Goal: Task Accomplishment & Management: Complete application form

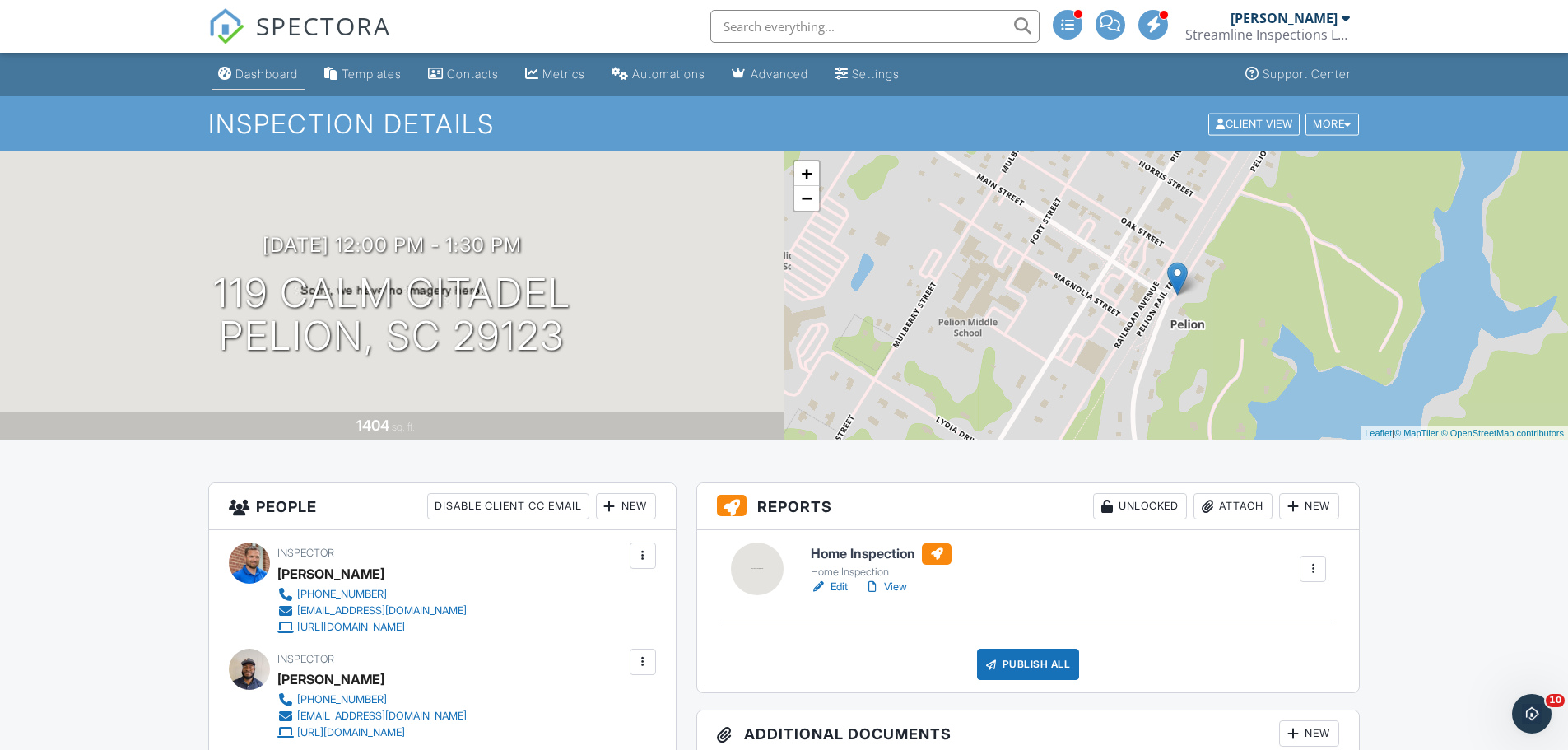
click at [283, 78] on div "Dashboard" at bounding box center [267, 74] width 62 height 14
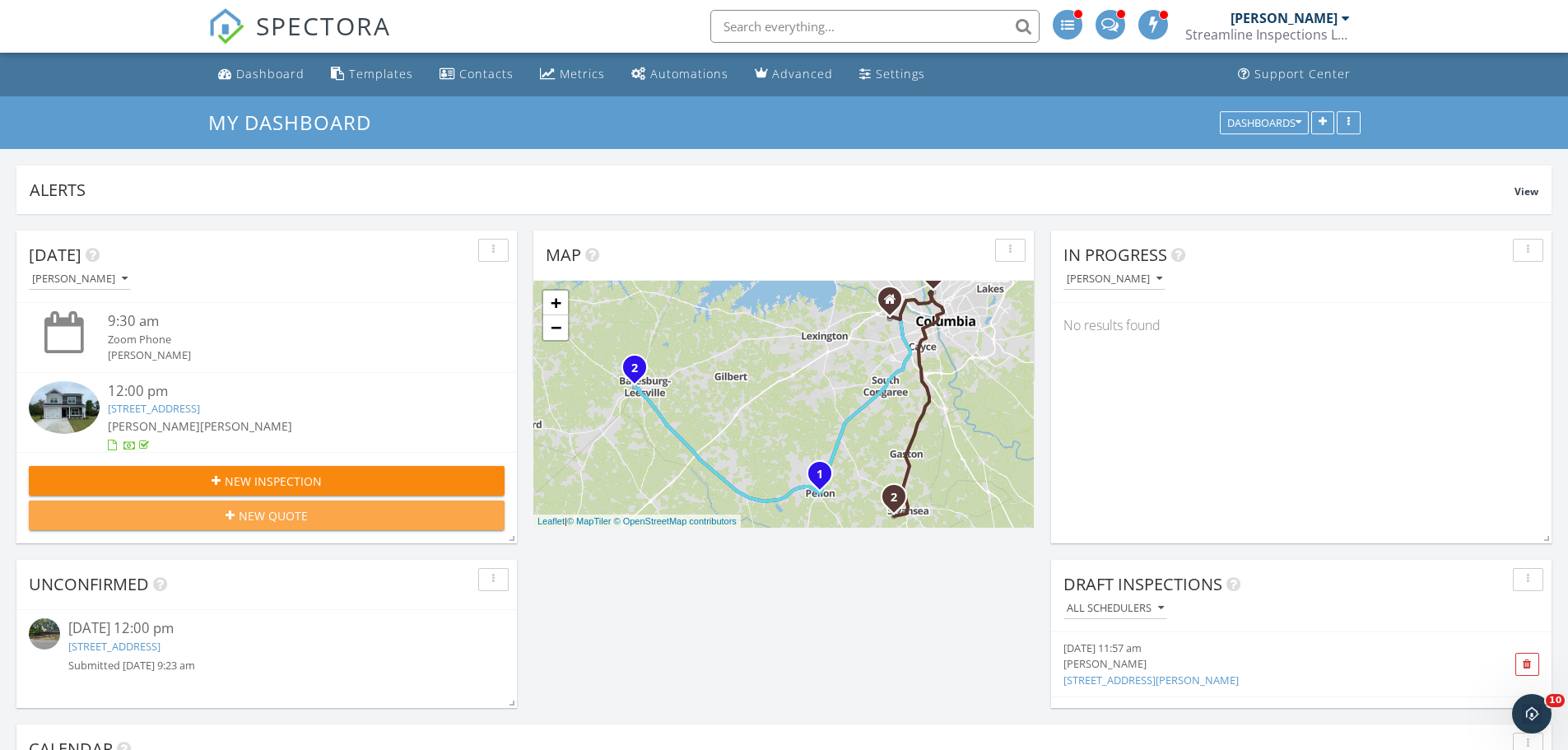
click at [287, 515] on span "New Quote" at bounding box center [273, 516] width 69 height 18
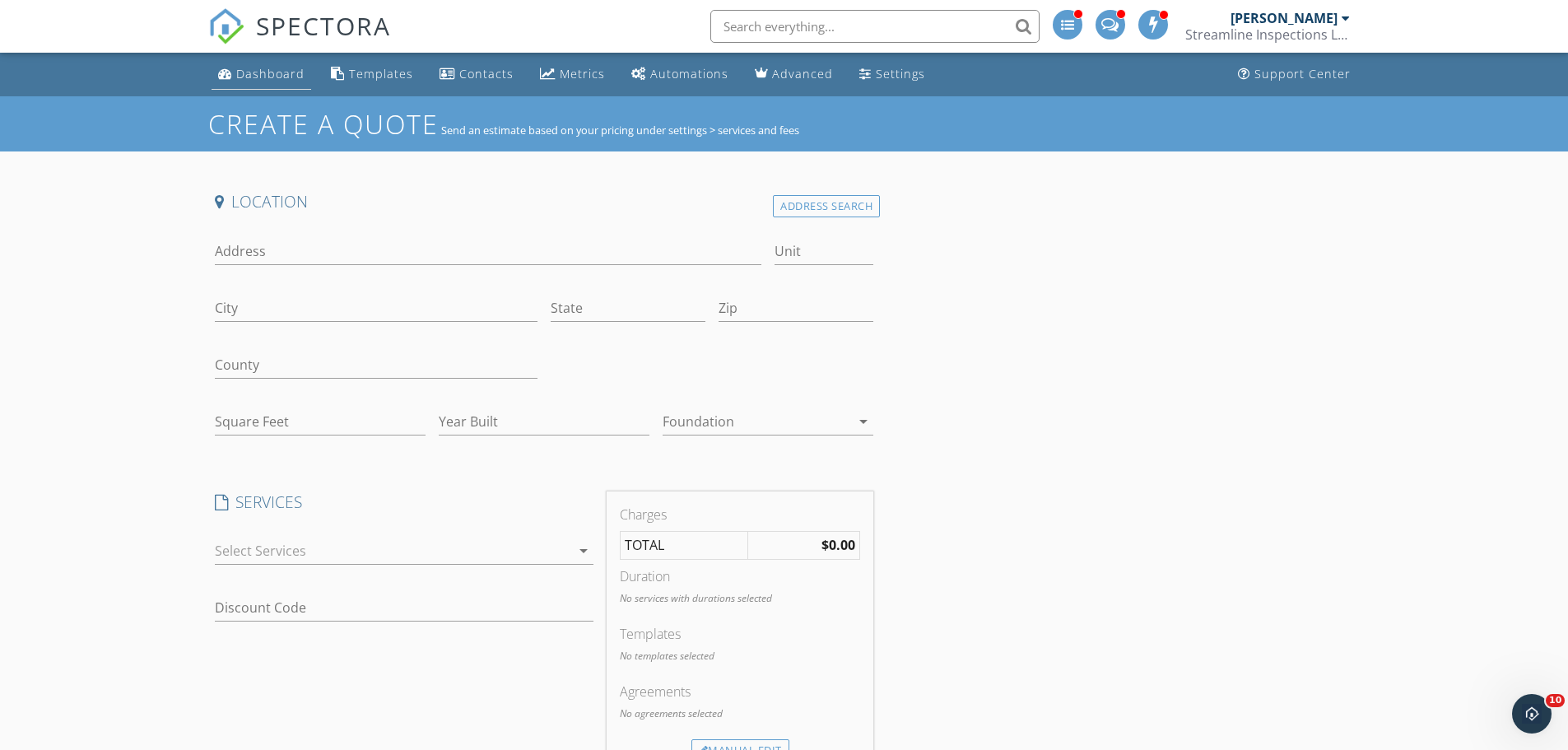
click at [270, 81] on div "Dashboard" at bounding box center [269, 74] width 68 height 16
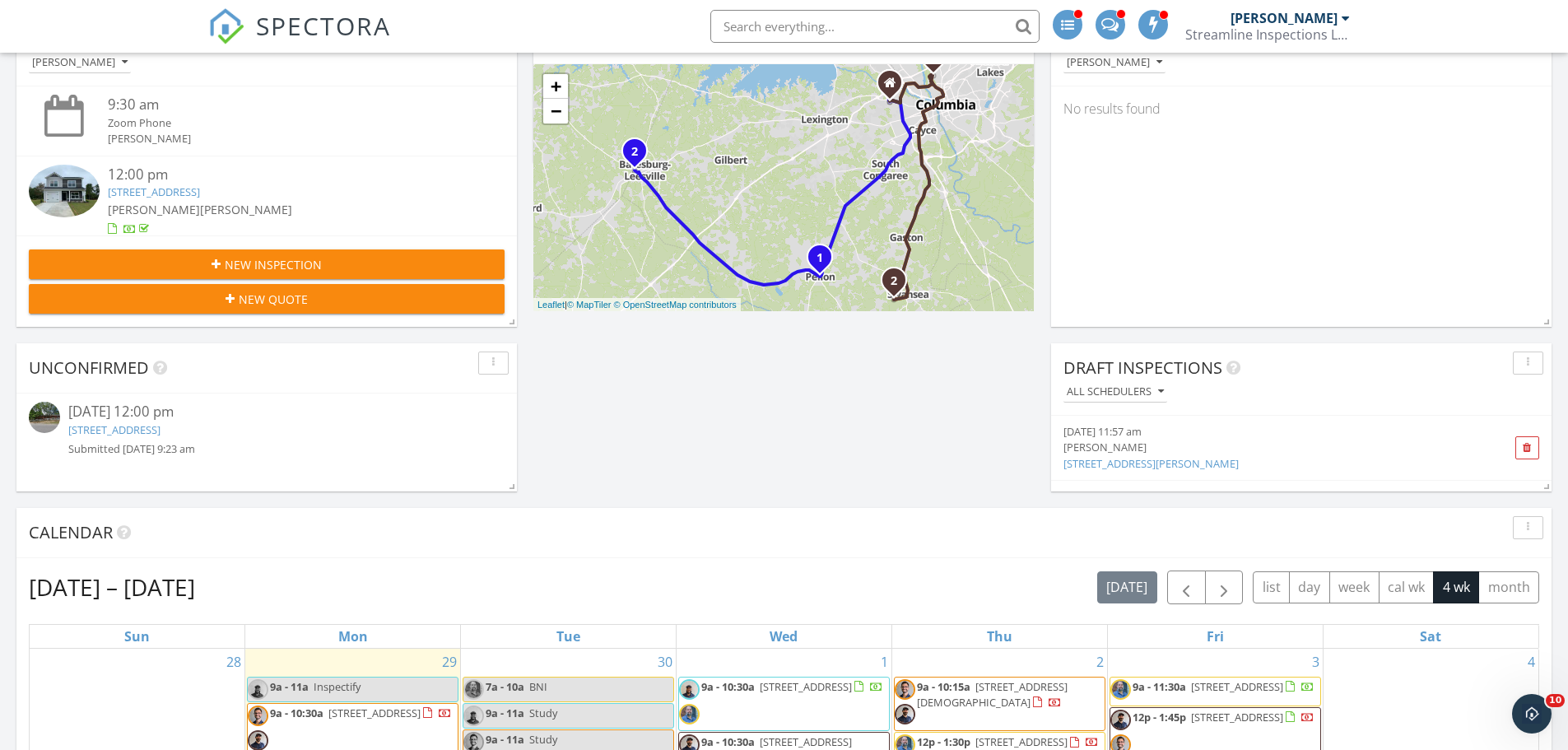
scroll to position [329, 0]
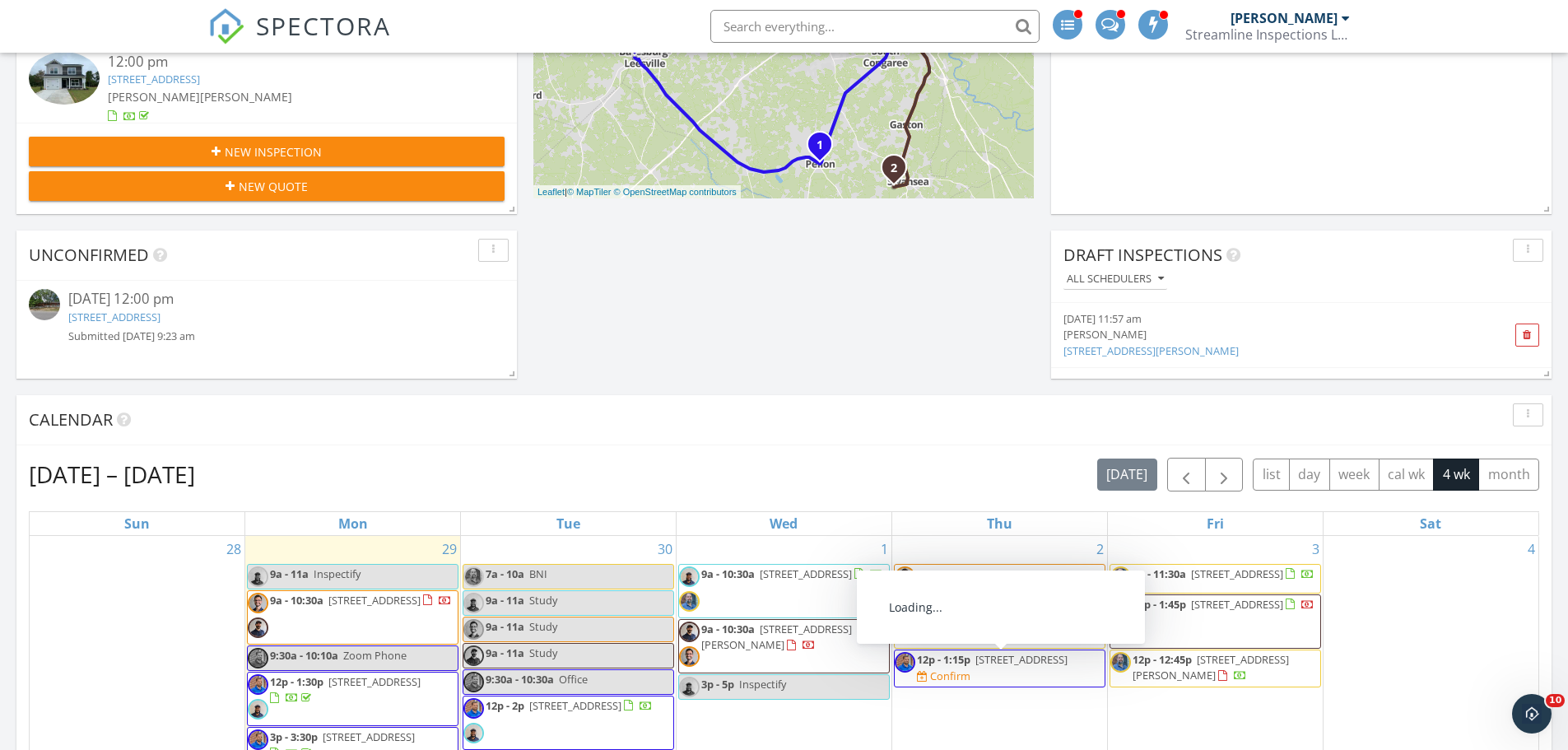
click at [983, 667] on span "1100 Skyland Dr J-5, Columbia 29210" at bounding box center [1021, 660] width 92 height 15
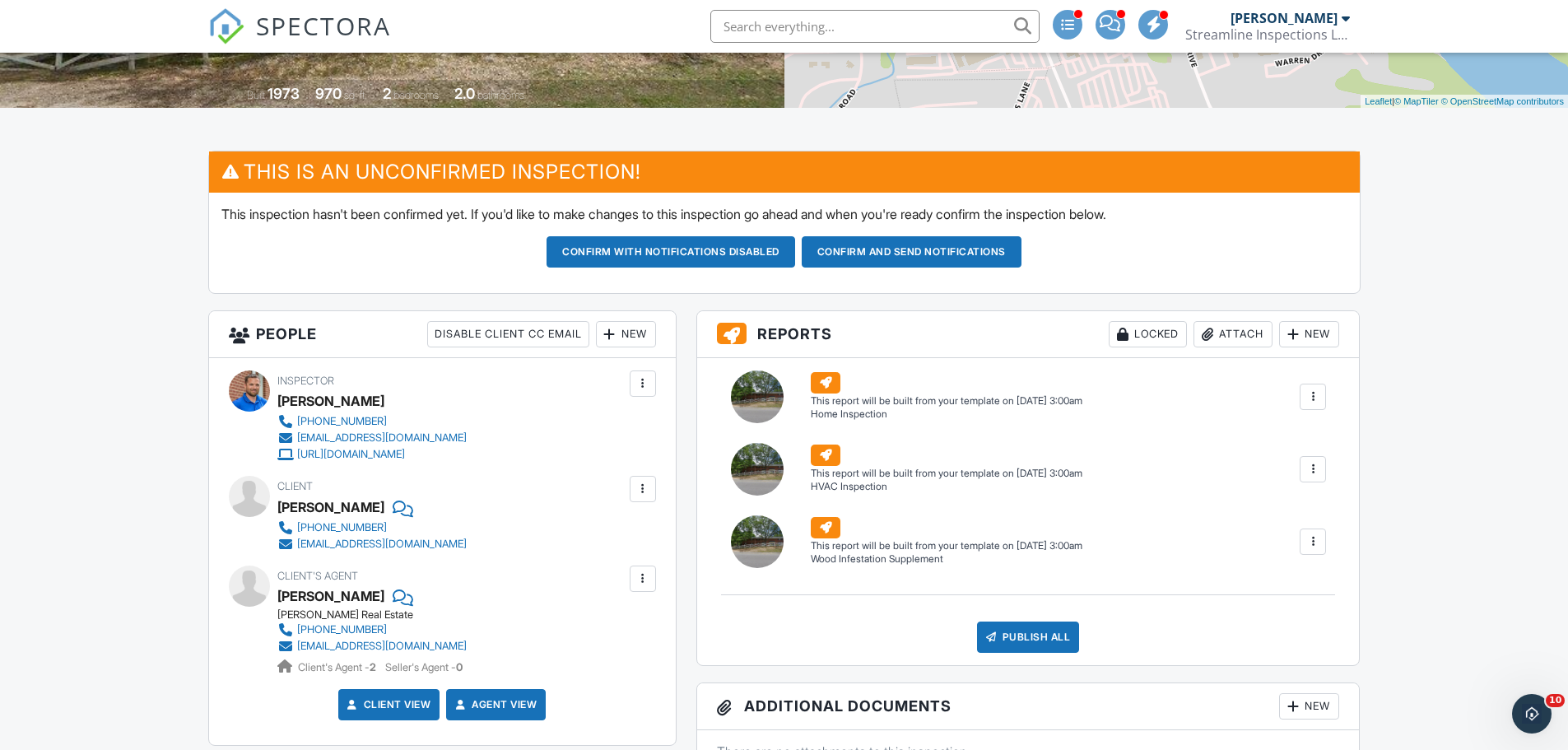
scroll to position [329, 0]
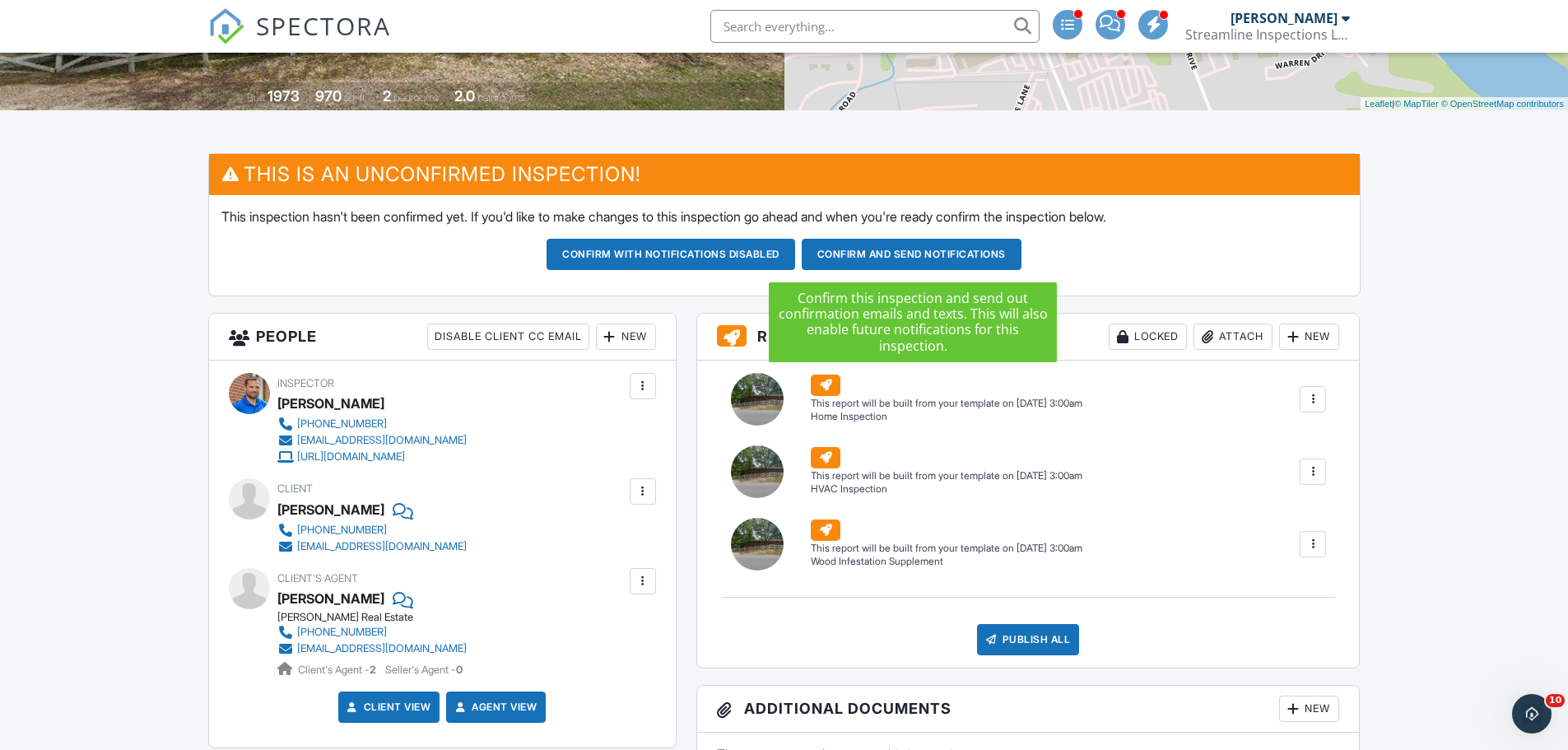
click at [915, 249] on button "Confirm and send notifications" at bounding box center [912, 255] width 220 height 32
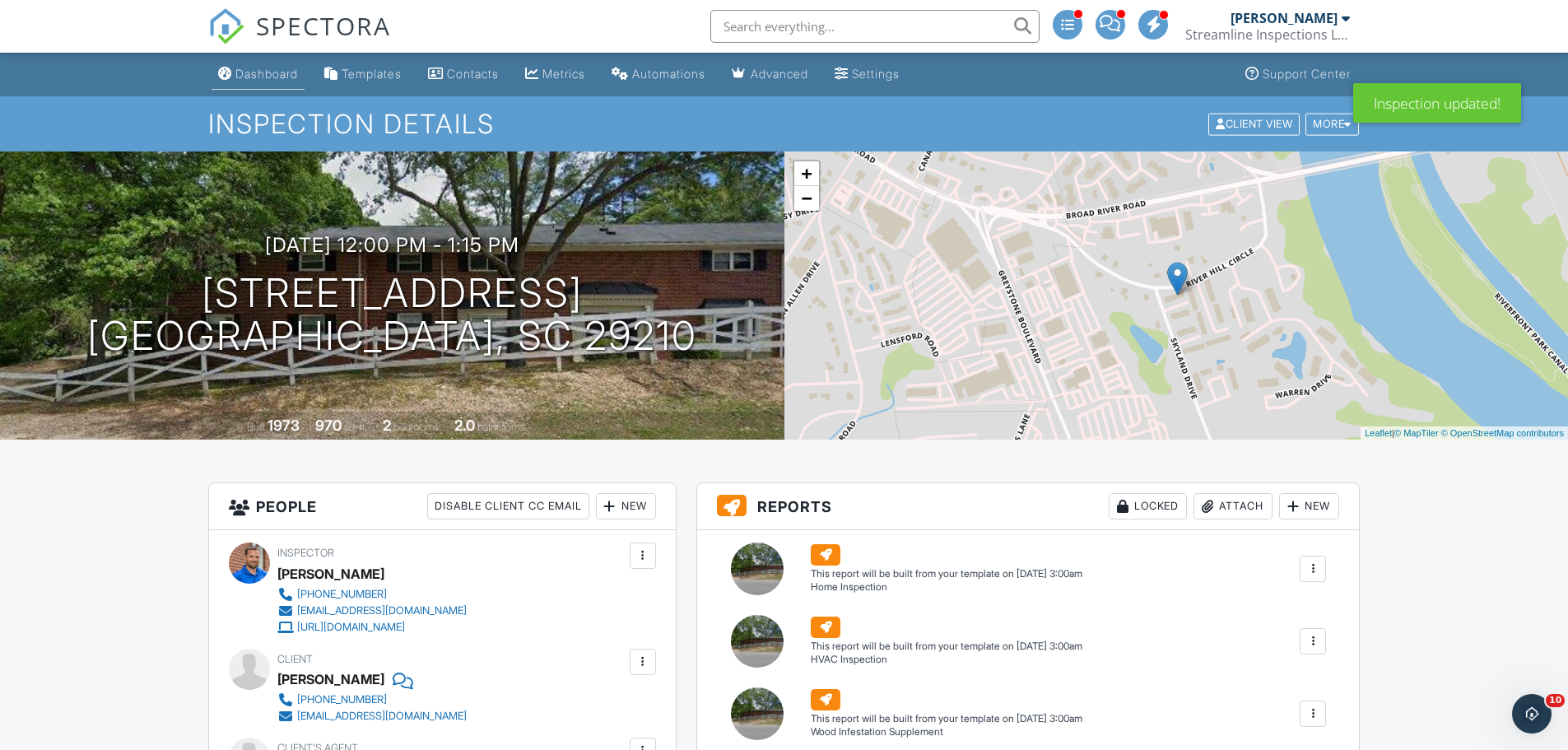
click at [264, 74] on div "Dashboard" at bounding box center [267, 74] width 62 height 14
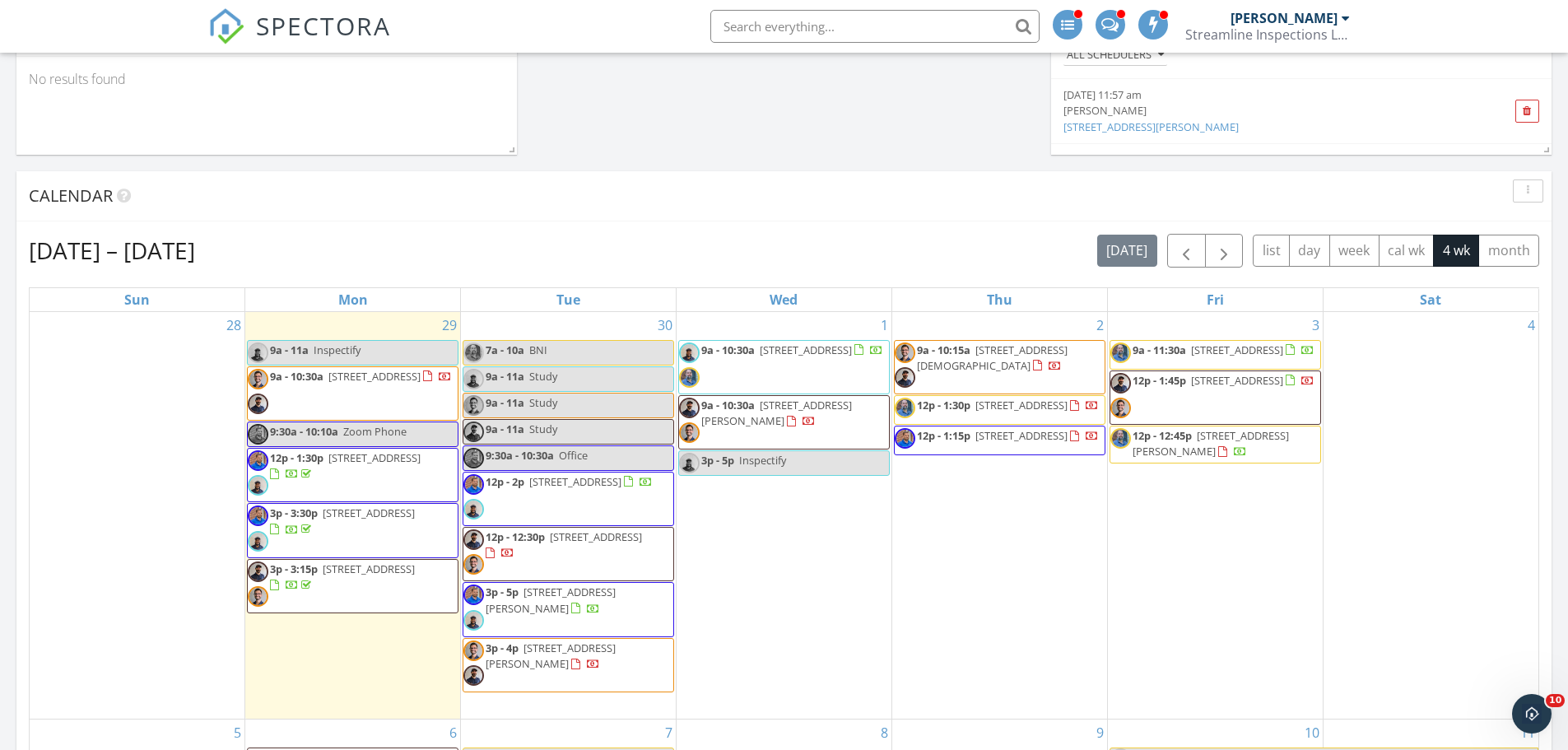
scroll to position [576, 0]
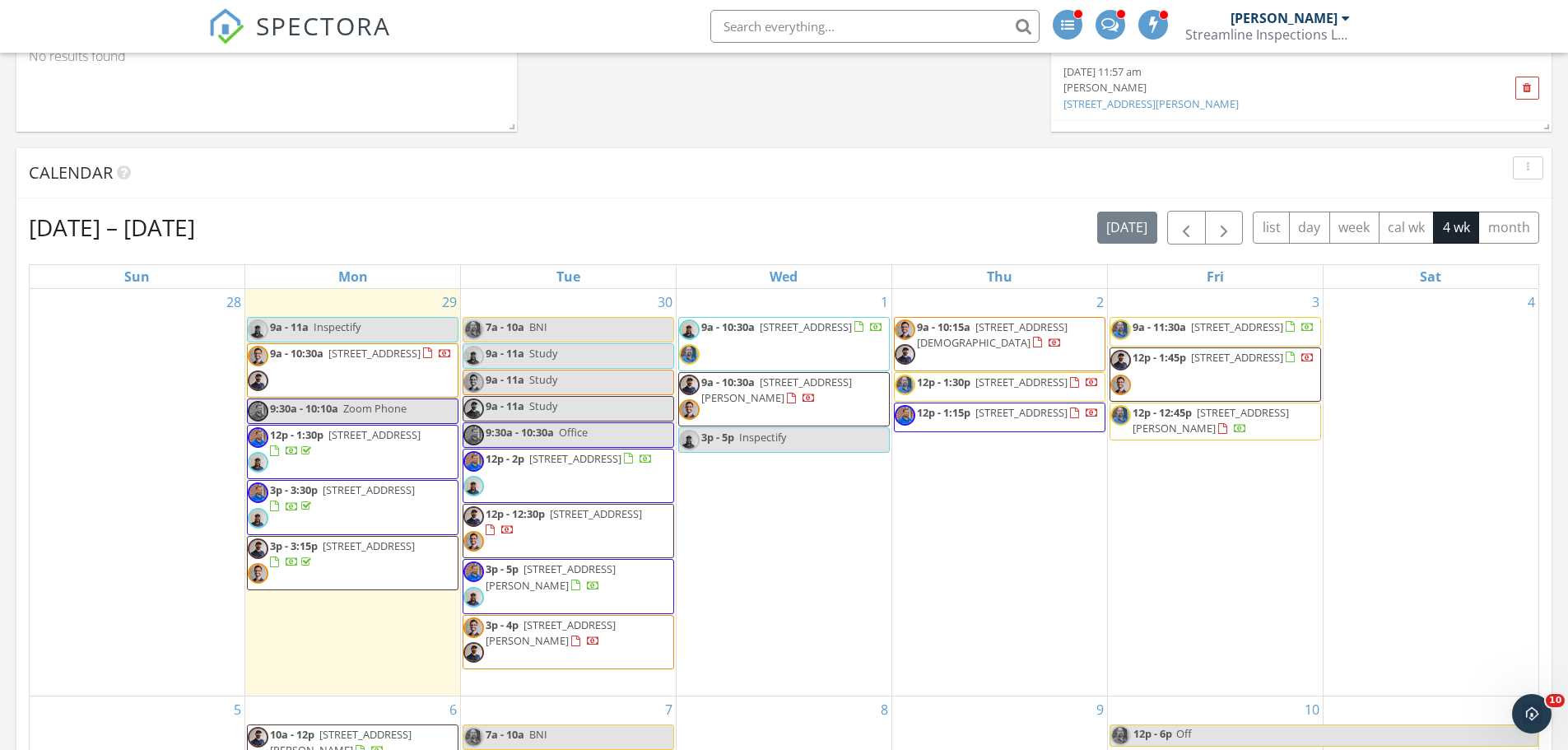
click at [328, 361] on span "[STREET_ADDRESS]" at bounding box center [374, 354] width 92 height 15
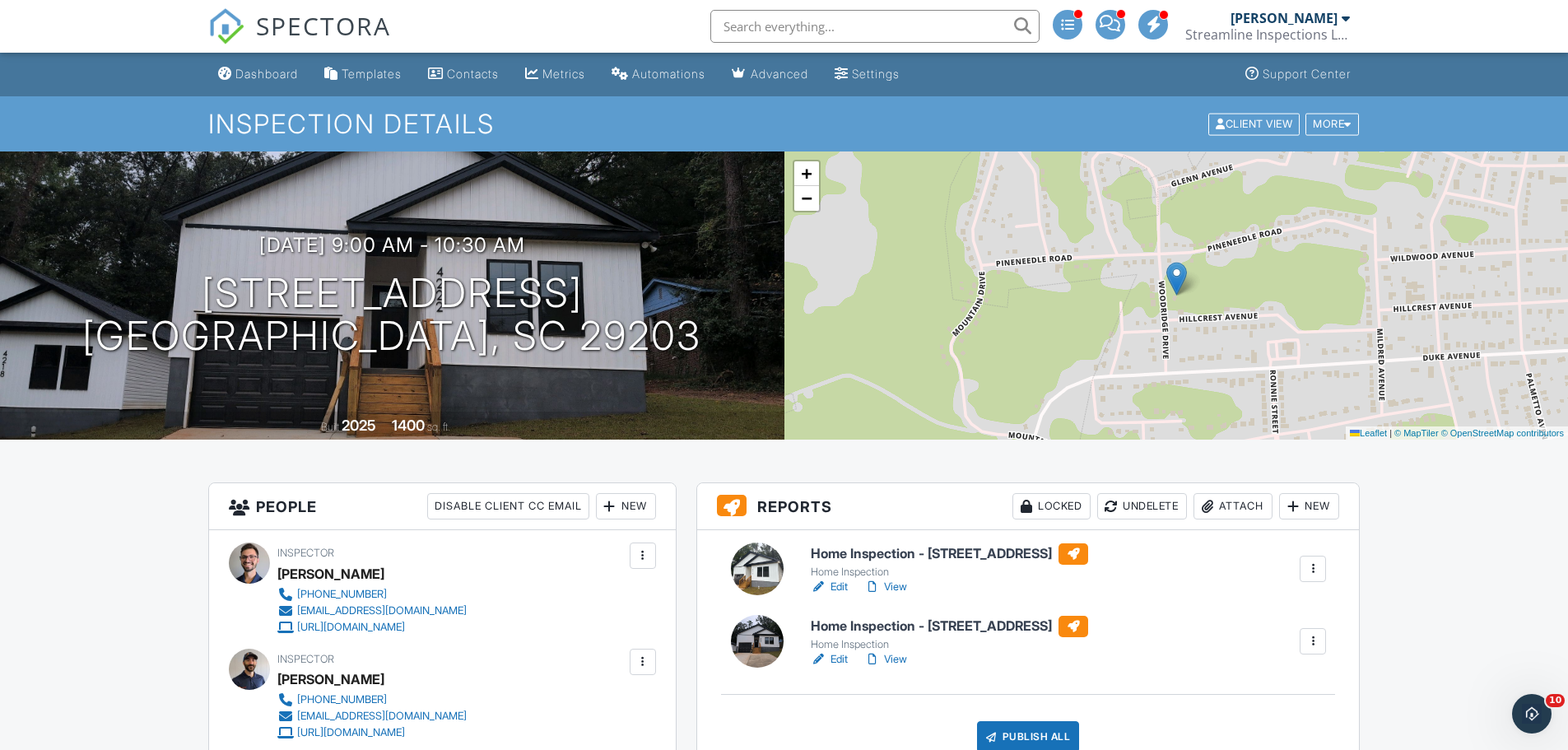
click at [903, 587] on link "View" at bounding box center [886, 588] width 43 height 17
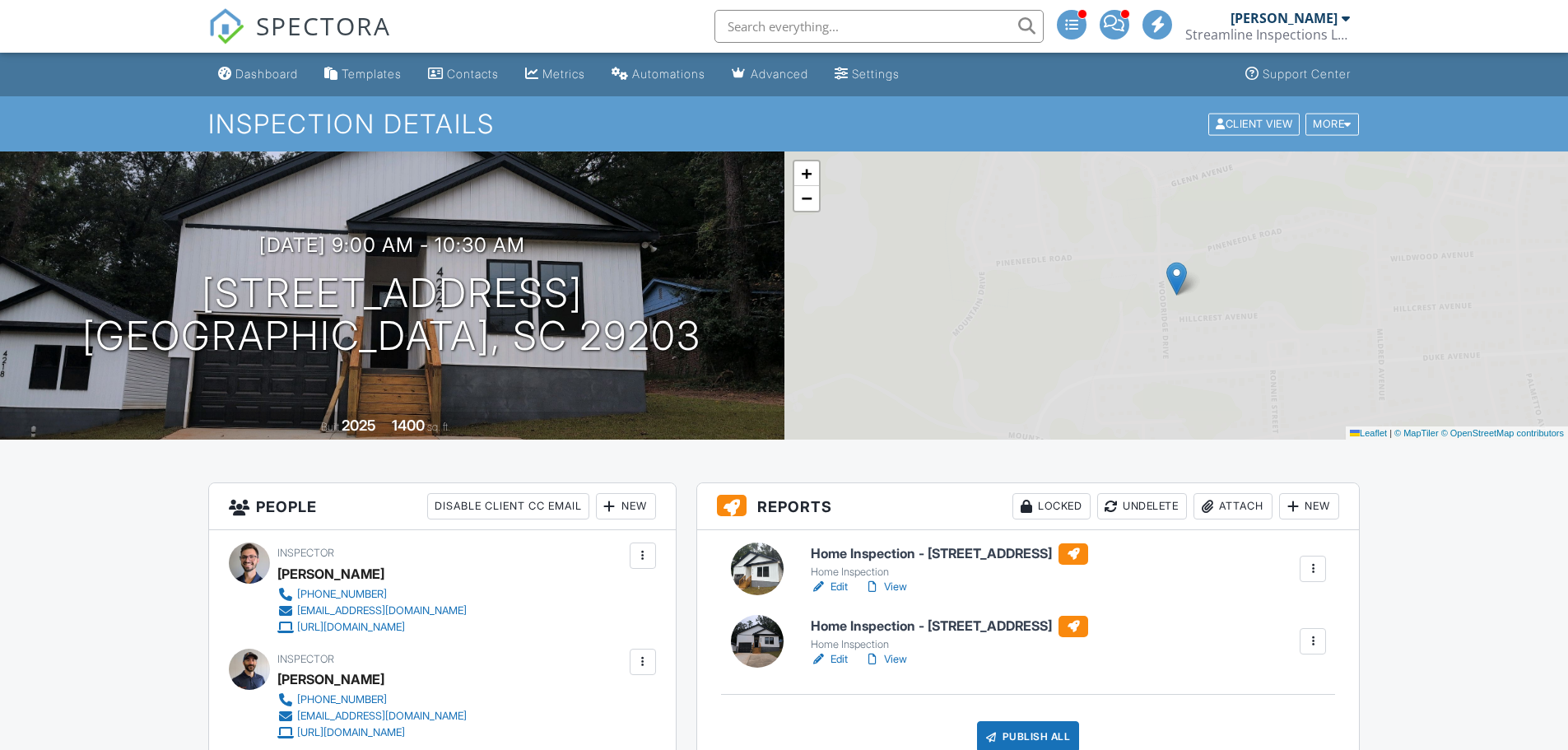
scroll to position [329, 0]
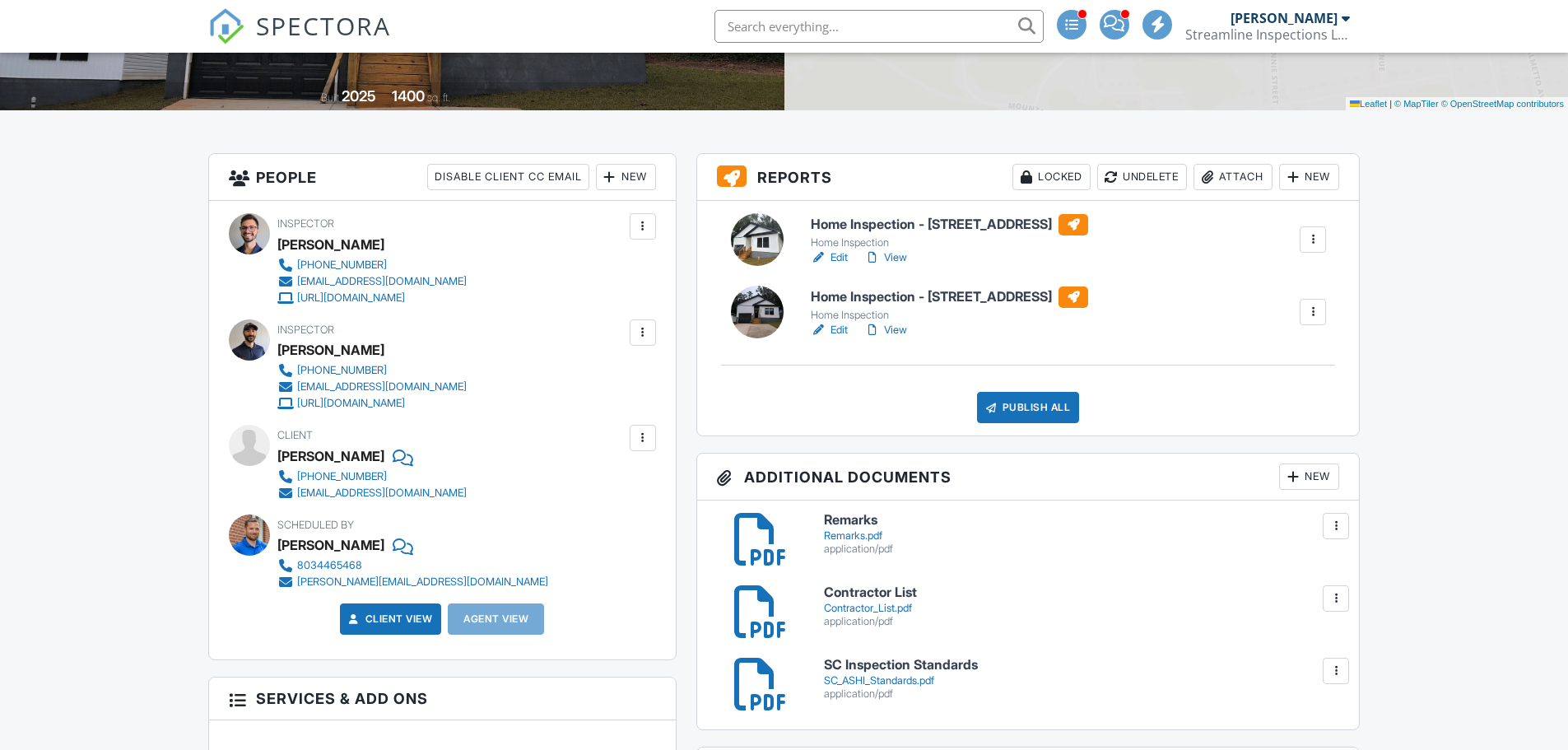
click at [900, 329] on link "View" at bounding box center [886, 330] width 43 height 17
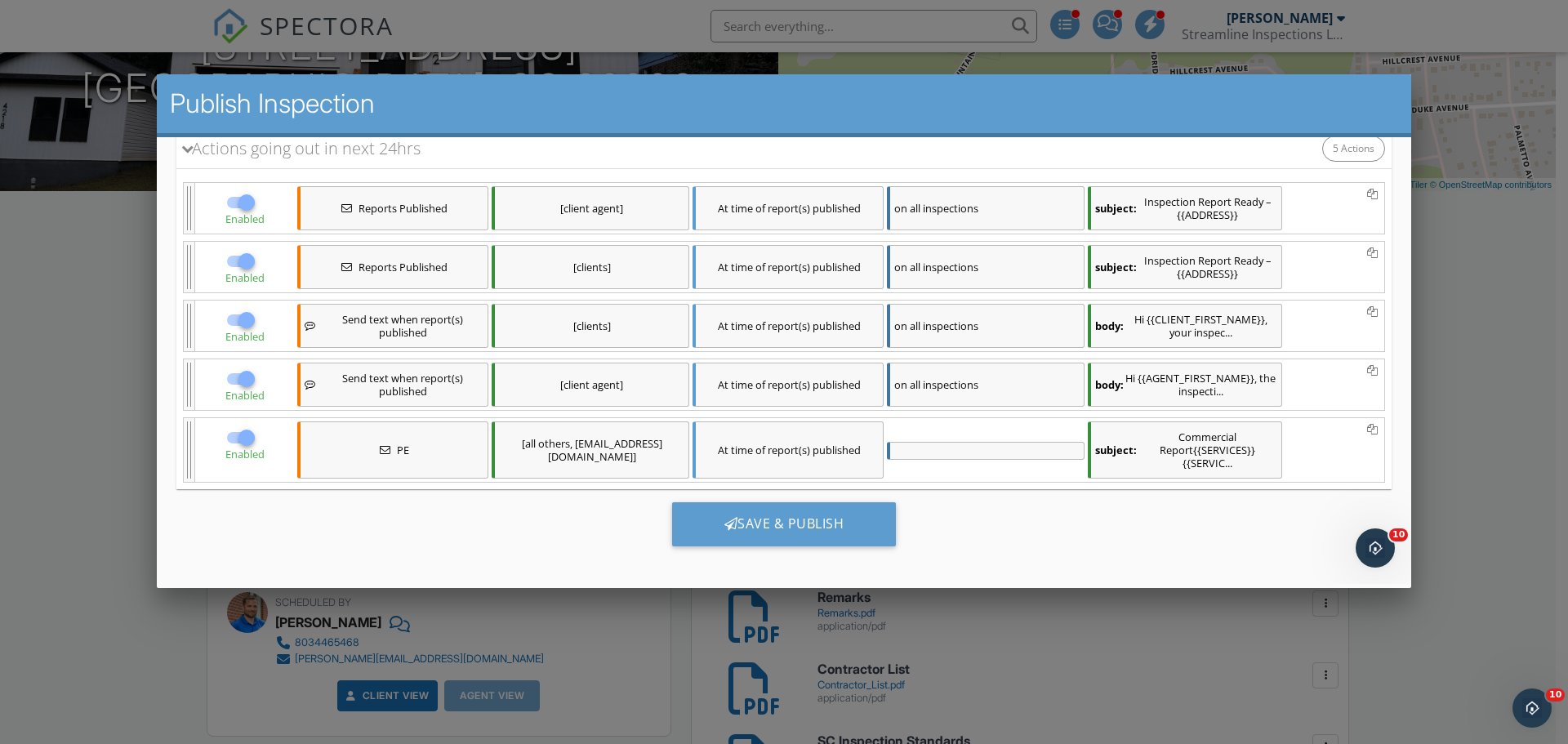
scroll to position [259, 0]
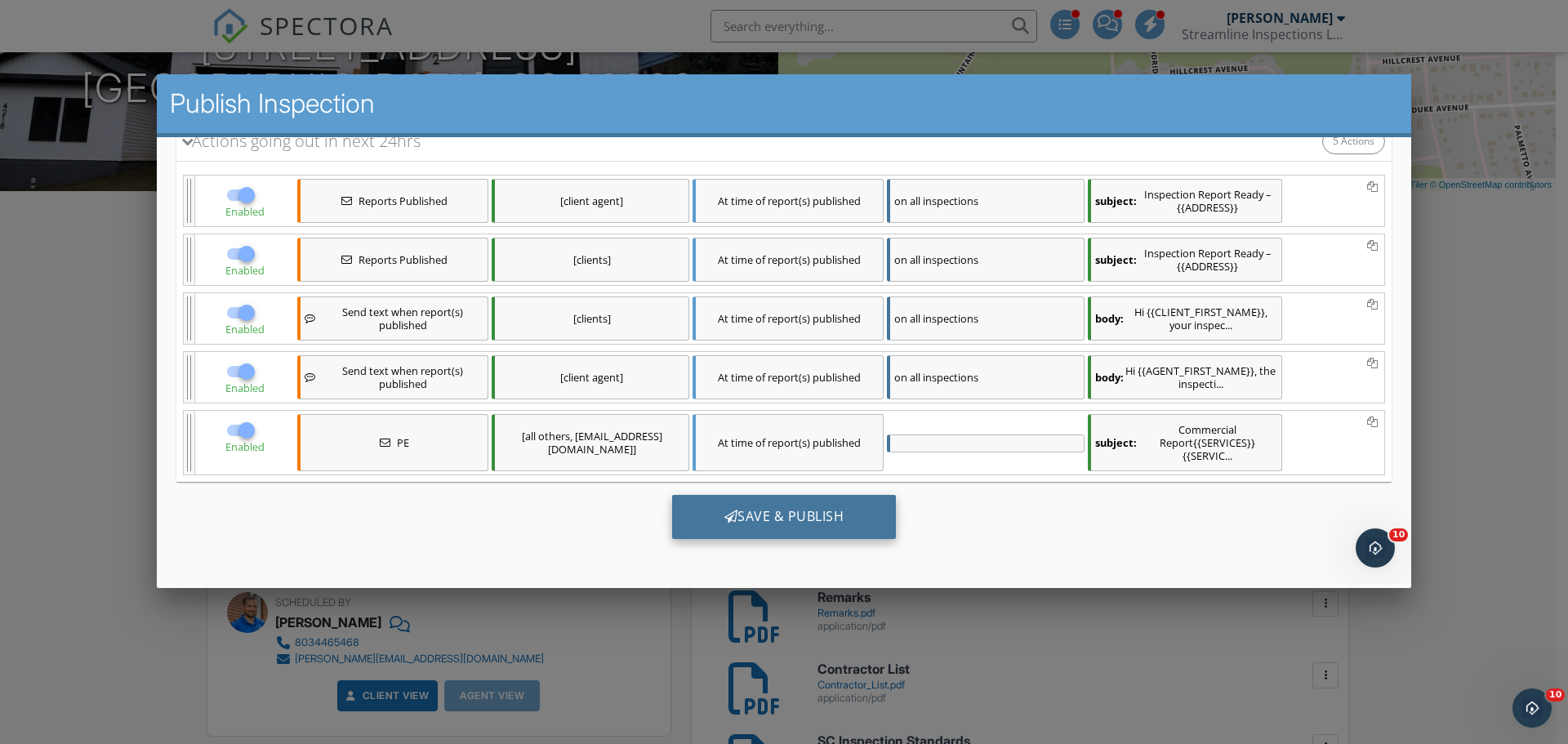
click at [804, 515] on div "Save & Publish" at bounding box center [784, 517] width 225 height 44
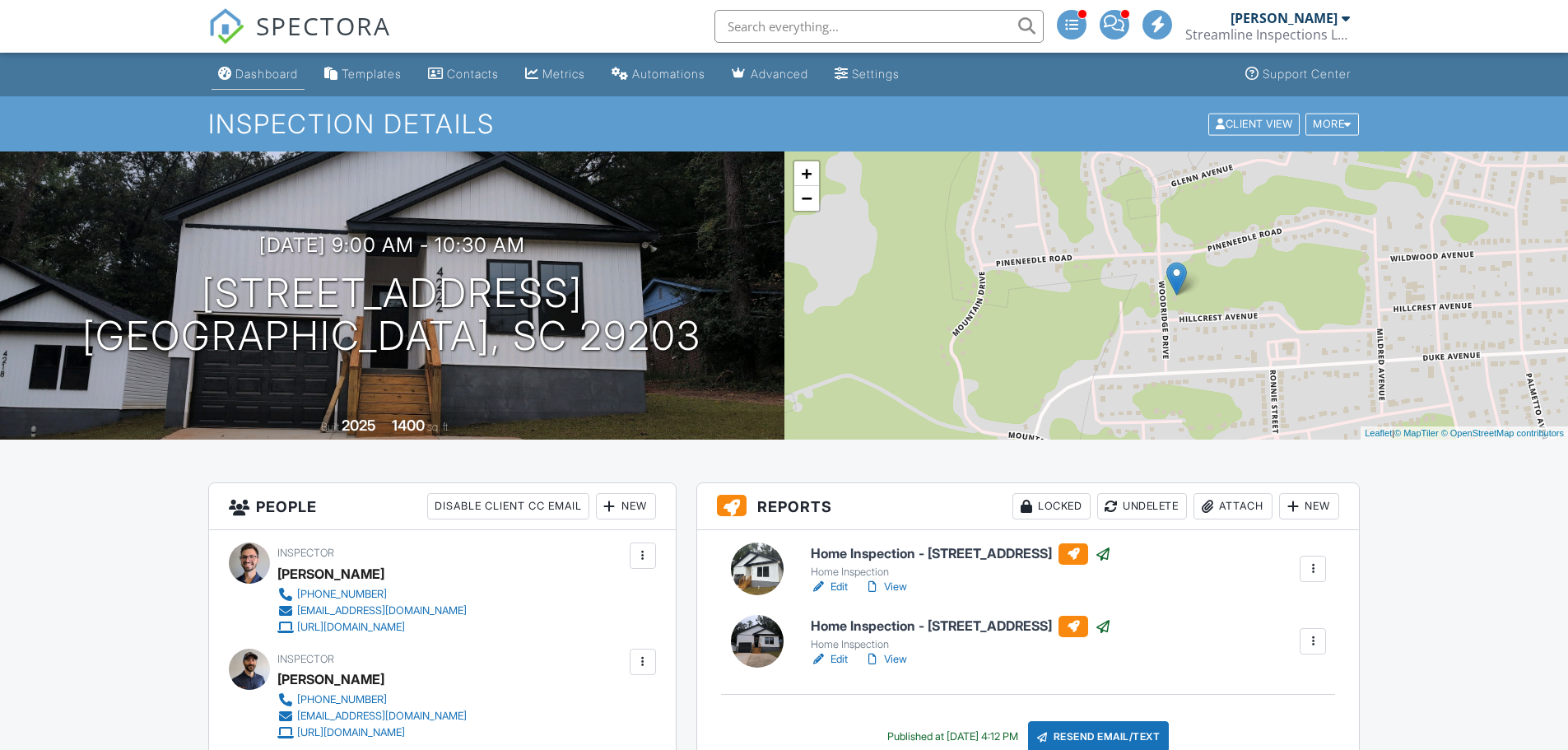
click at [252, 74] on div "Dashboard" at bounding box center [267, 74] width 62 height 14
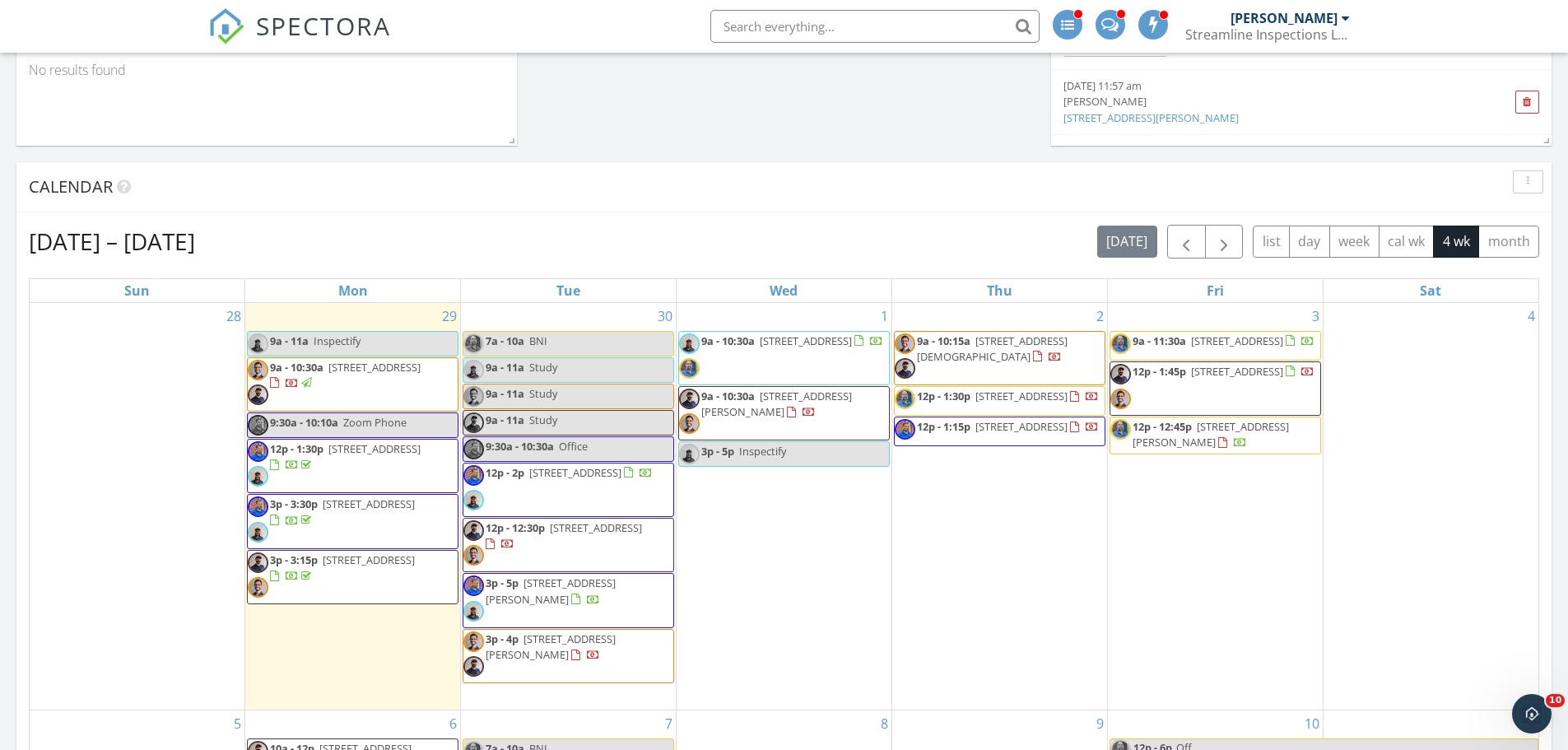
scroll to position [576, 0]
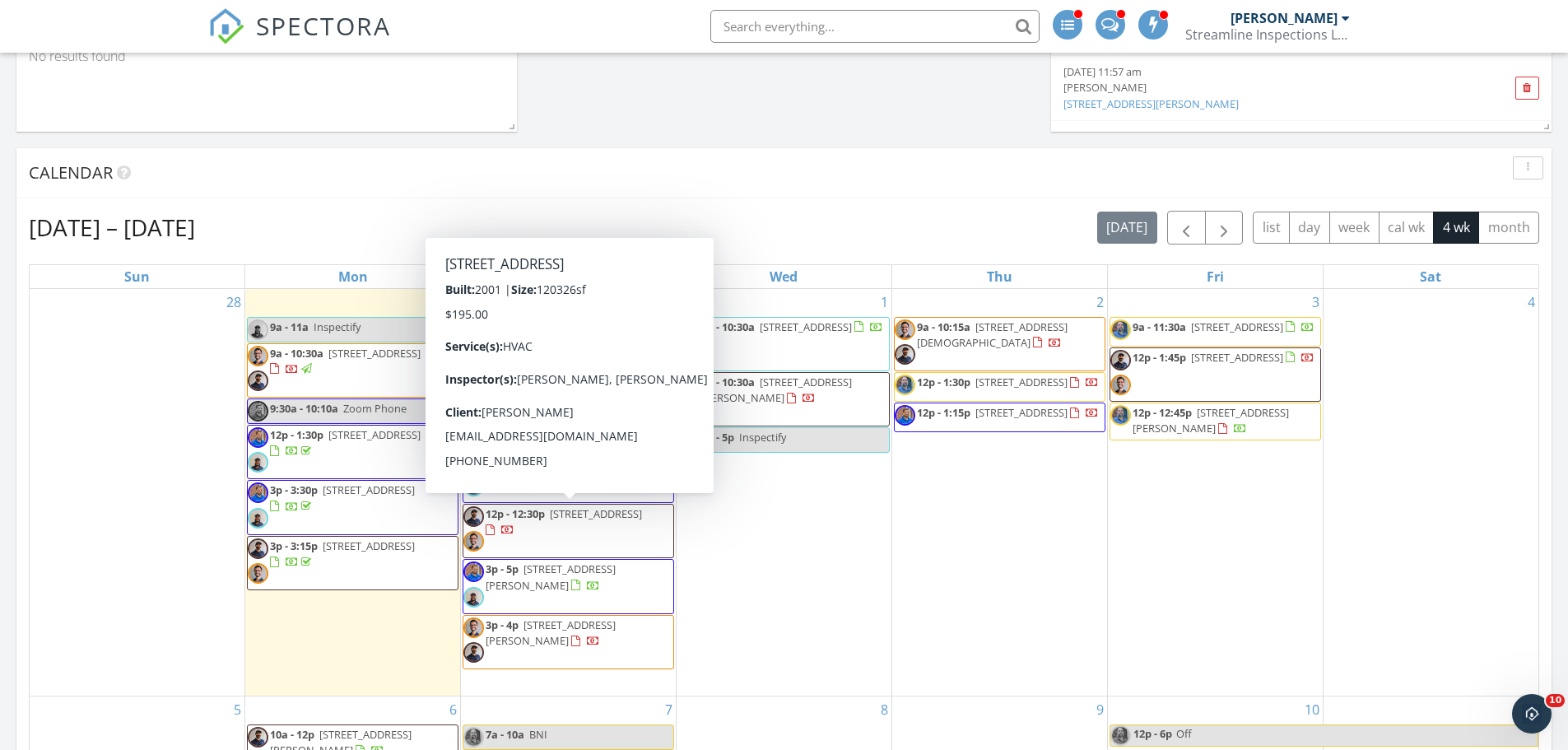
click at [550, 521] on span "228 River Bluff Blvd, Columbia 29210" at bounding box center [596, 514] width 92 height 15
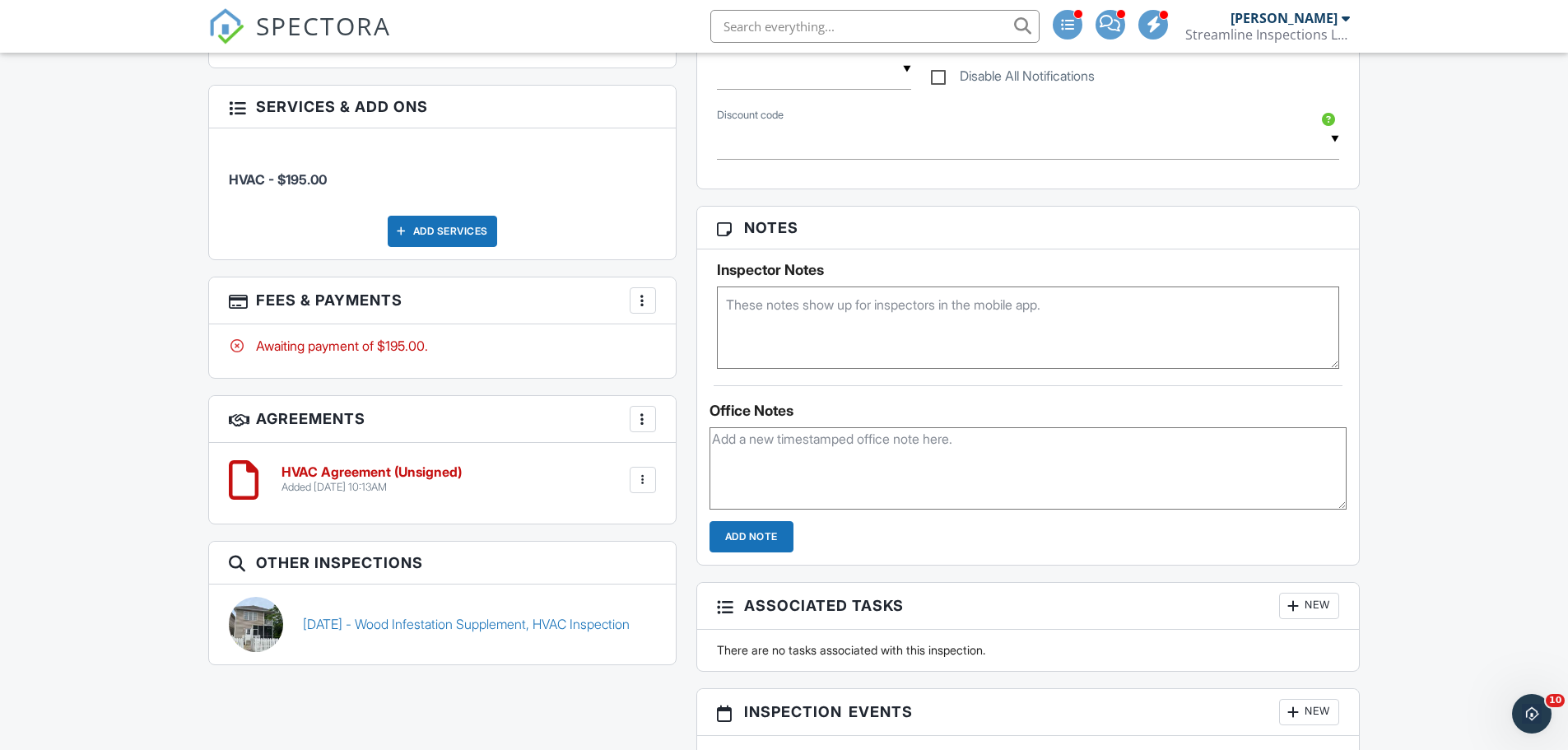
scroll to position [906, 0]
click at [351, 618] on link "04/22/2025 - Wood Infestation Supplement, HVAC Inspection" at bounding box center [466, 623] width 326 height 18
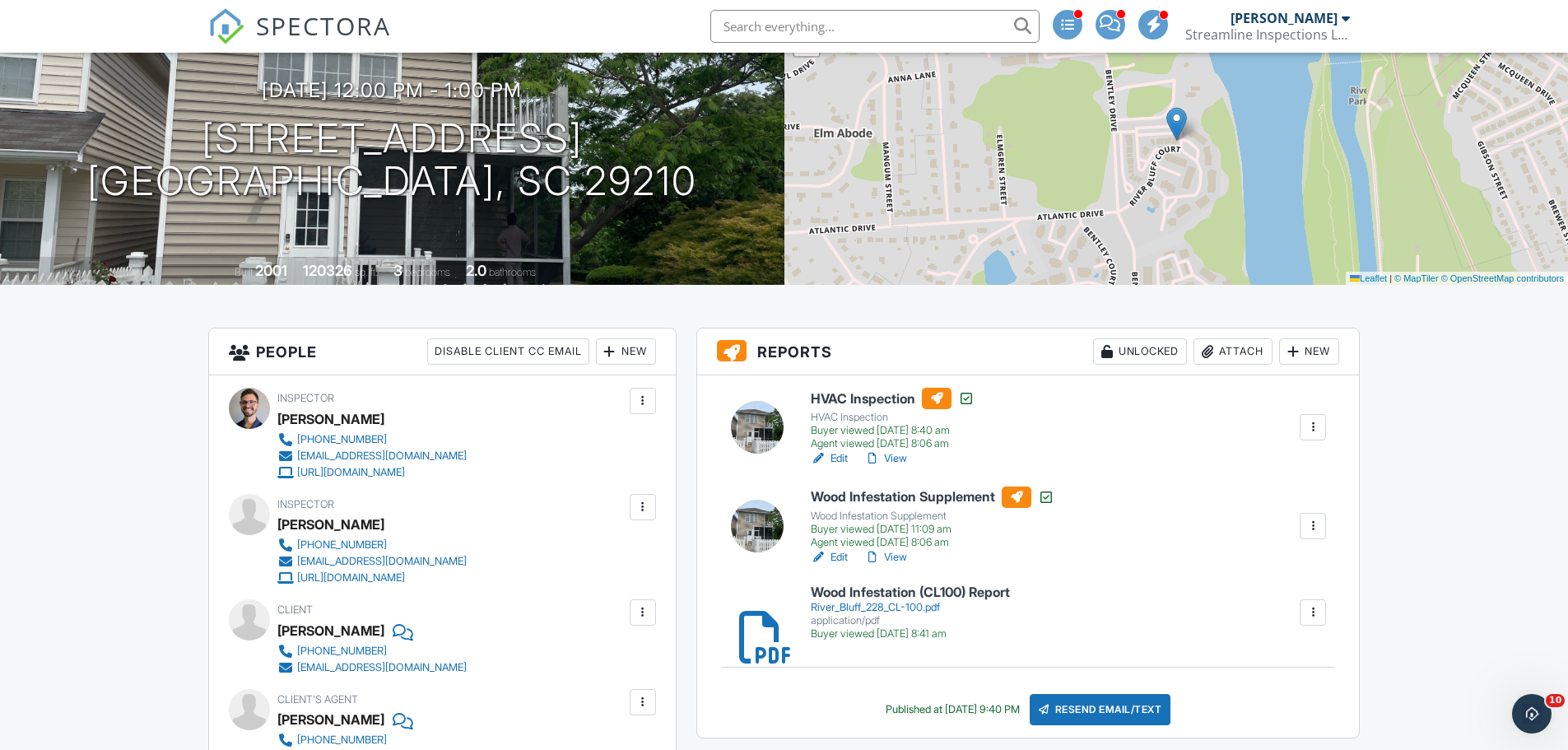
scroll to position [247, 0]
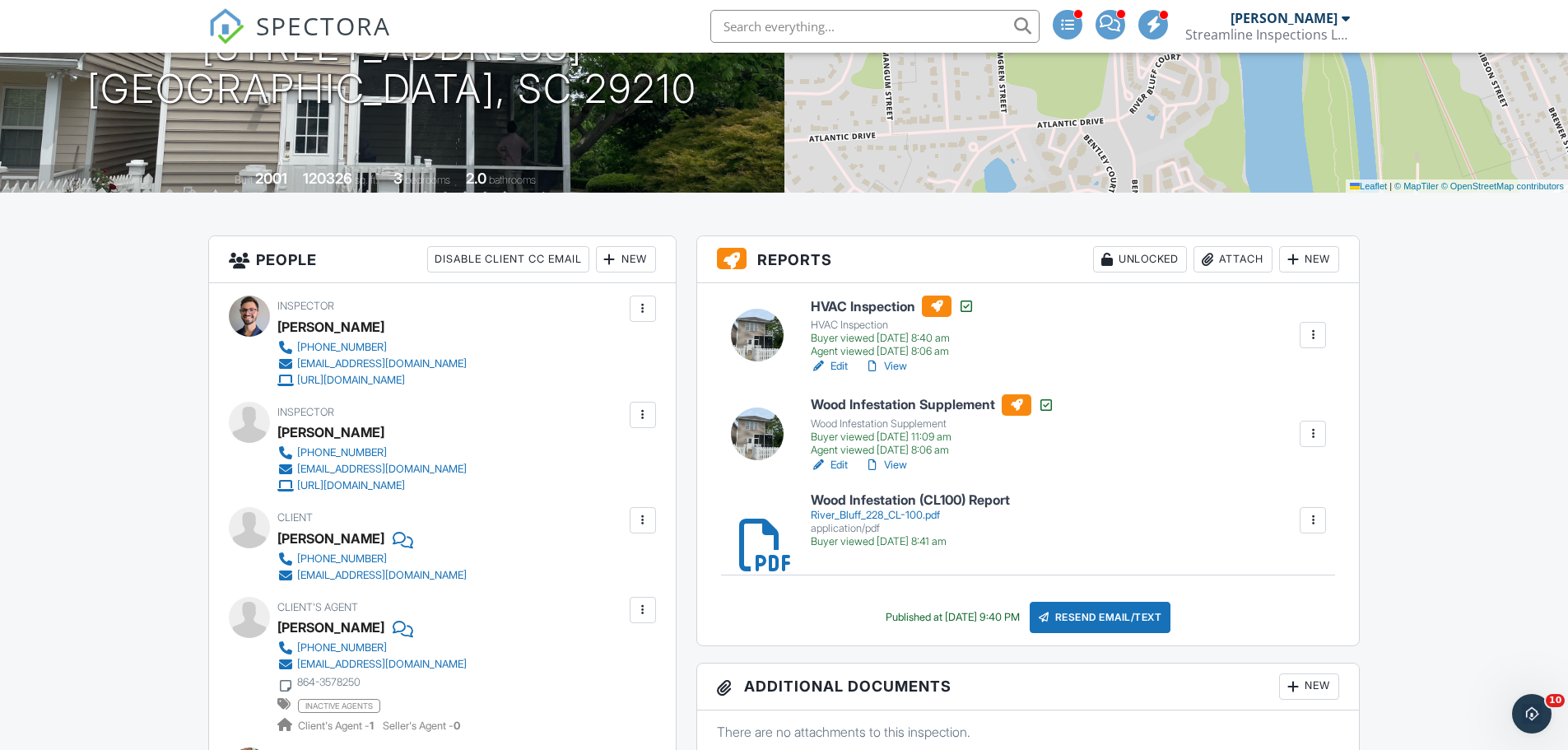
click at [889, 363] on link "View" at bounding box center [886, 367] width 43 height 17
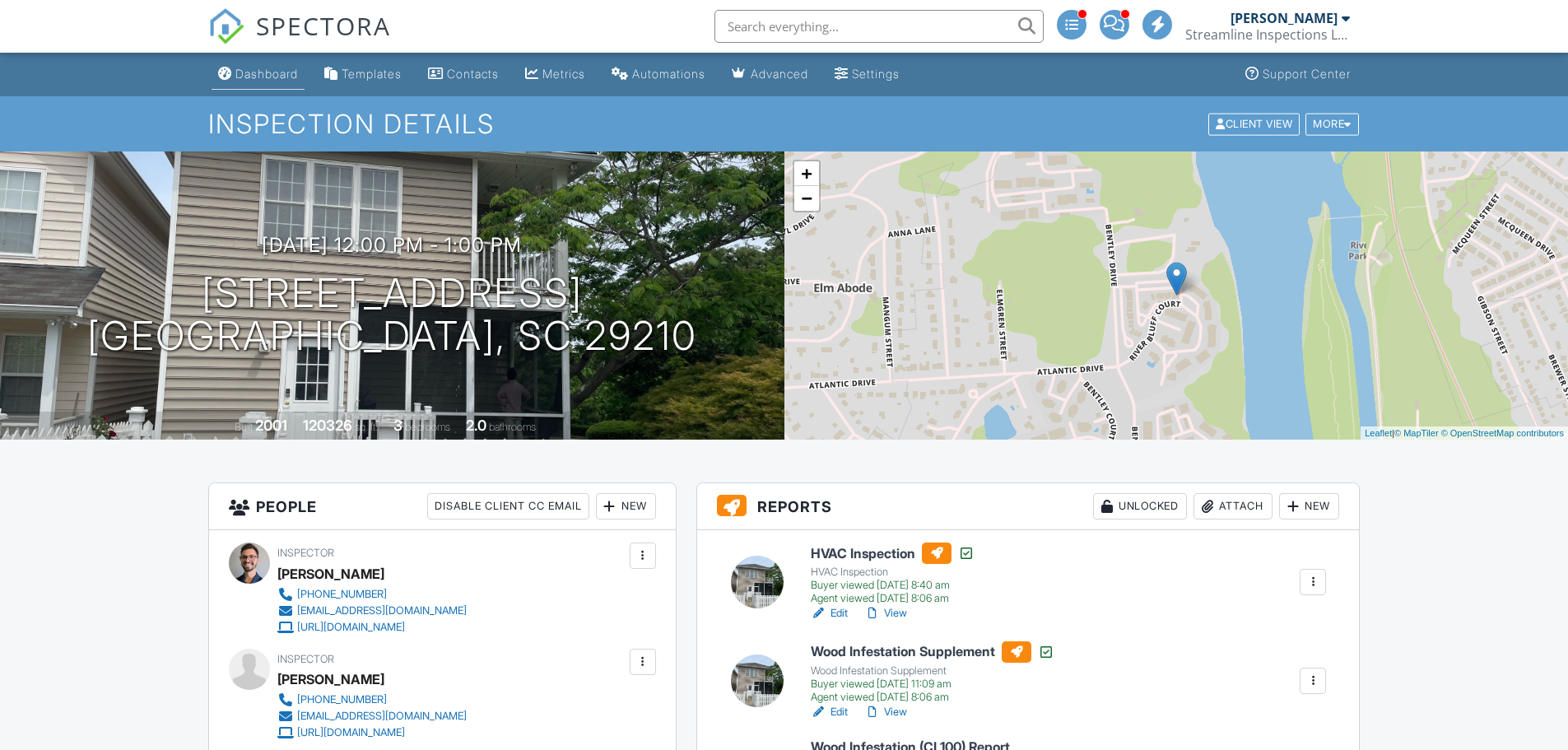
click at [246, 81] on link "Dashboard" at bounding box center [258, 75] width 93 height 31
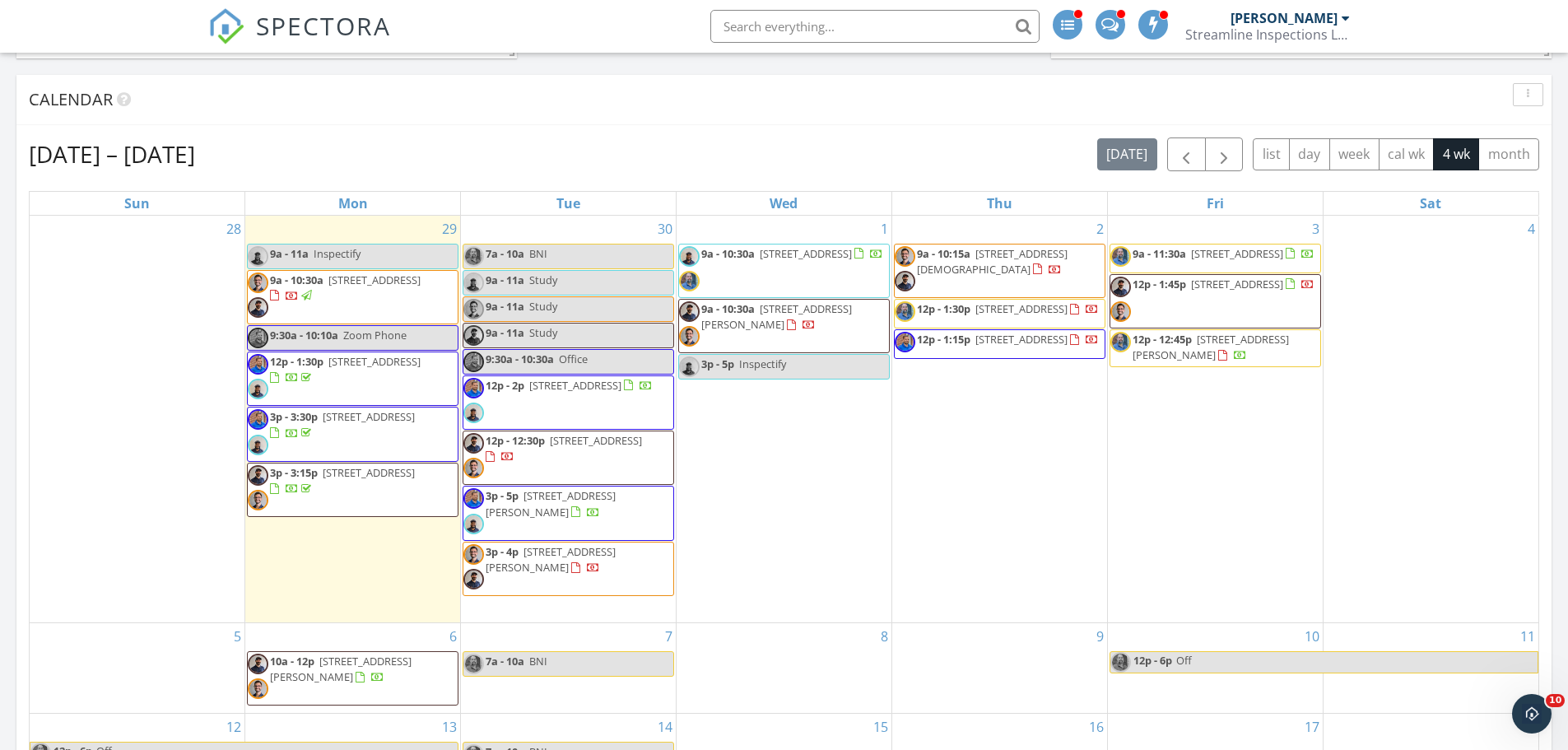
scroll to position [742, 0]
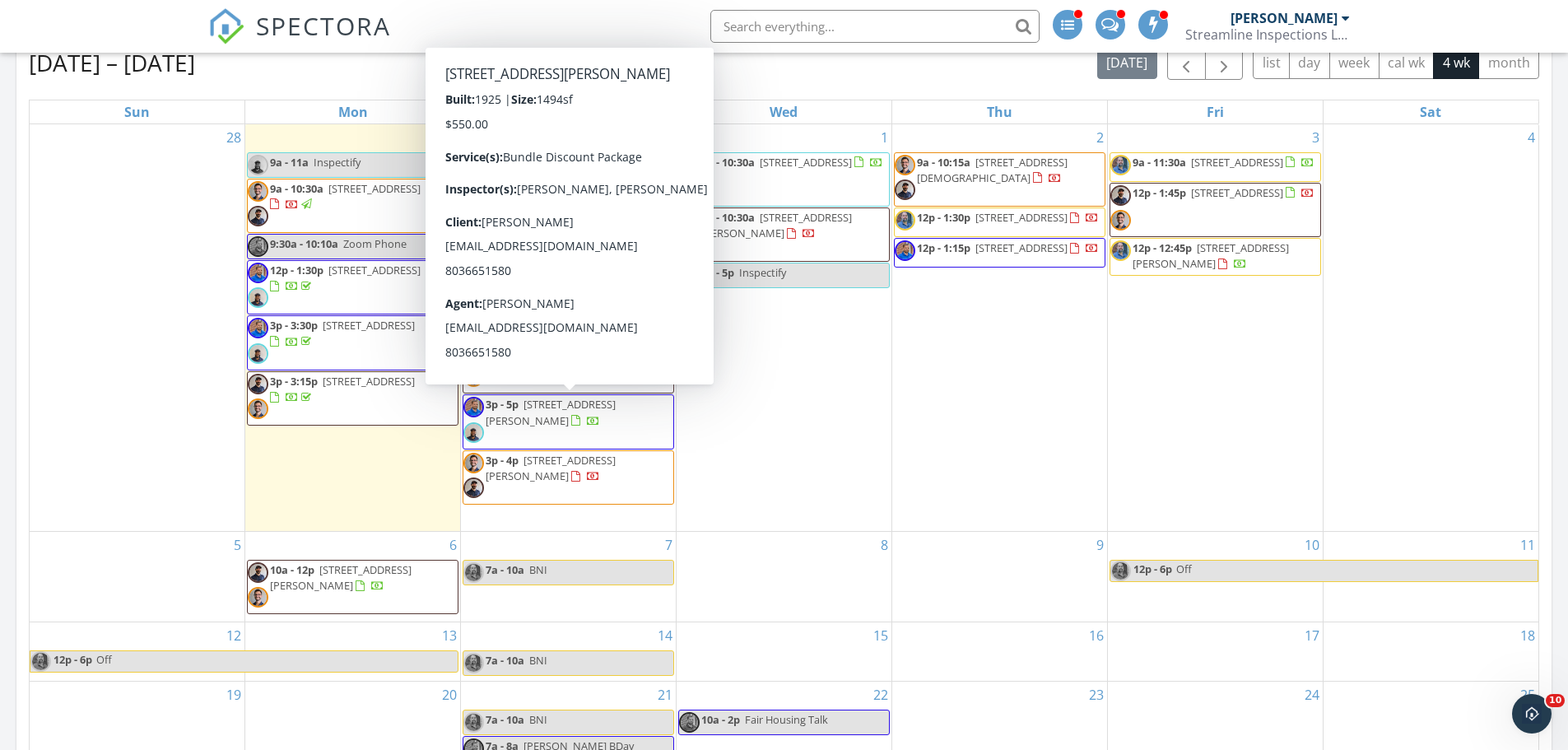
click at [578, 421] on span "3p - 5p [STREET_ADDRESS][PERSON_NAME]" at bounding box center [568, 422] width 210 height 49
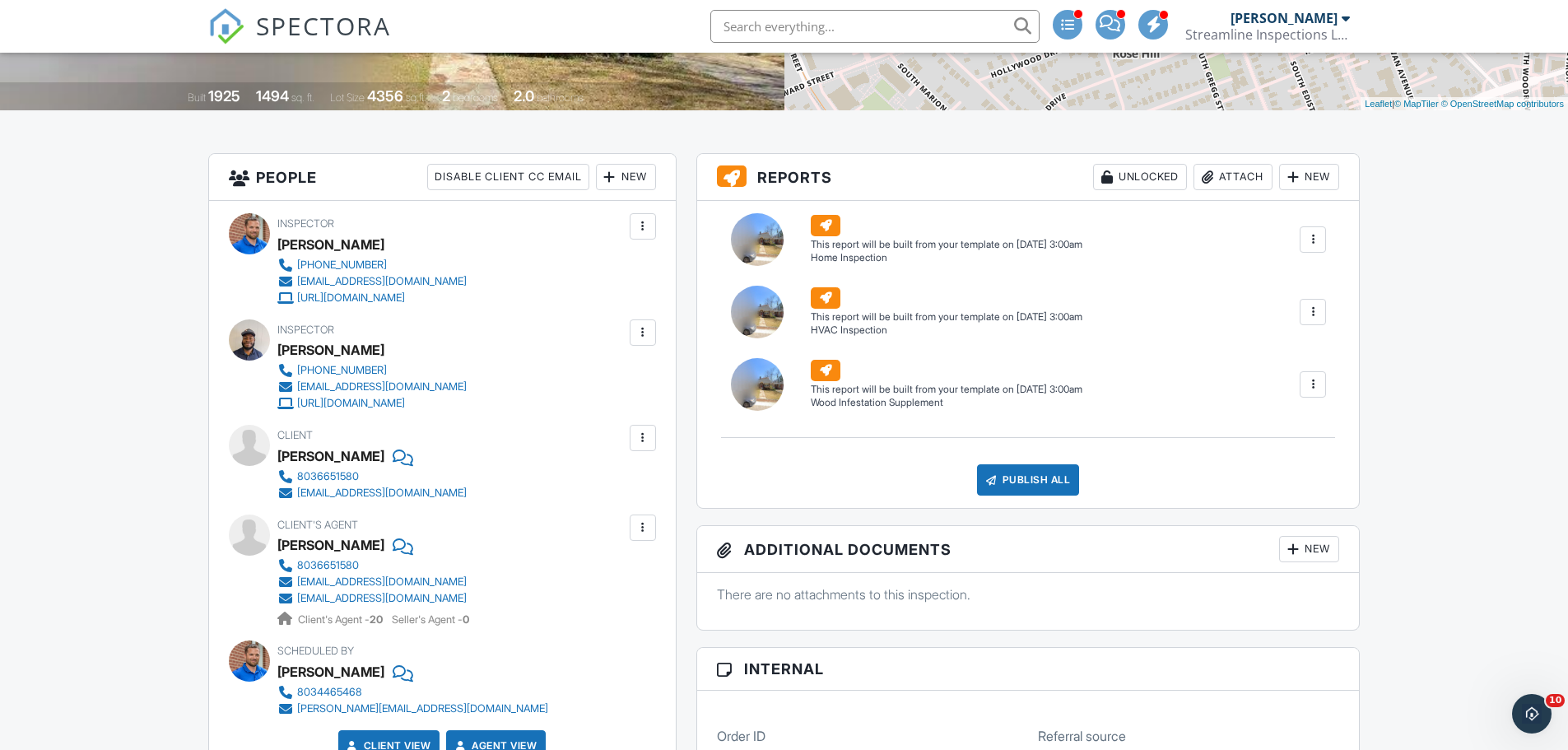
click at [622, 174] on div "New" at bounding box center [626, 177] width 60 height 26
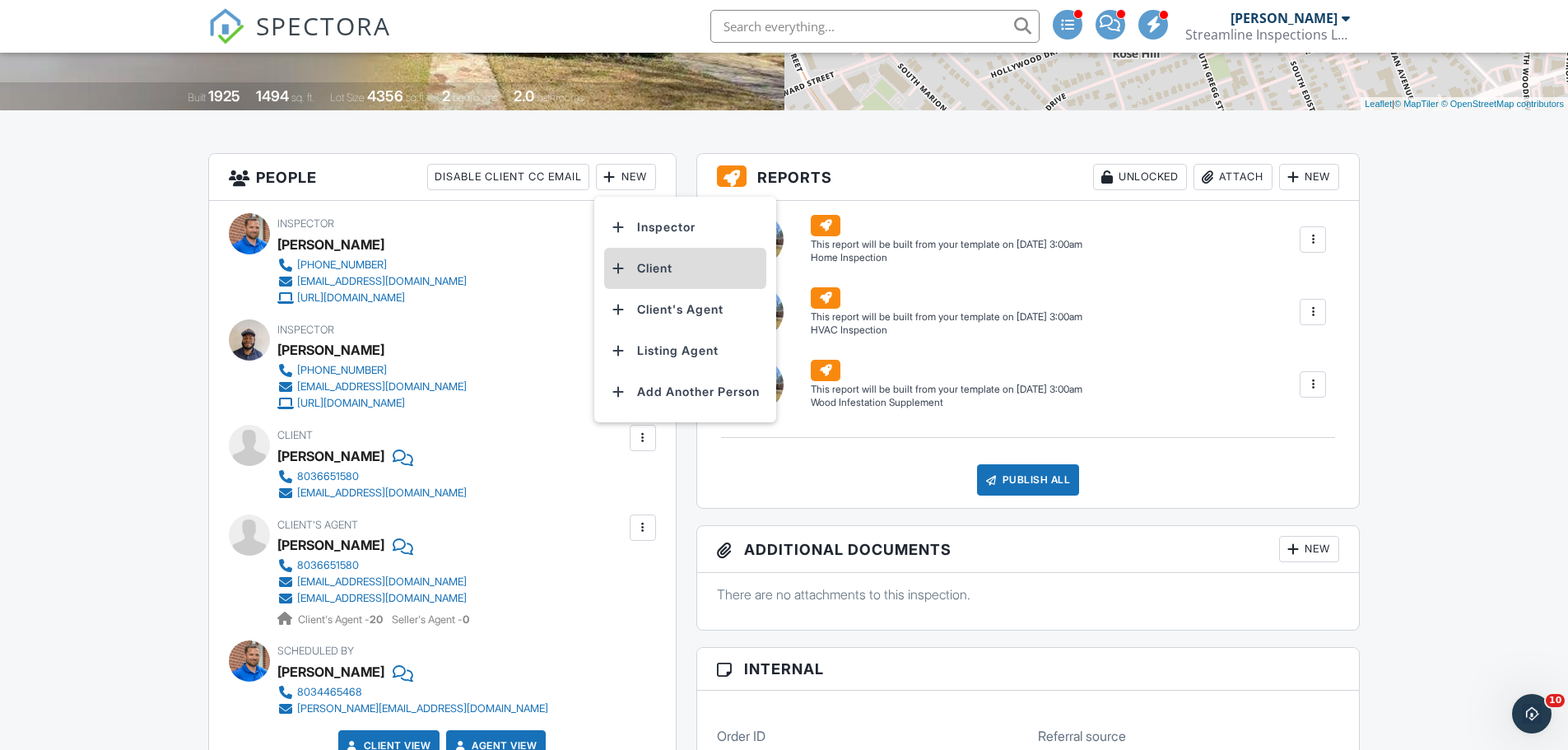
click at [646, 271] on li "Client" at bounding box center [685, 269] width 162 height 41
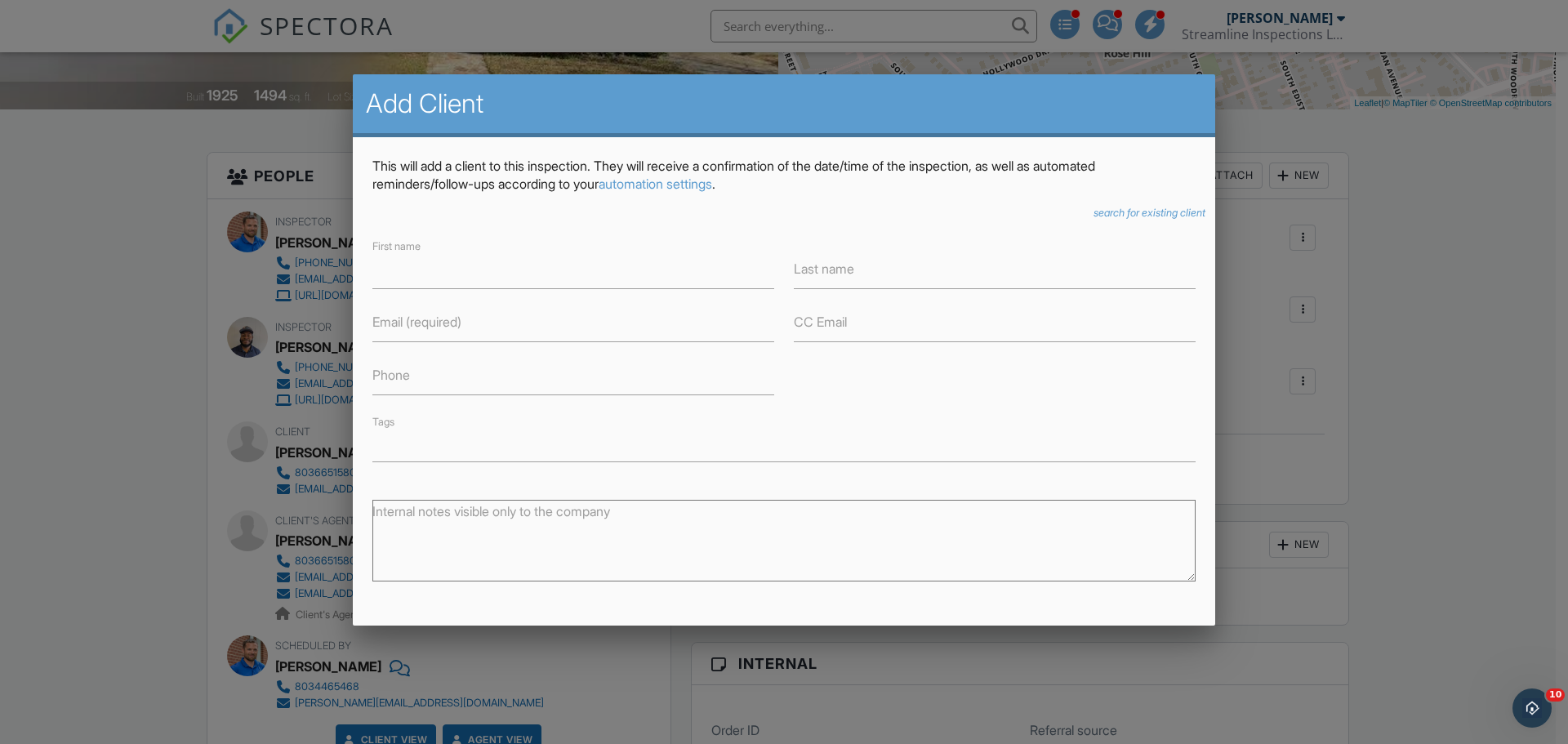
click at [403, 320] on label "Email (required)" at bounding box center [417, 321] width 89 height 18
click at [403, 320] on input "Email (required)" at bounding box center [574, 322] width 401 height 40
type input "kuna"
click at [422, 273] on label "First name" at bounding box center [402, 268] width 60 height 18
click at [422, 273] on input "First name" at bounding box center [574, 268] width 401 height 40
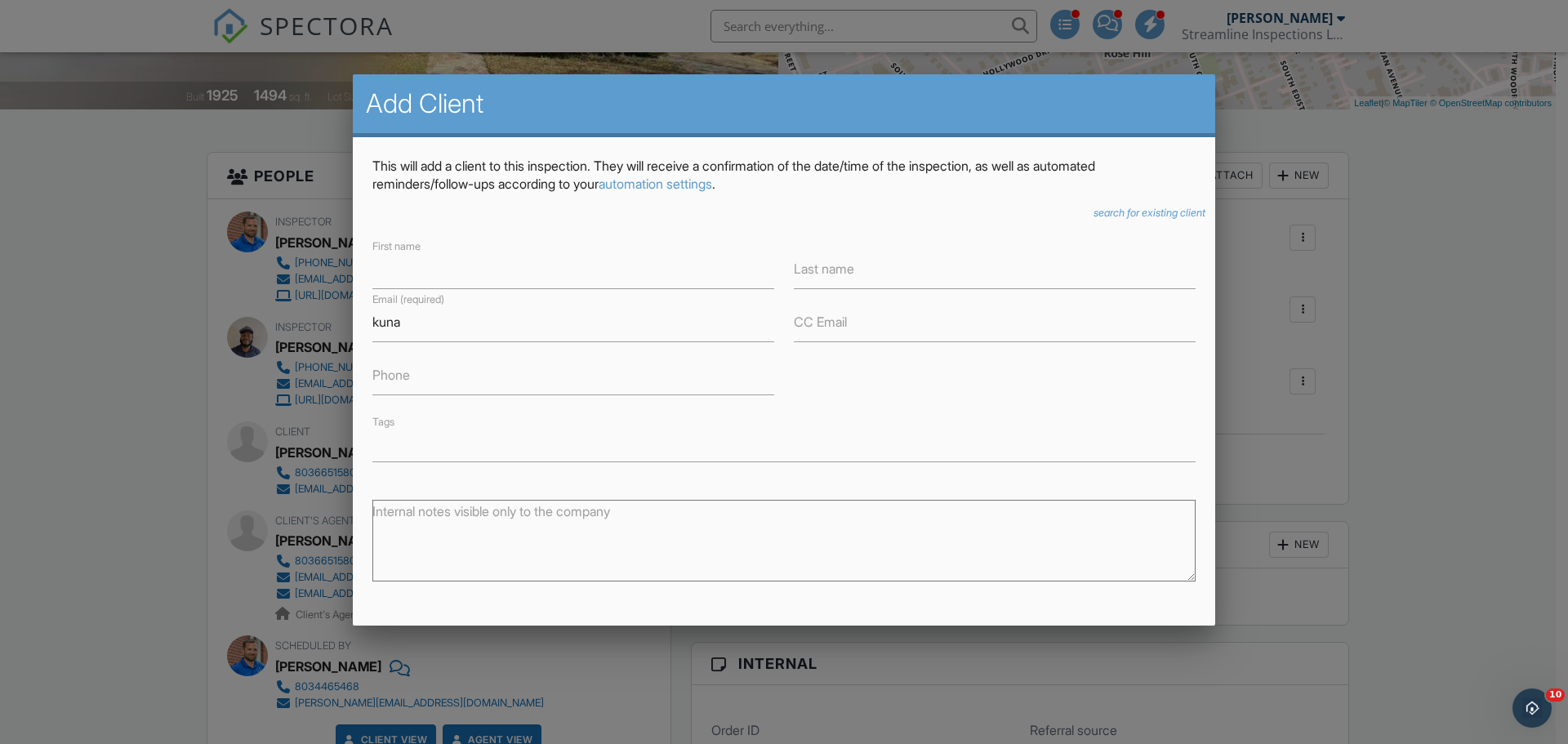
click at [833, 267] on label "Last name" at bounding box center [823, 268] width 60 height 18
click at [833, 267] on input "Last name" at bounding box center [994, 268] width 401 height 40
click at [1138, 211] on icon "search for existing client" at bounding box center [1149, 212] width 112 height 12
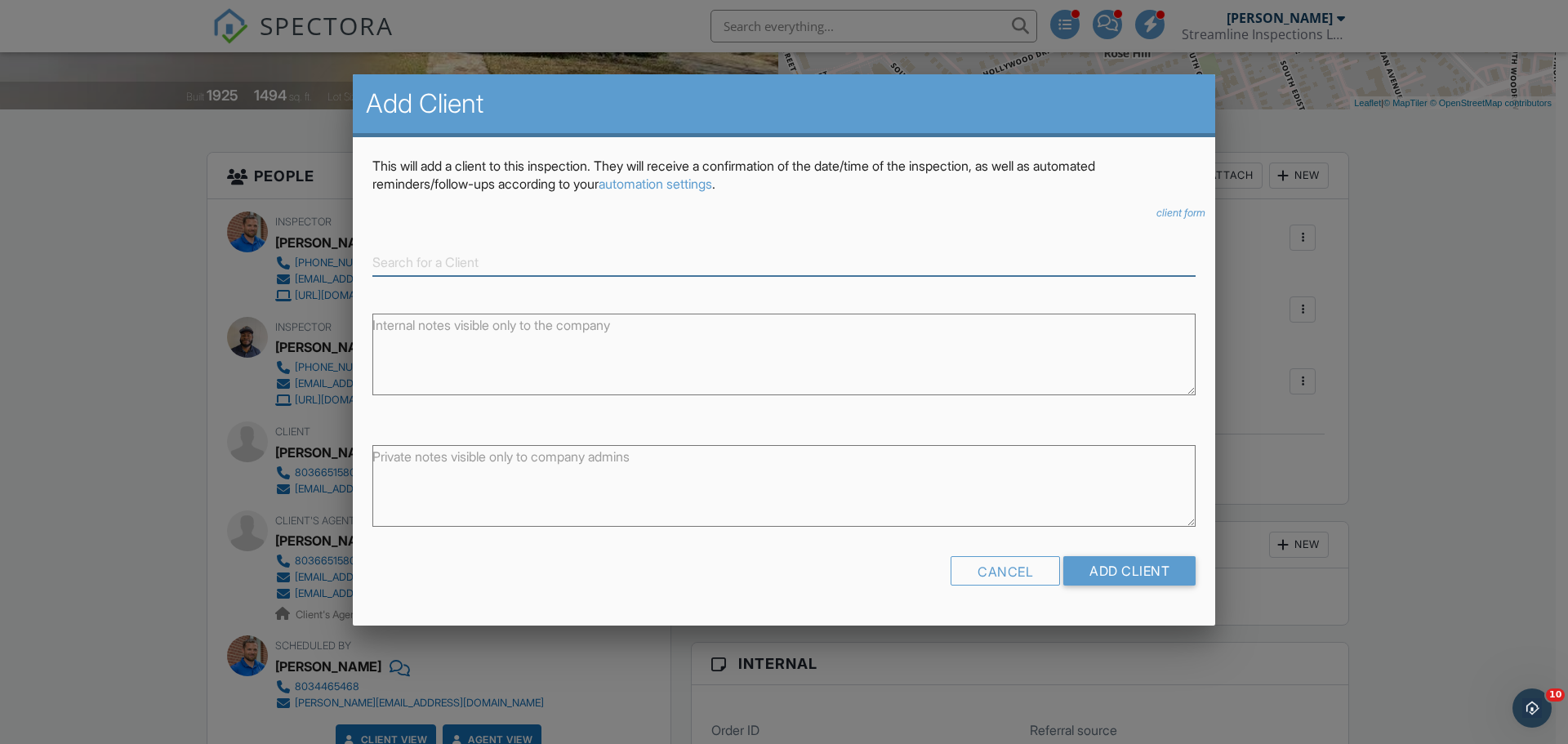
click at [414, 256] on input at bounding box center [784, 262] width 823 height 27
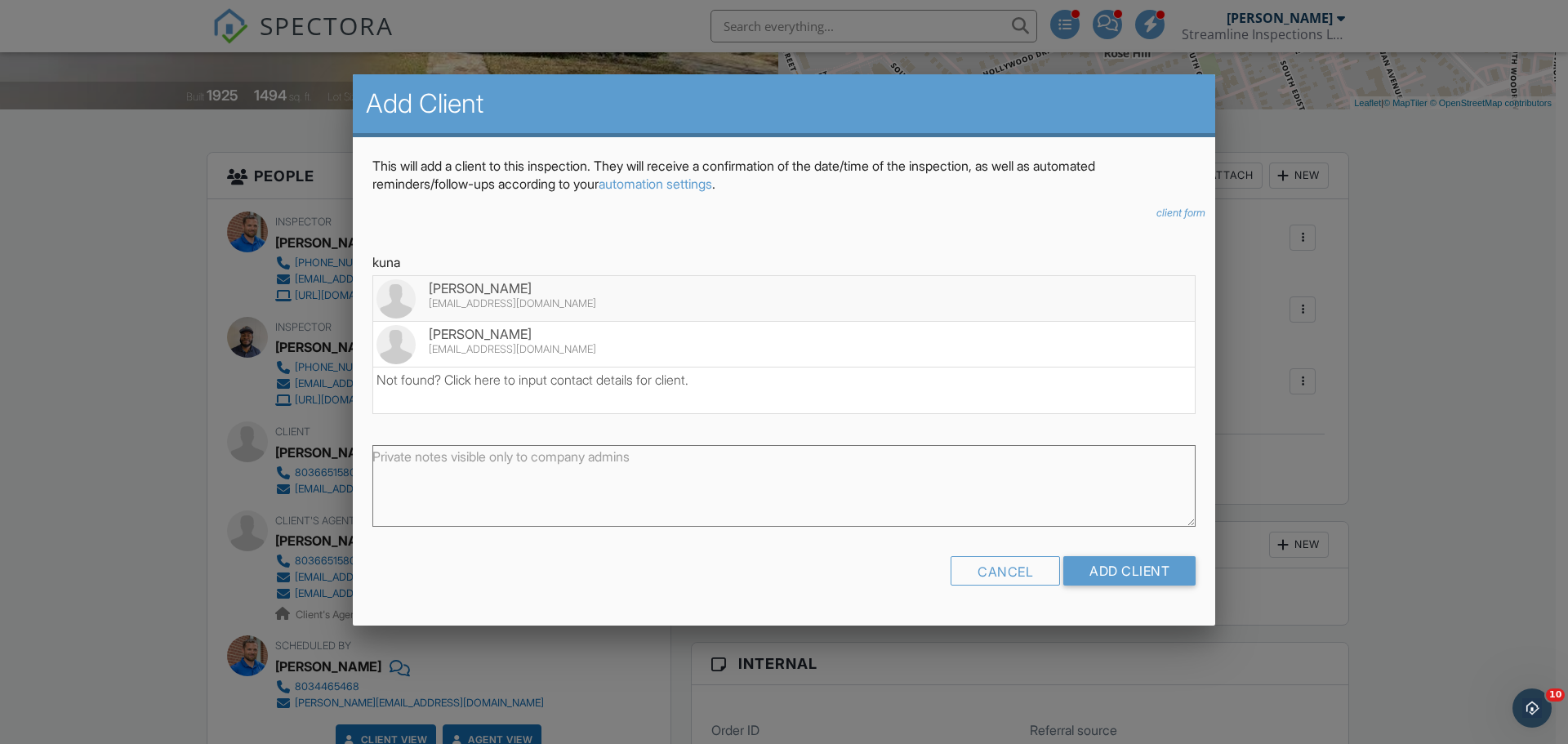
click at [544, 302] on div "triciakuna3@gmail.com" at bounding box center [784, 304] width 815 height 13
type input "Tricia Kuna"
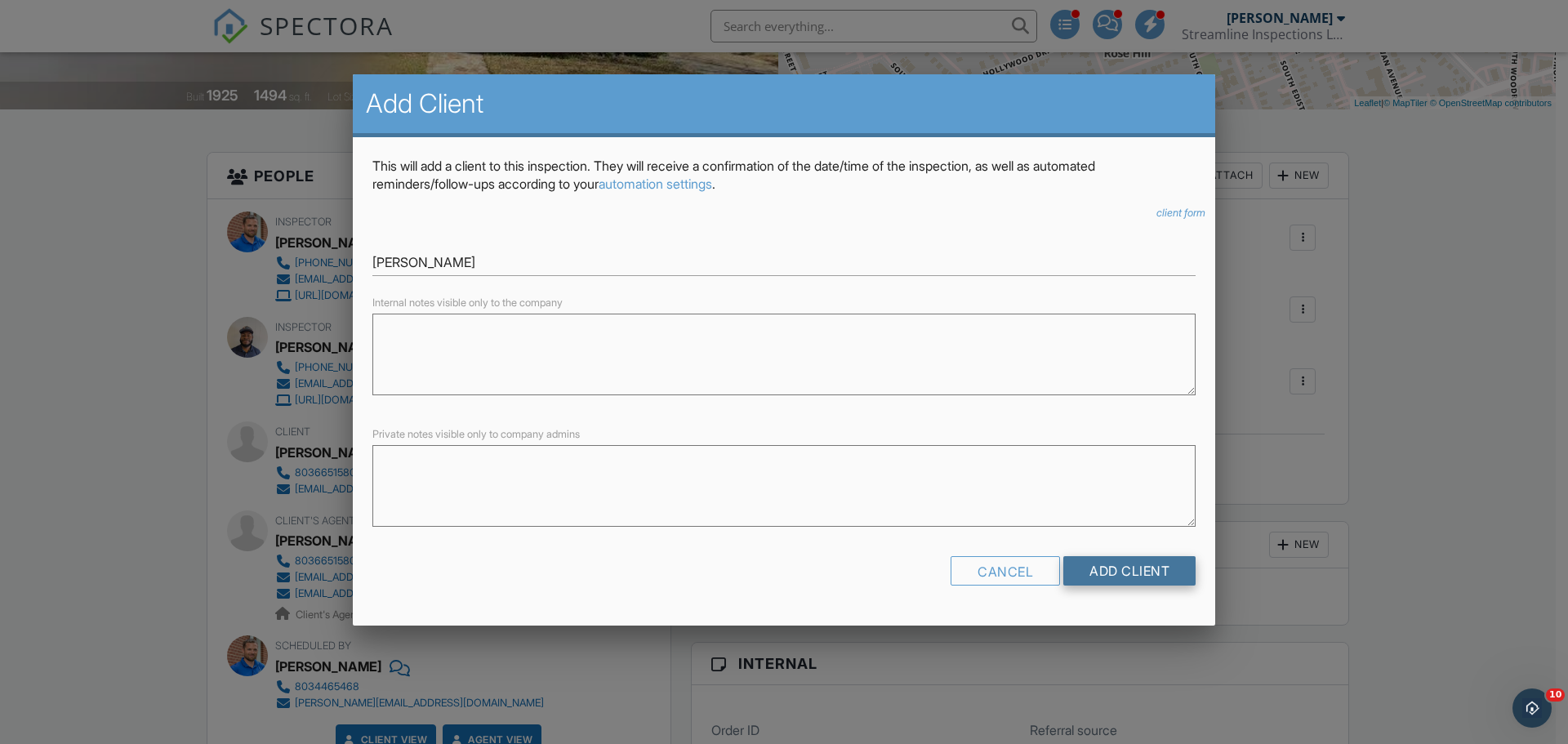
click at [1142, 562] on input "Add Client" at bounding box center [1129, 571] width 132 height 30
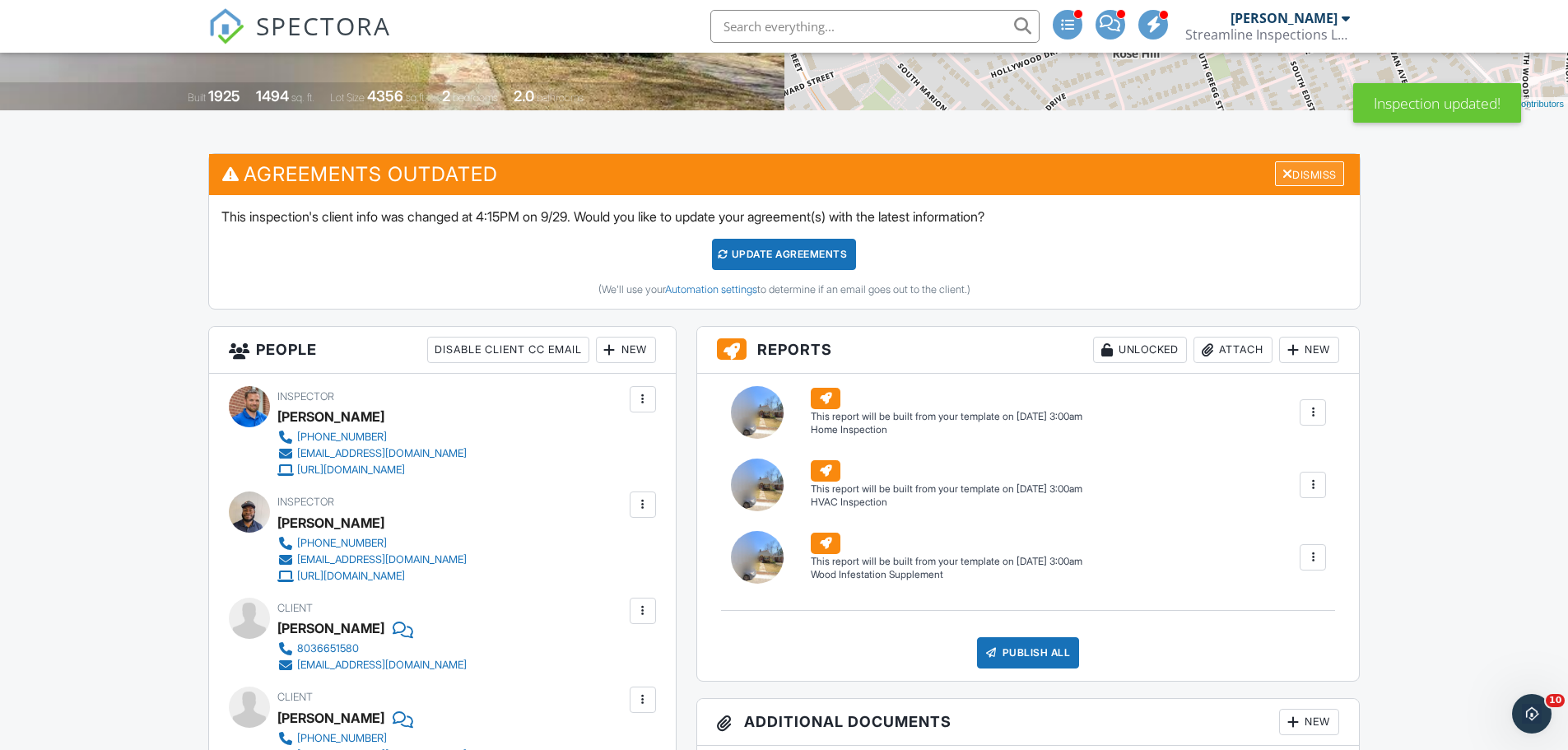
click at [1309, 163] on div "Dismiss" at bounding box center [1310, 174] width 69 height 25
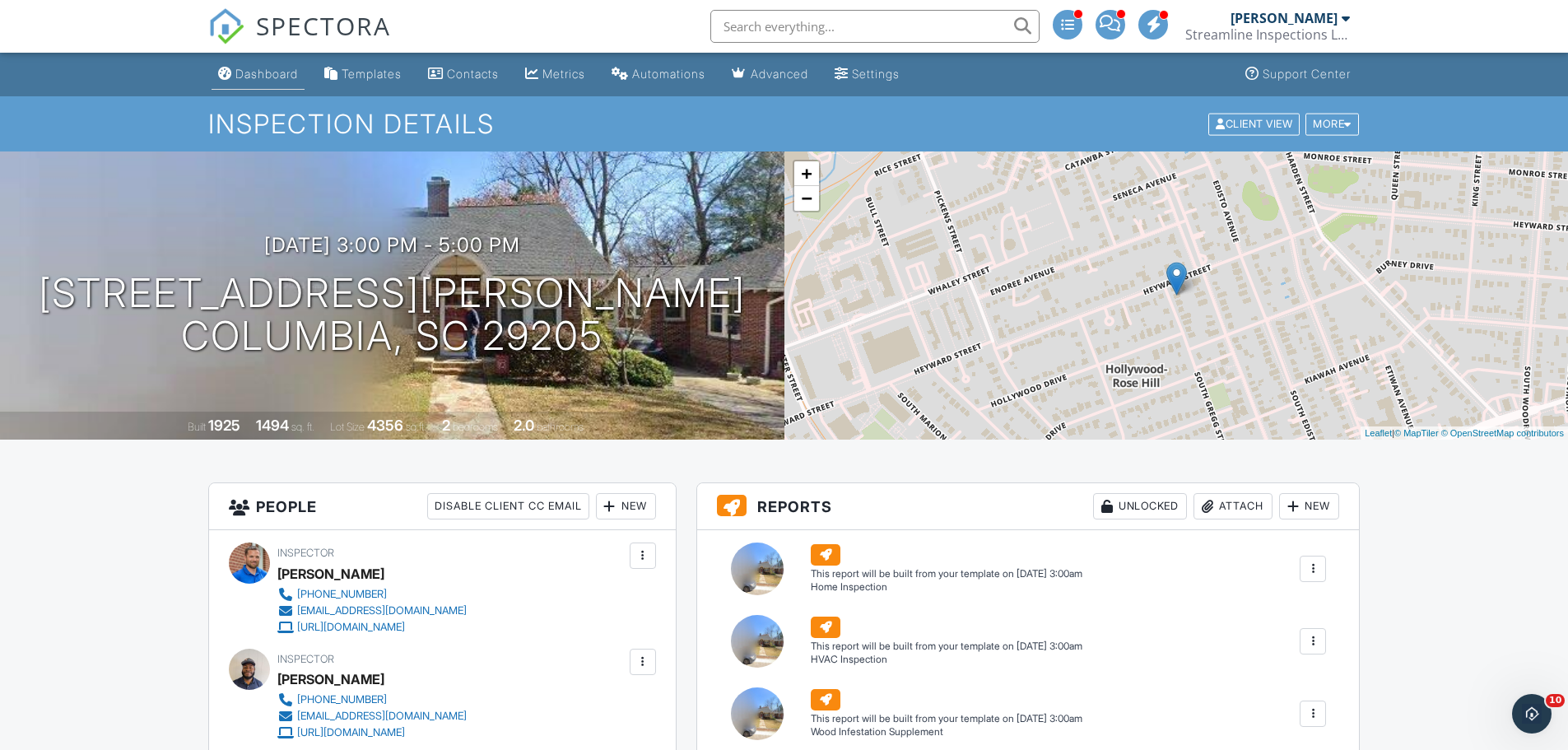
click at [256, 72] on div "Dashboard" at bounding box center [267, 74] width 62 height 14
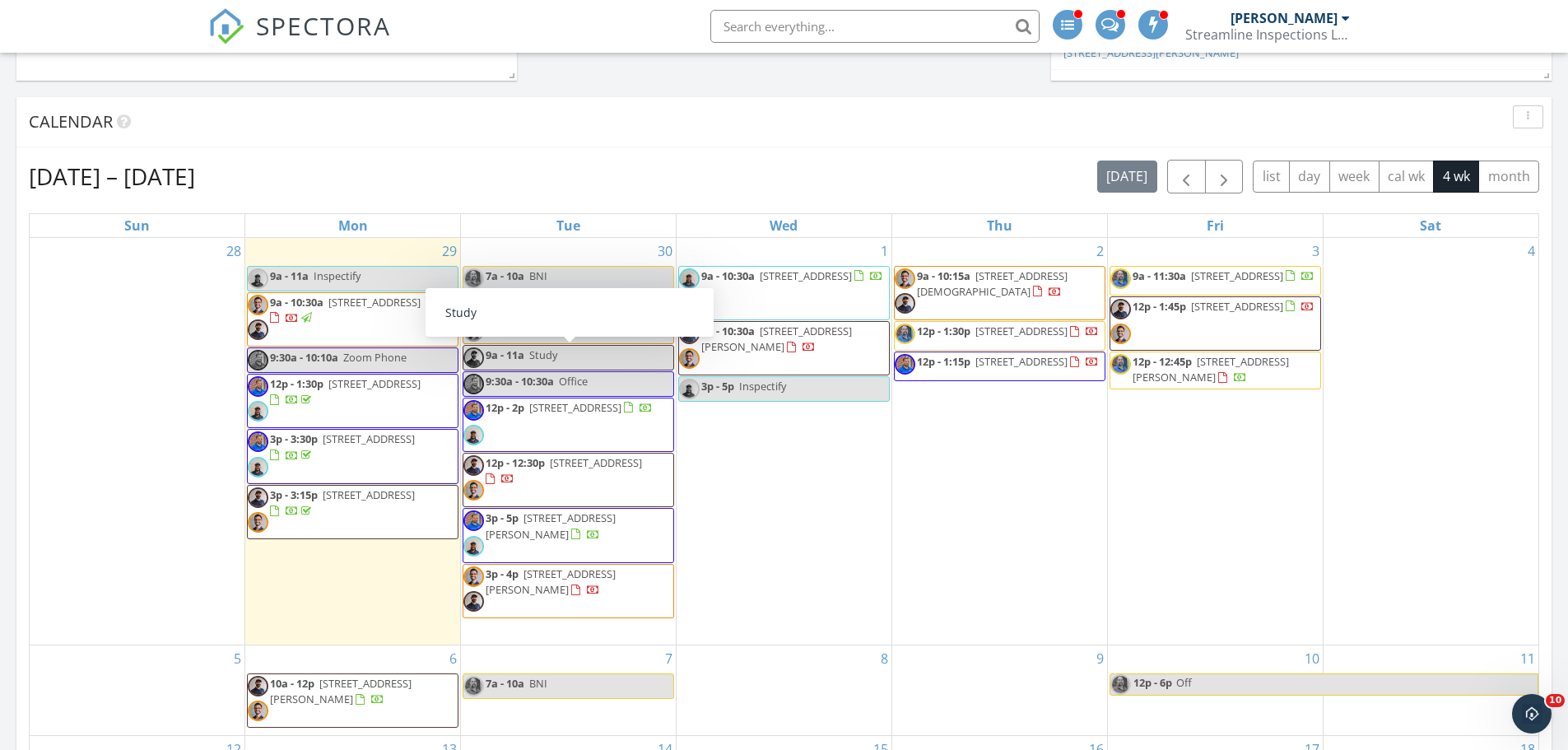
scroll to position [659, 0]
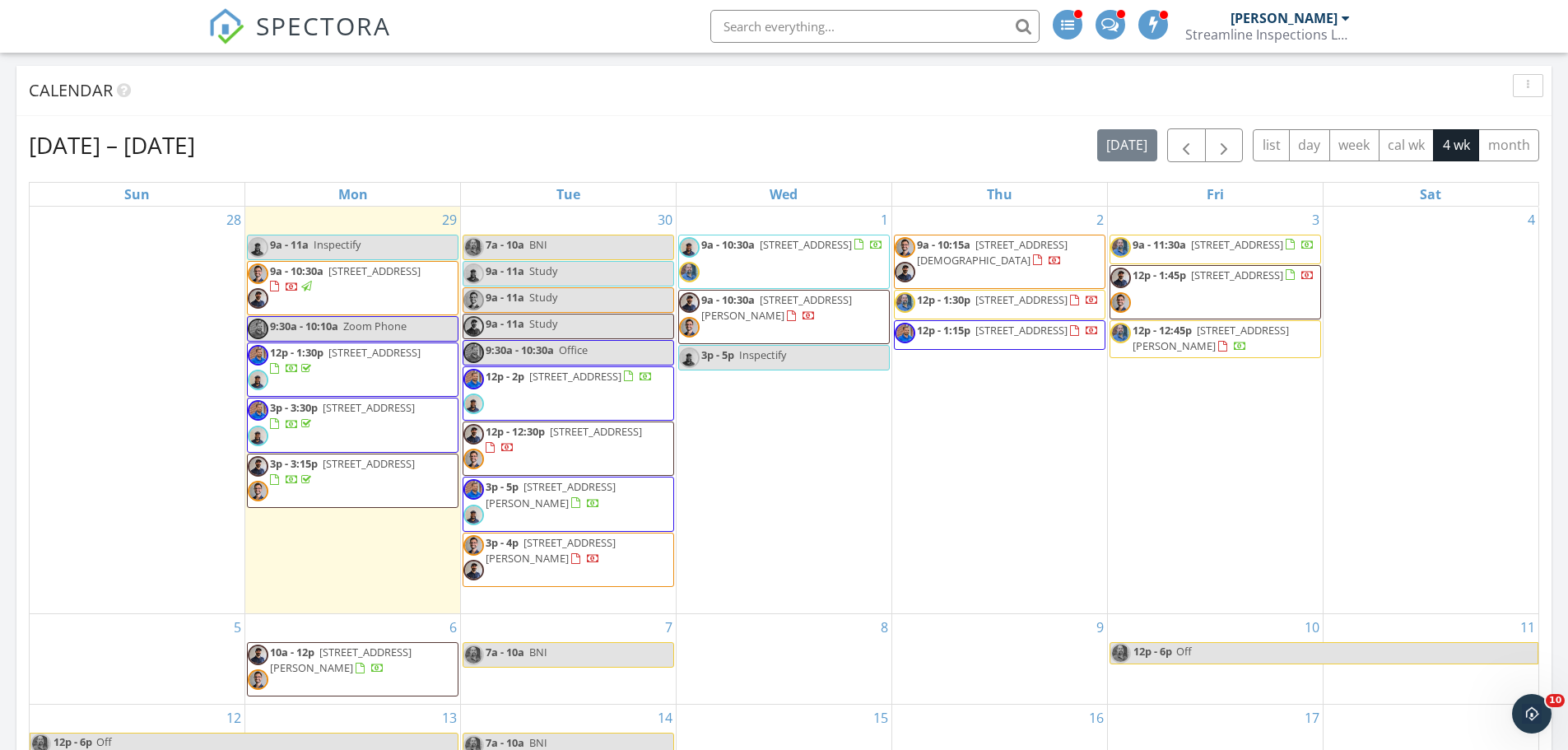
click at [525, 221] on div "30 7a - 10a BNI 9a - 11a Study 9a - 11a Study 9a - 11a Study 9:30a - 10:30a Off…" at bounding box center [568, 410] width 214 height 407
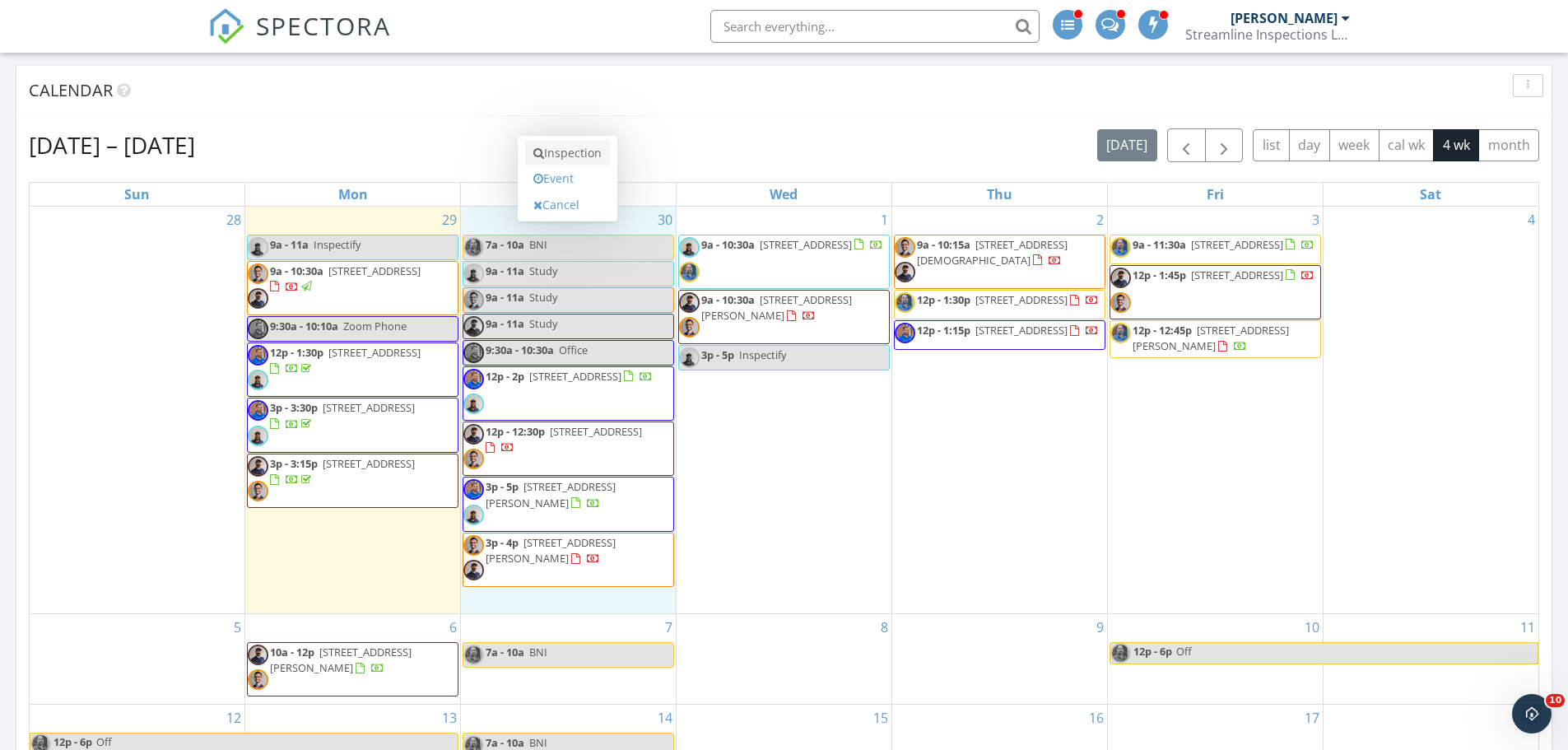
click at [570, 152] on link "Inspection" at bounding box center [567, 153] width 85 height 26
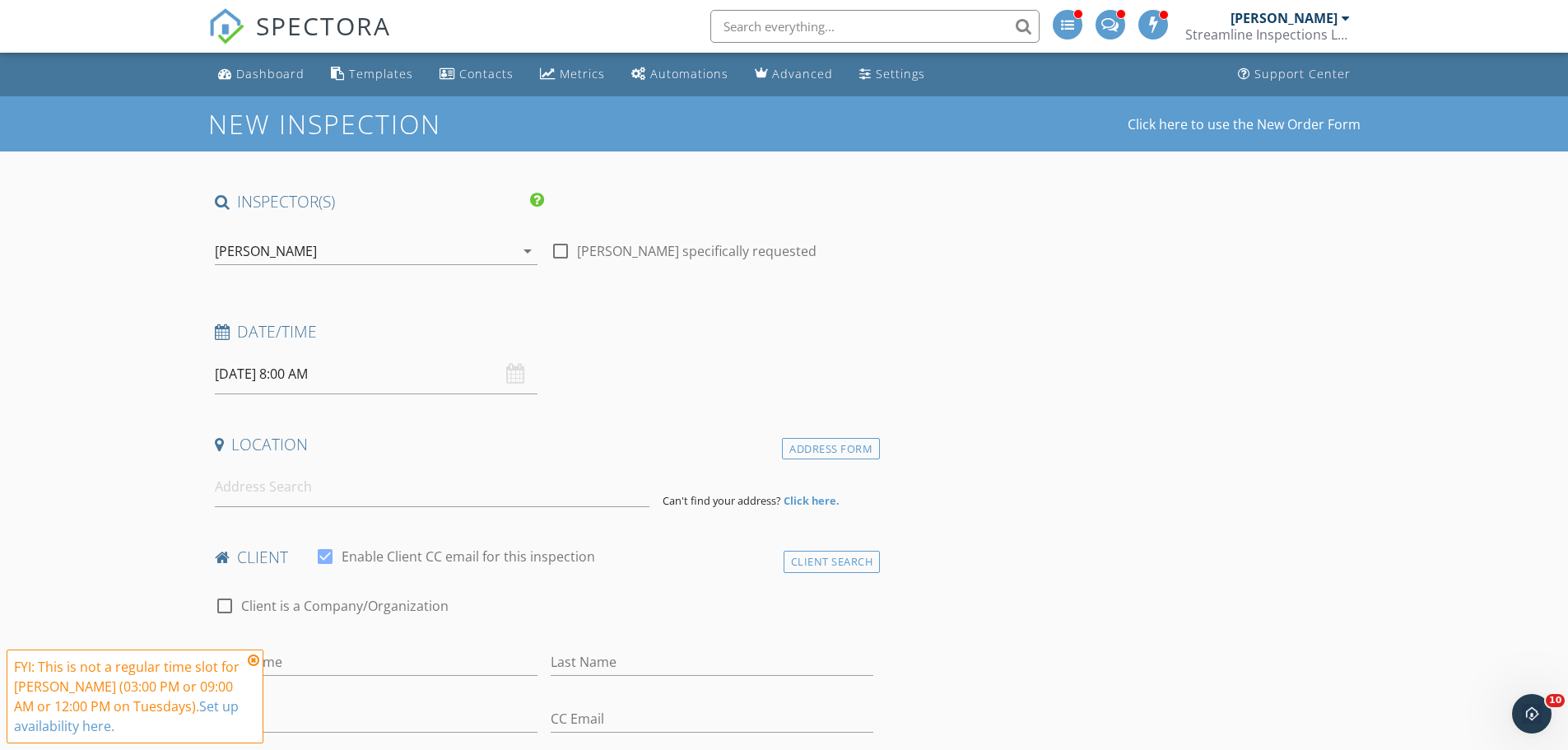
click at [303, 242] on div "[PERSON_NAME]" at bounding box center [364, 251] width 299 height 26
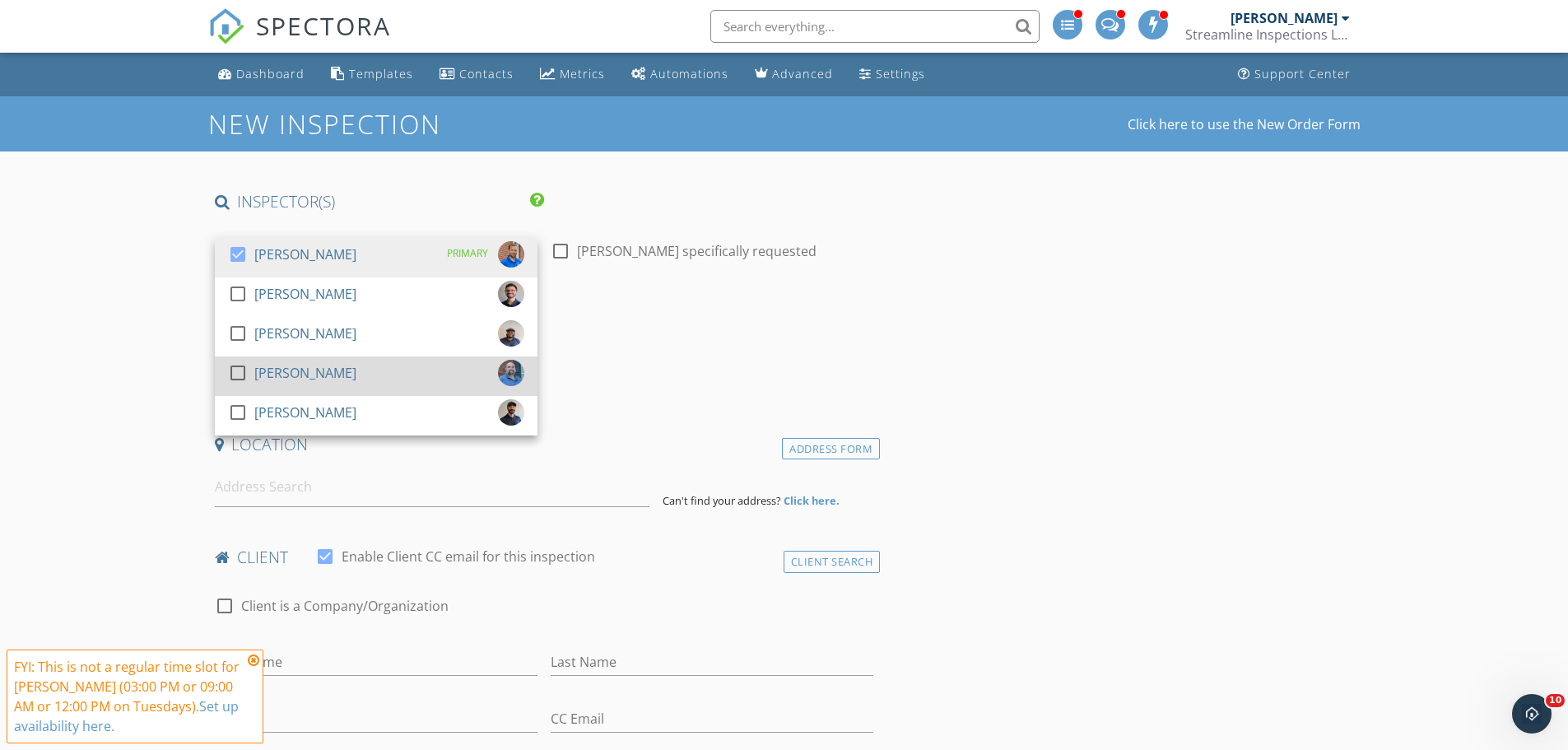
click at [249, 369] on div at bounding box center [238, 373] width 28 height 28
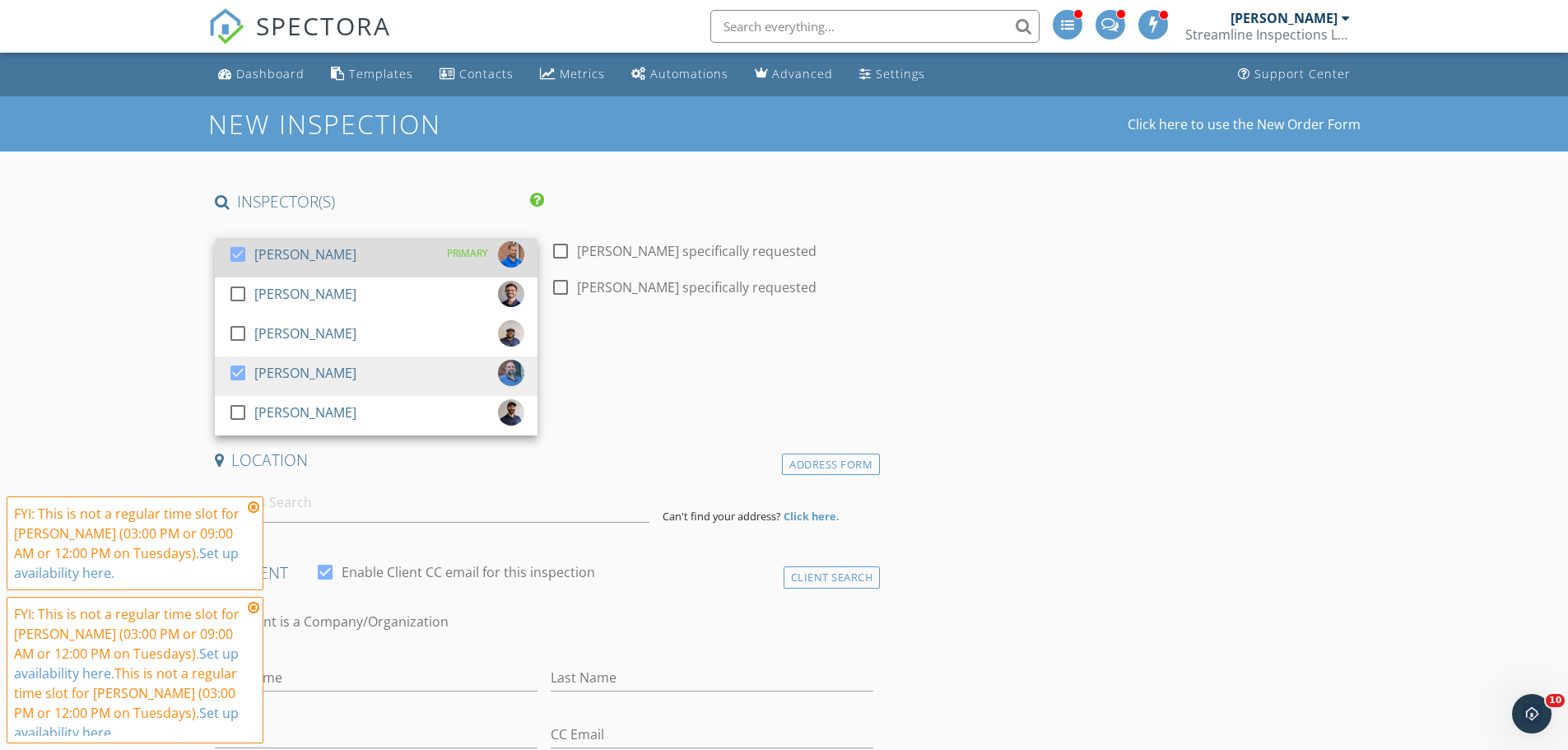
click at [244, 257] on div at bounding box center [238, 255] width 28 height 28
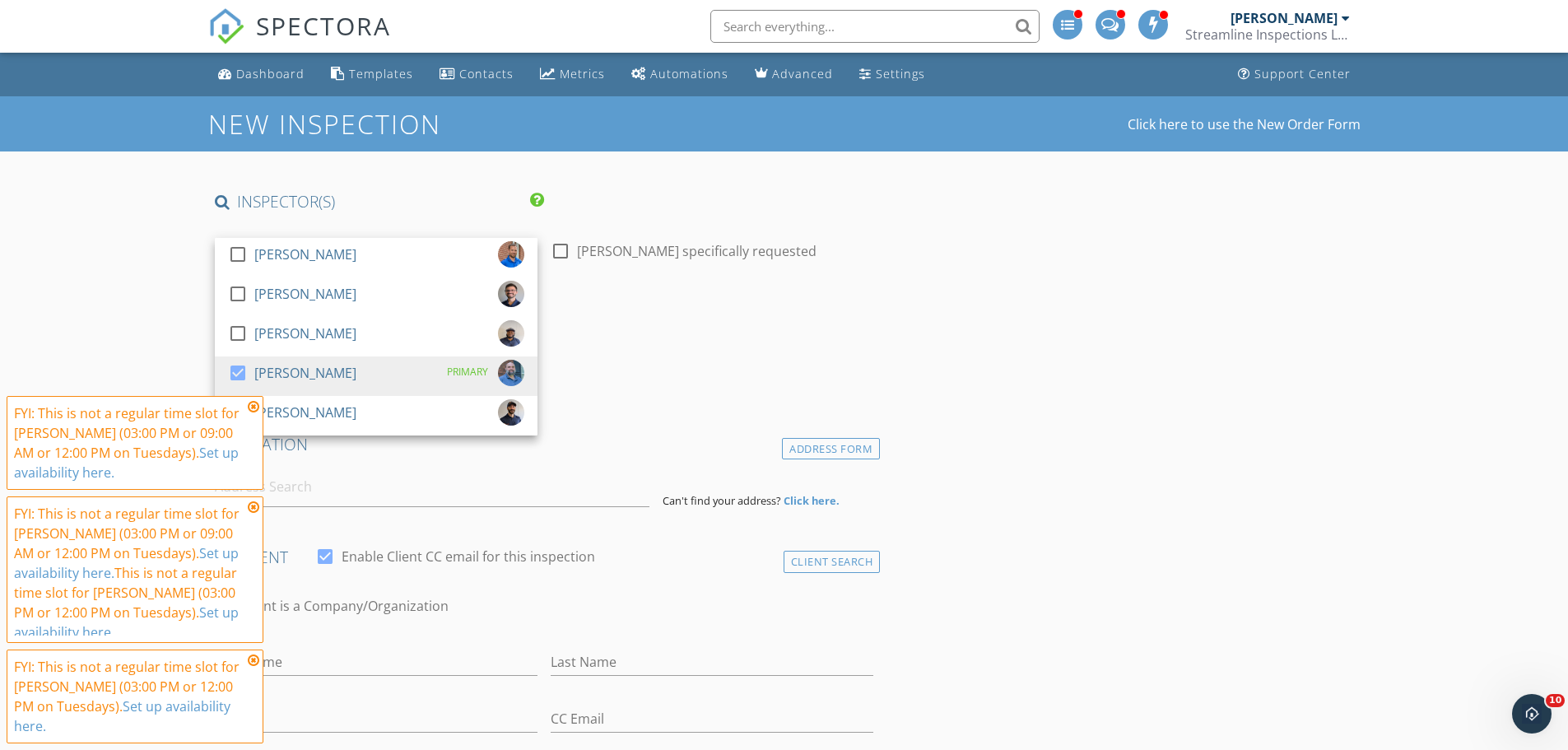
click at [585, 369] on div "Date/Time [DATE] 8:00 AM" at bounding box center [543, 357] width 672 height 74
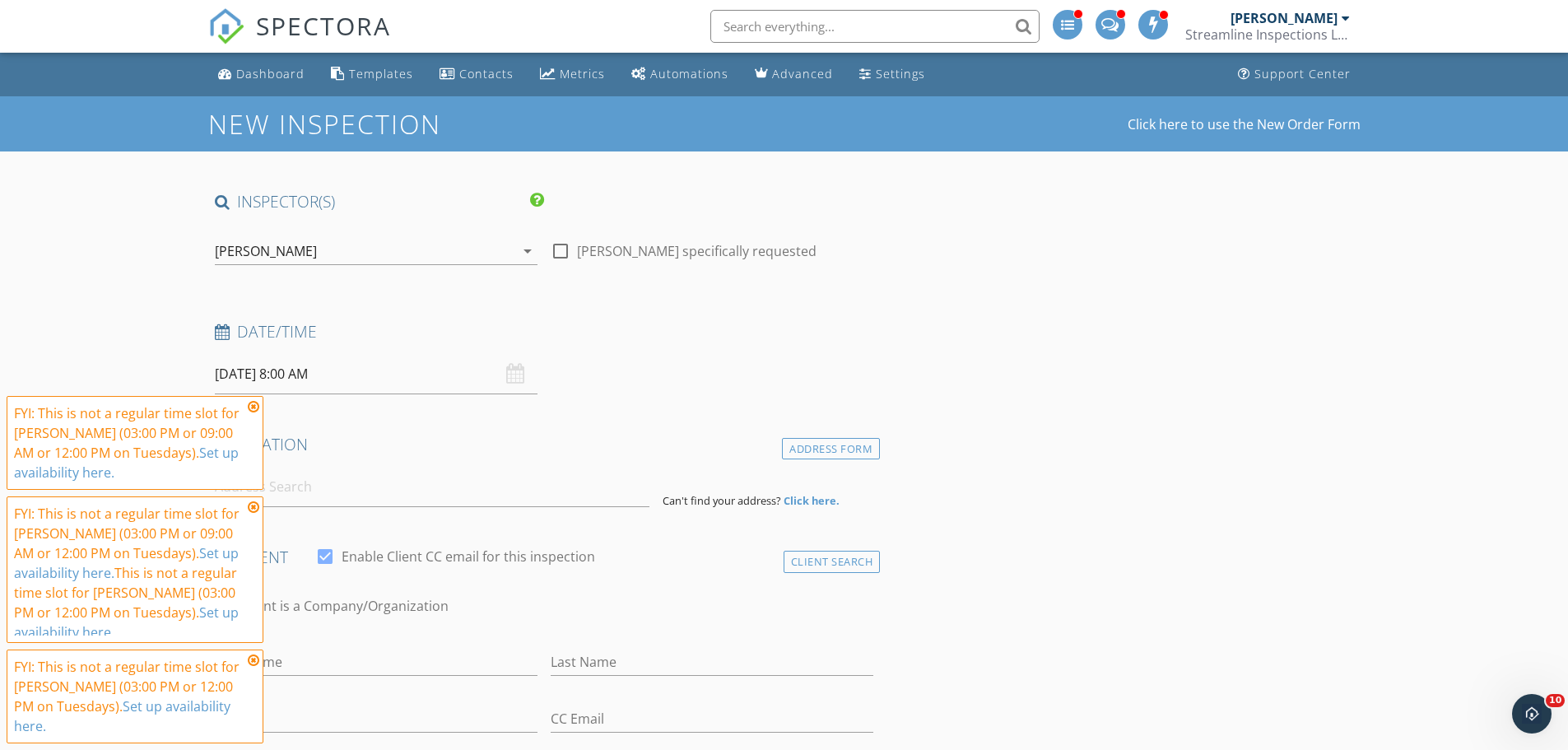
click at [301, 376] on input "[DATE] 8:00 AM" at bounding box center [376, 374] width 323 height 40
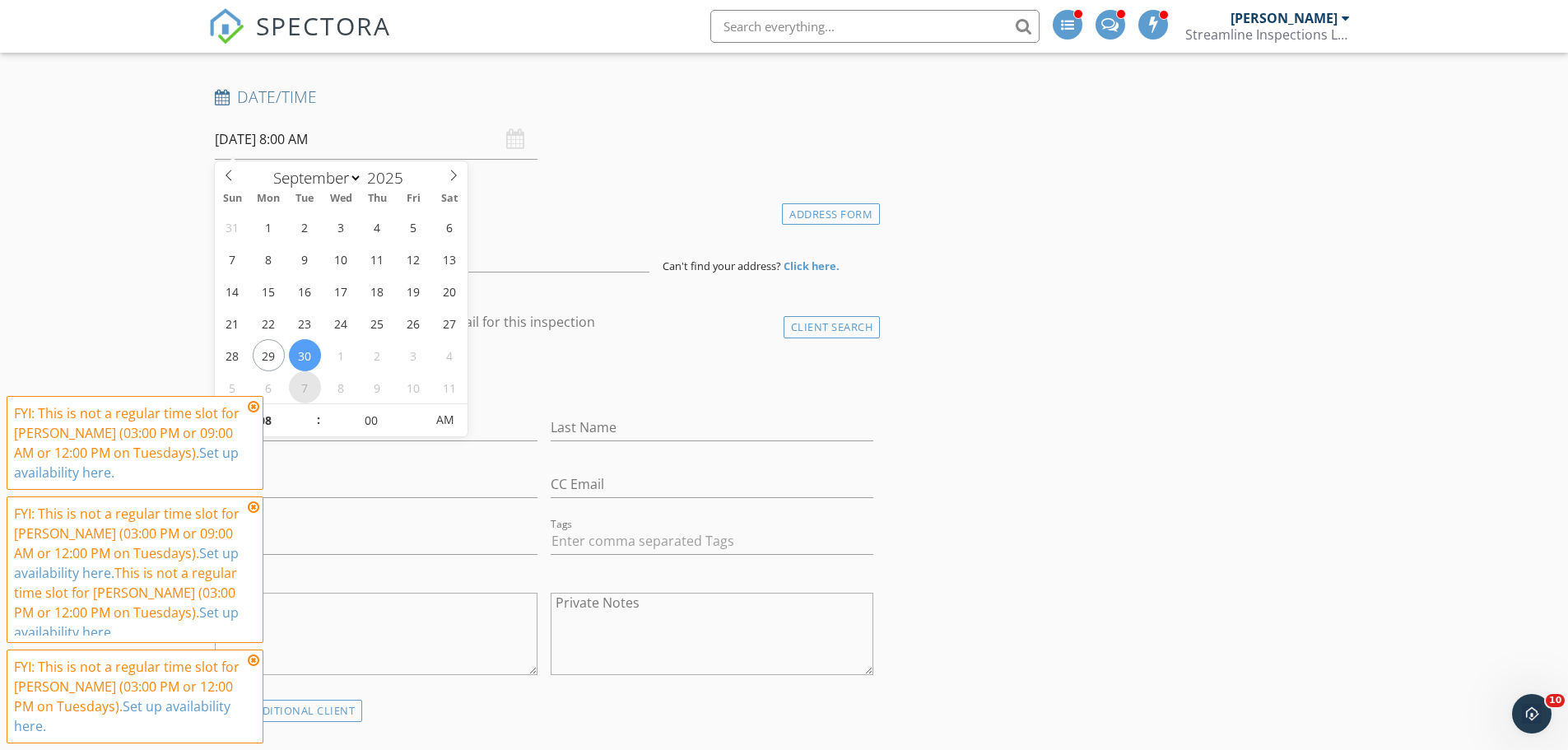
scroll to position [247, 0]
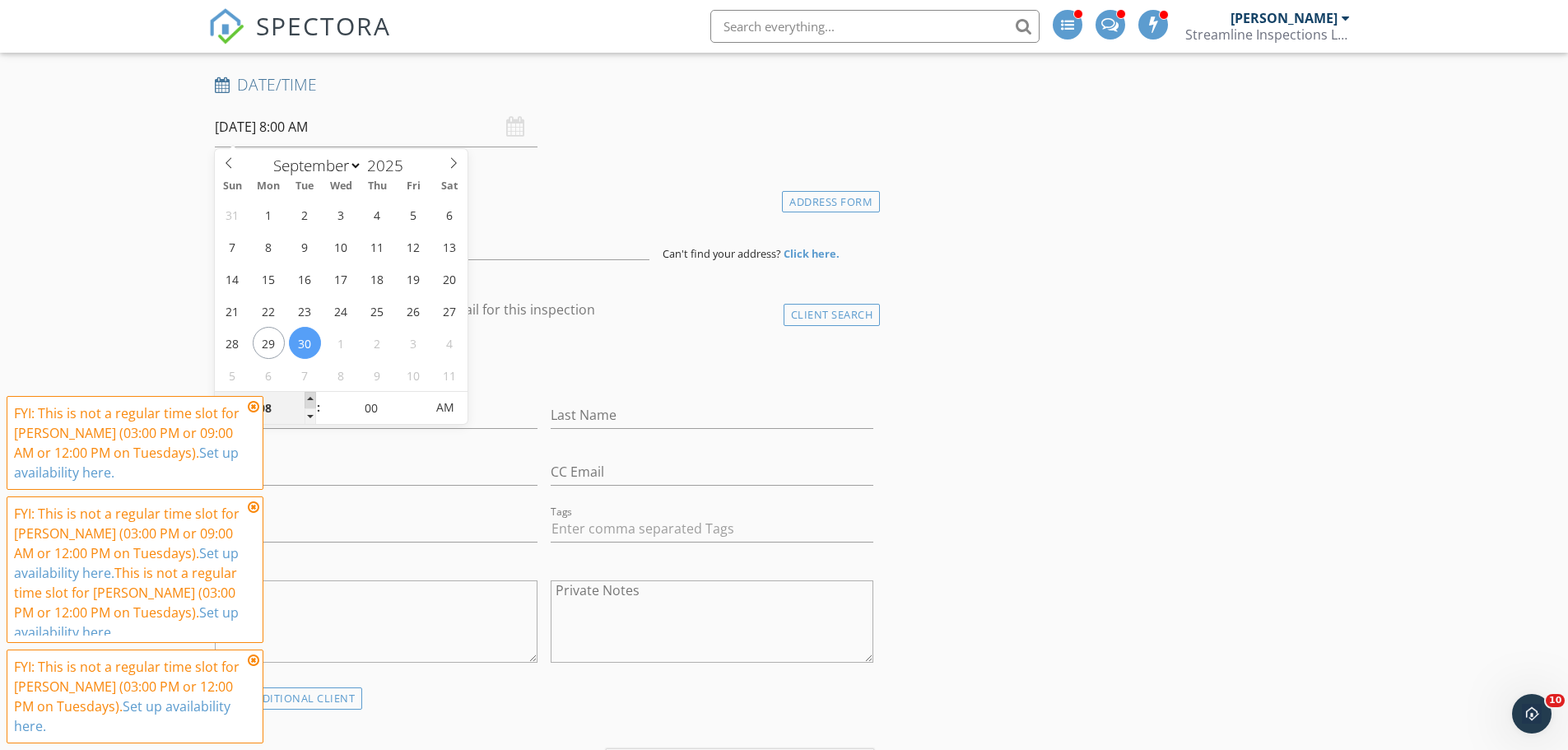
type input "09"
type input "[DATE] 9:00 AM"
click at [307, 397] on span at bounding box center [310, 400] width 11 height 17
type input "10"
type input "[DATE] 10:00 AM"
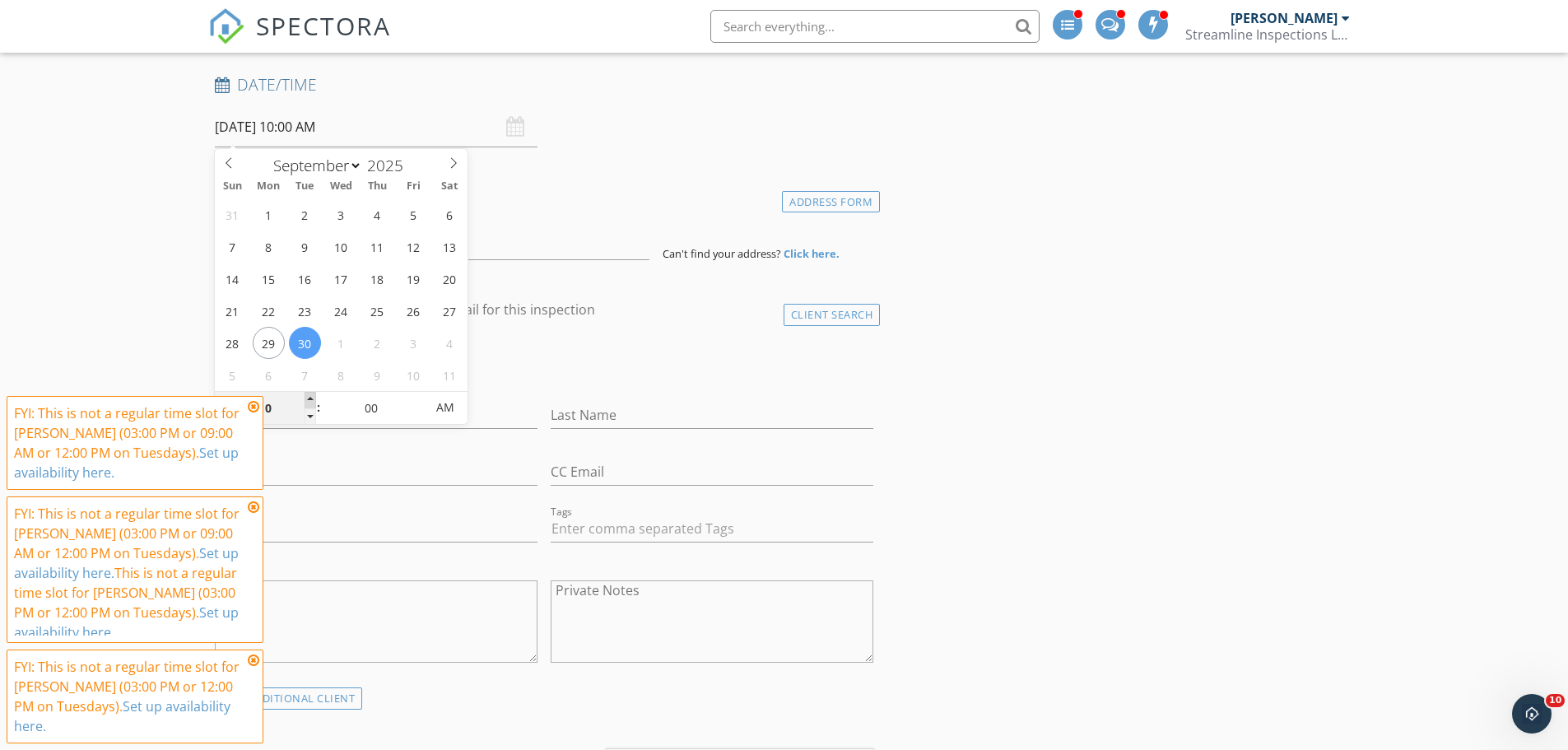
click at [307, 397] on span at bounding box center [310, 400] width 11 height 17
type input "11"
type input "[DATE] 11:00 AM"
click at [307, 397] on span at bounding box center [310, 400] width 11 height 17
type input "12"
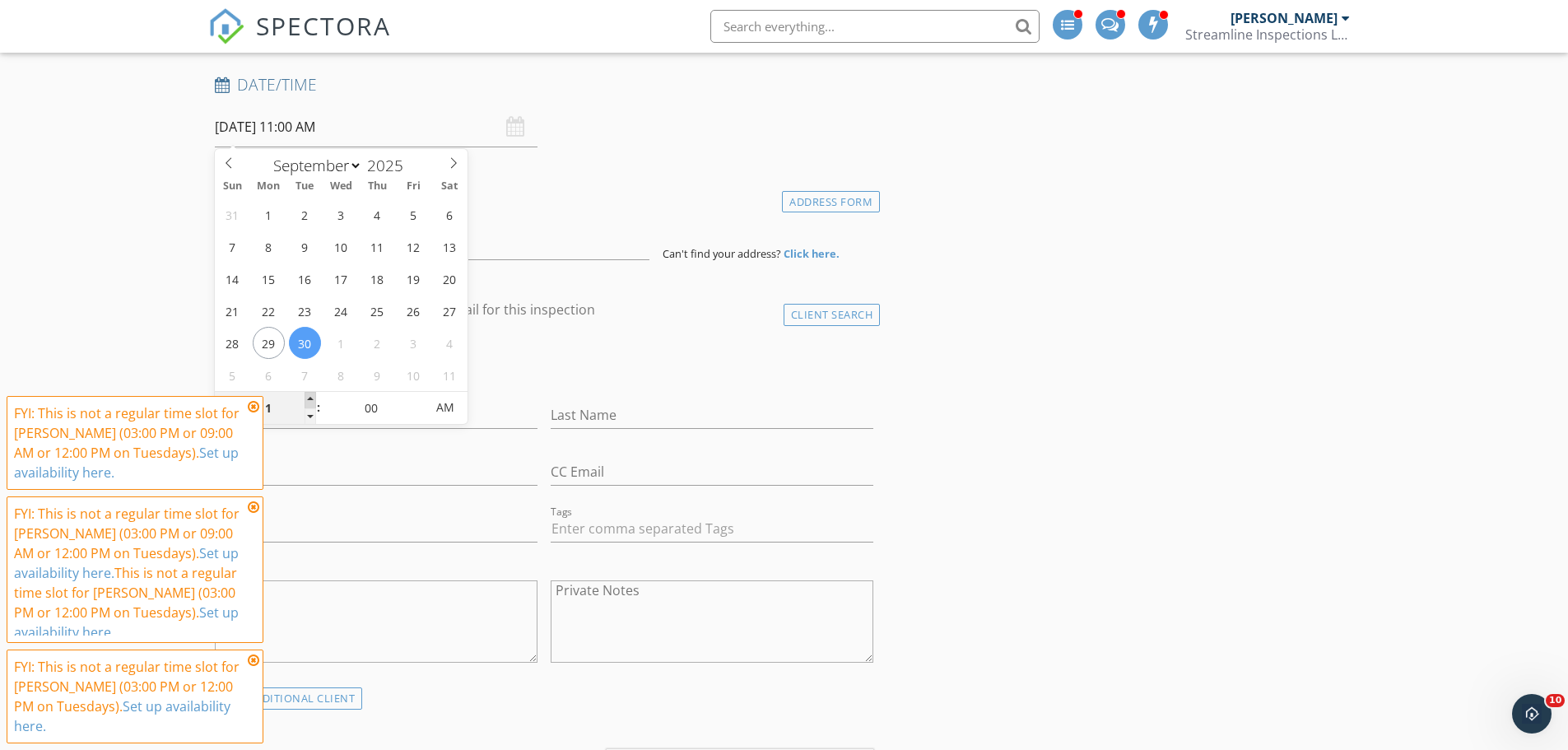
type input "[DATE] 12:00 PM"
click at [307, 397] on span at bounding box center [310, 400] width 11 height 17
click at [504, 237] on input at bounding box center [432, 240] width 434 height 40
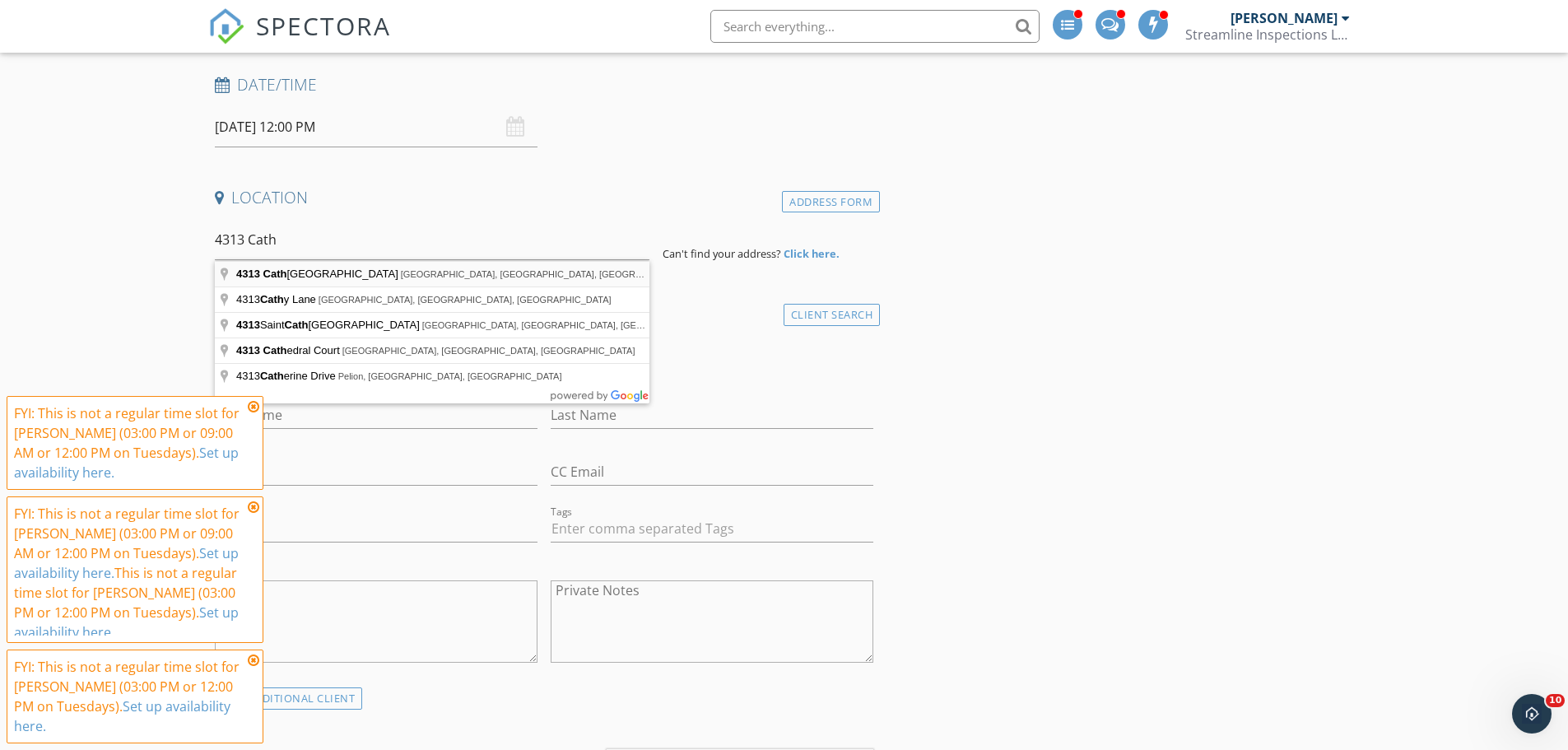
type input "[STREET_ADDRESS][PERSON_NAME]"
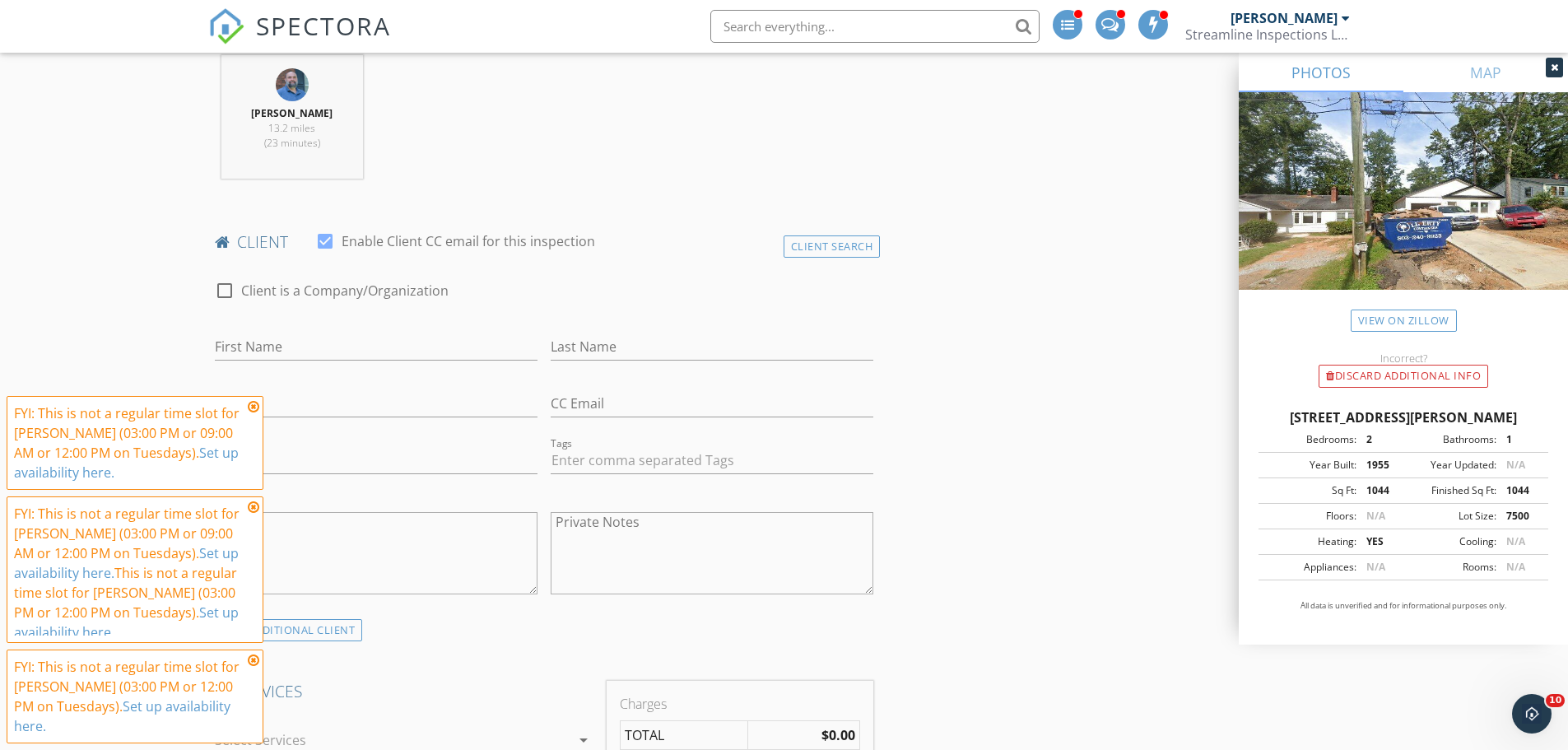
scroll to position [659, 0]
click at [284, 342] on input "First Name" at bounding box center [376, 340] width 323 height 27
click at [808, 243] on div "Client Search" at bounding box center [832, 240] width 97 height 22
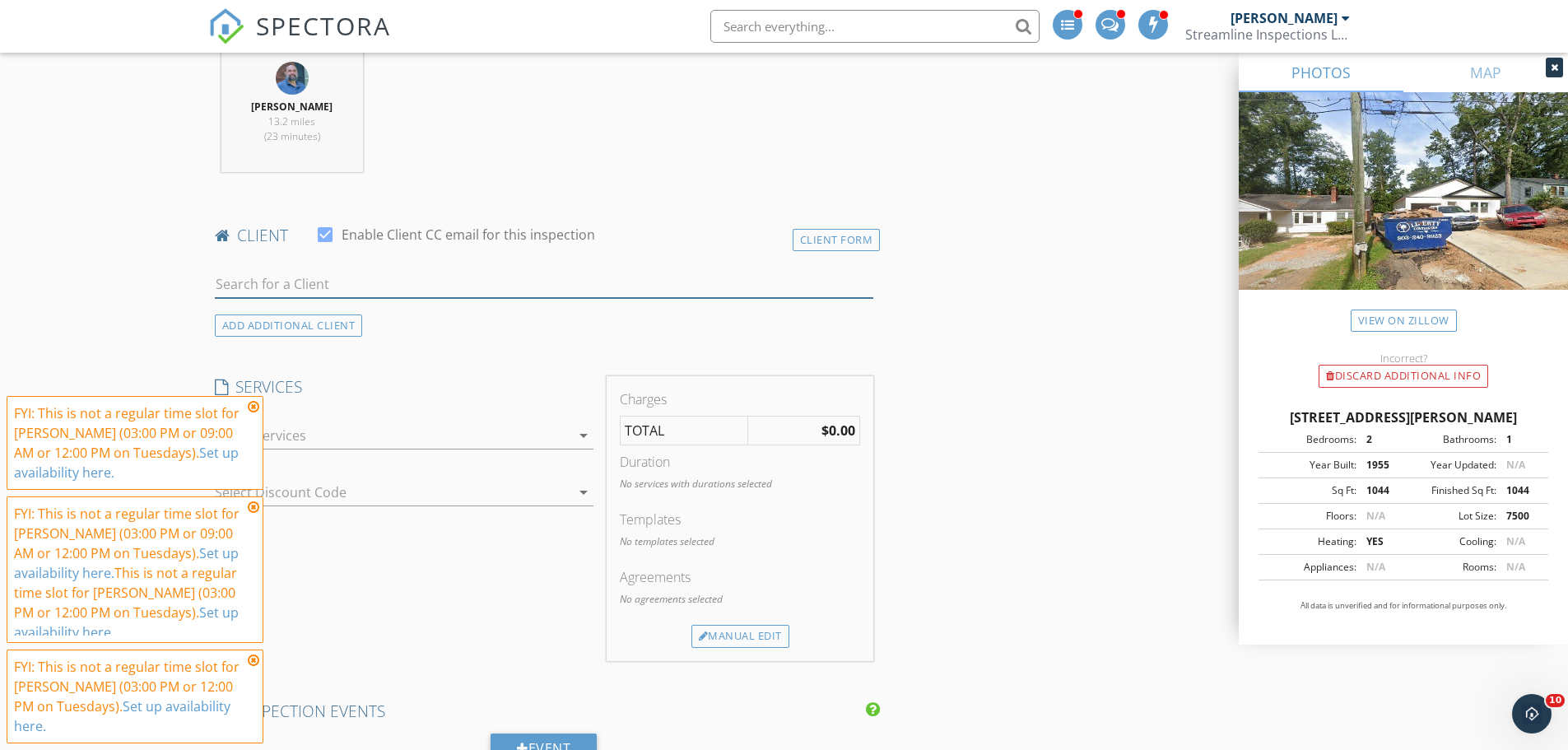
click at [342, 295] on input "text" at bounding box center [543, 284] width 659 height 27
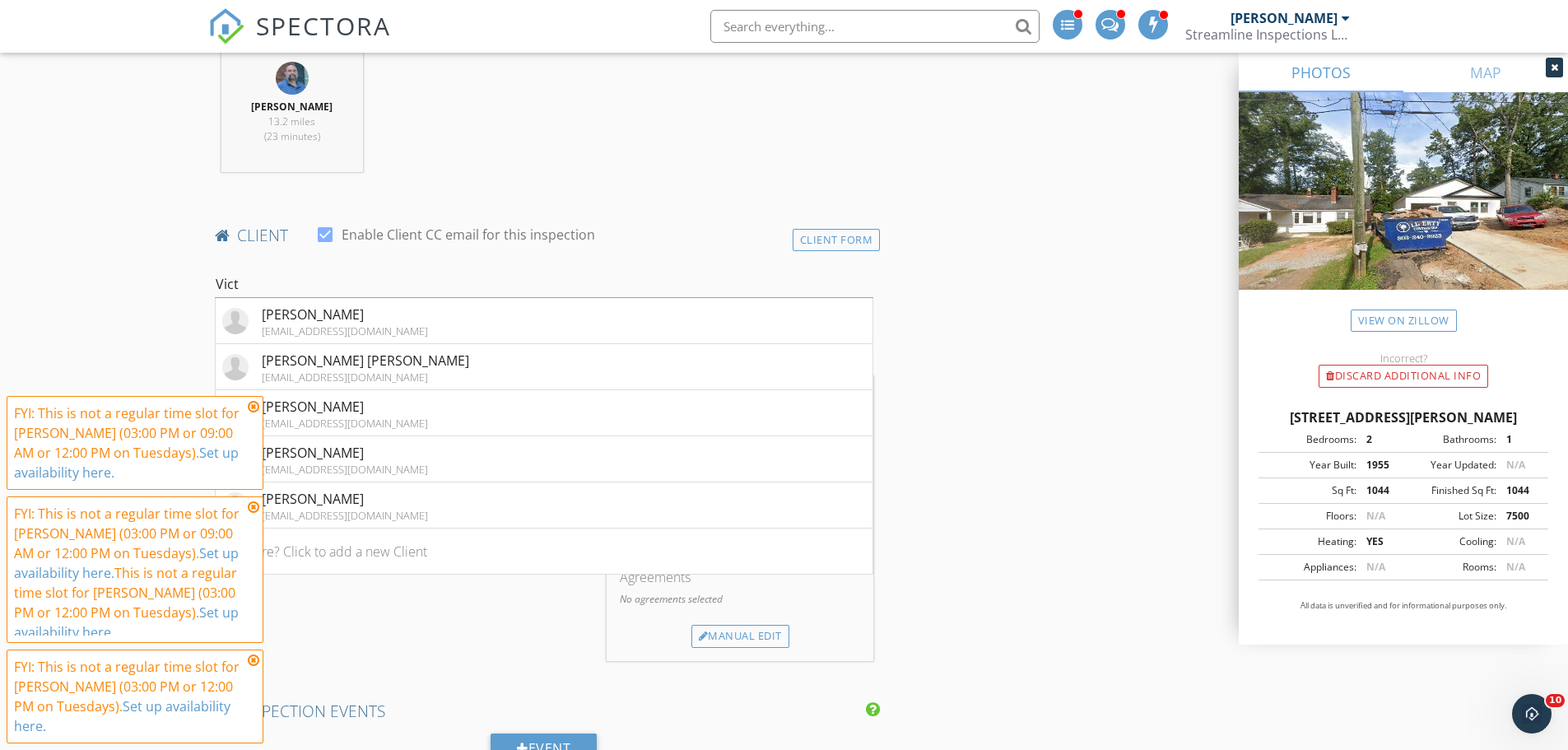
click at [276, 283] on input "Vict" at bounding box center [543, 284] width 659 height 27
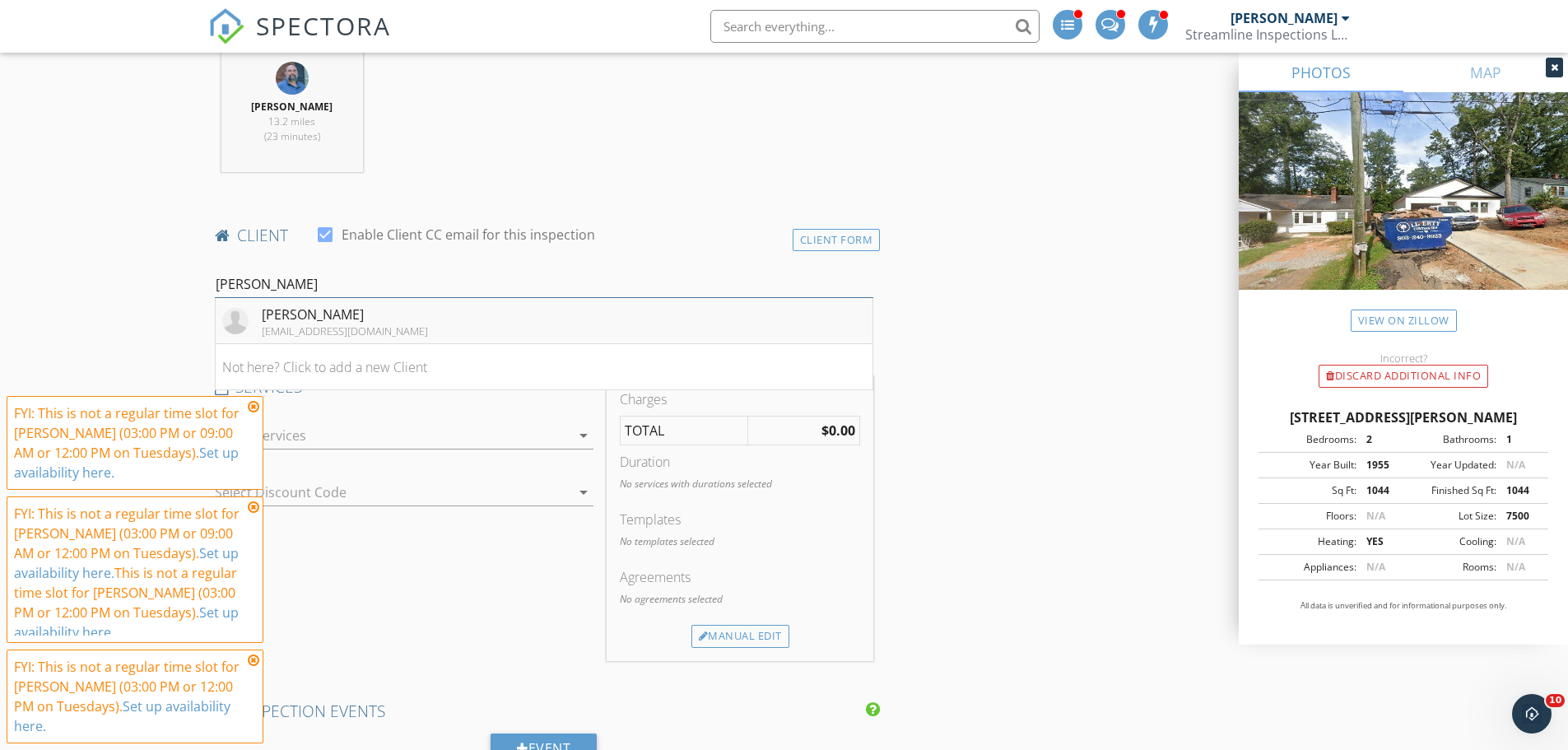
type input "[PERSON_NAME]"
click at [278, 317] on div "[PERSON_NAME]" at bounding box center [345, 314] width 166 height 20
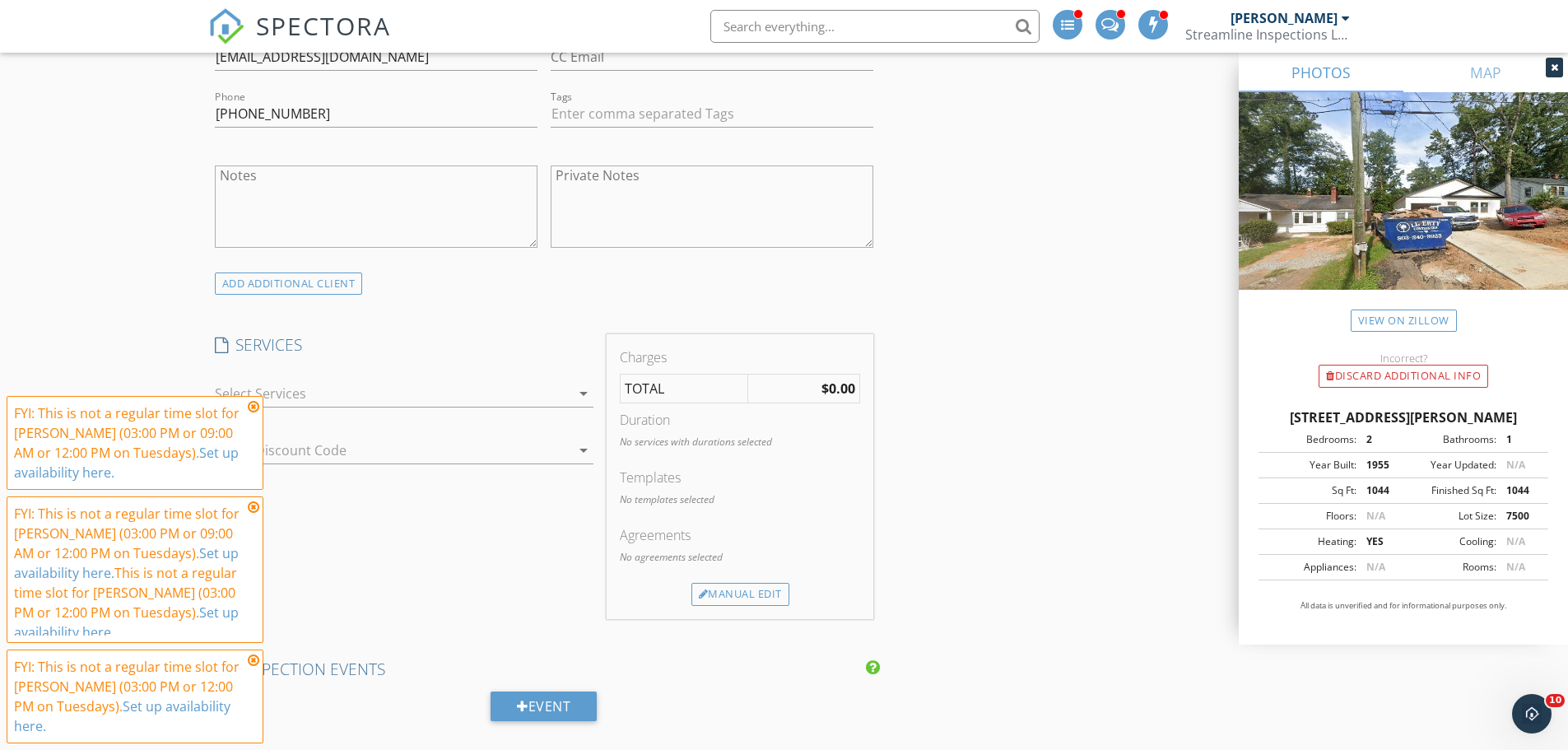
scroll to position [1071, 0]
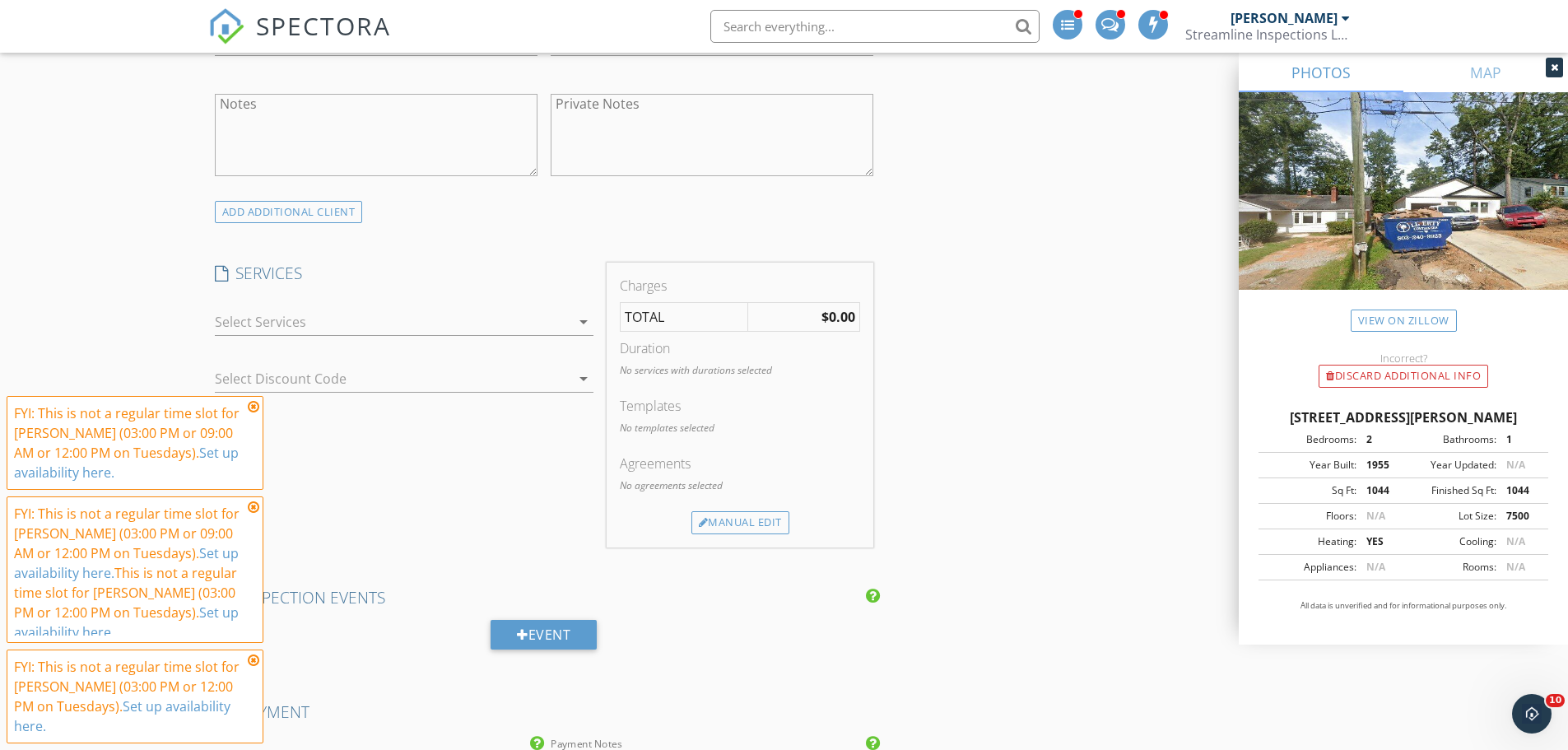
click at [298, 317] on div at bounding box center [392, 322] width 355 height 26
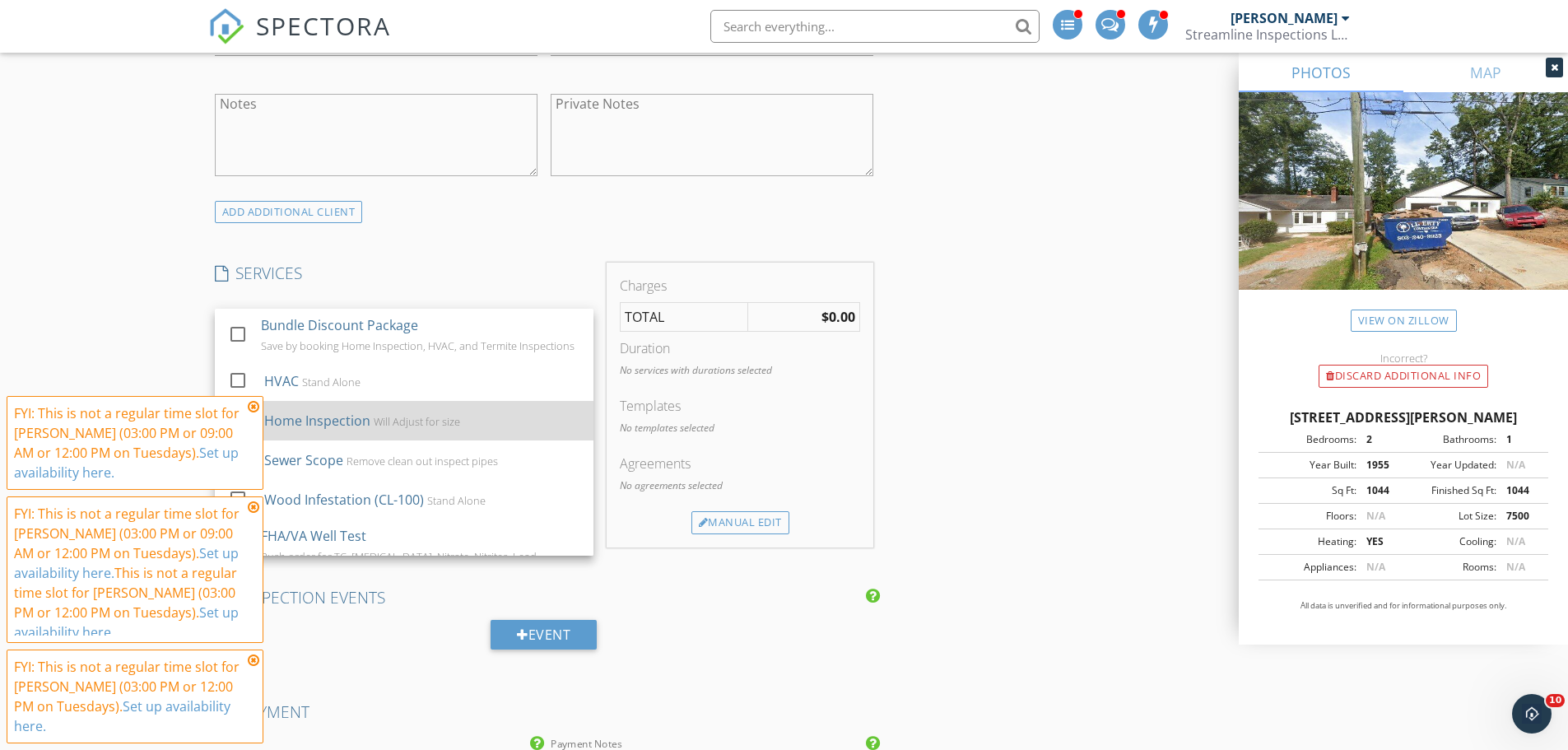
click at [324, 426] on div "Home Inspection" at bounding box center [317, 421] width 106 height 20
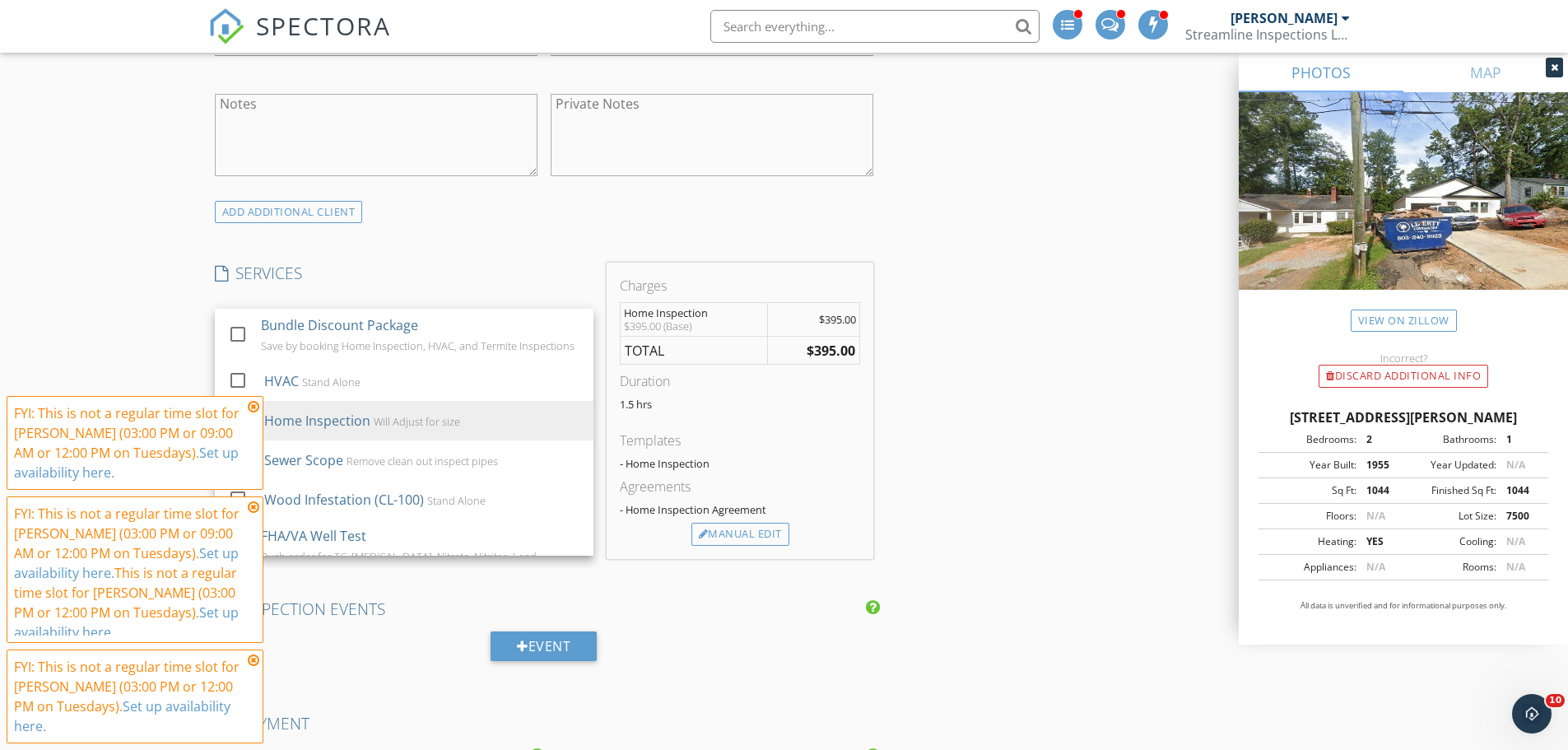
click at [513, 259] on div "INSPECTOR(S) check_box_outline_blank [PERSON_NAME] check_box_outline_blank [PER…" at bounding box center [543, 541] width 672 height 2842
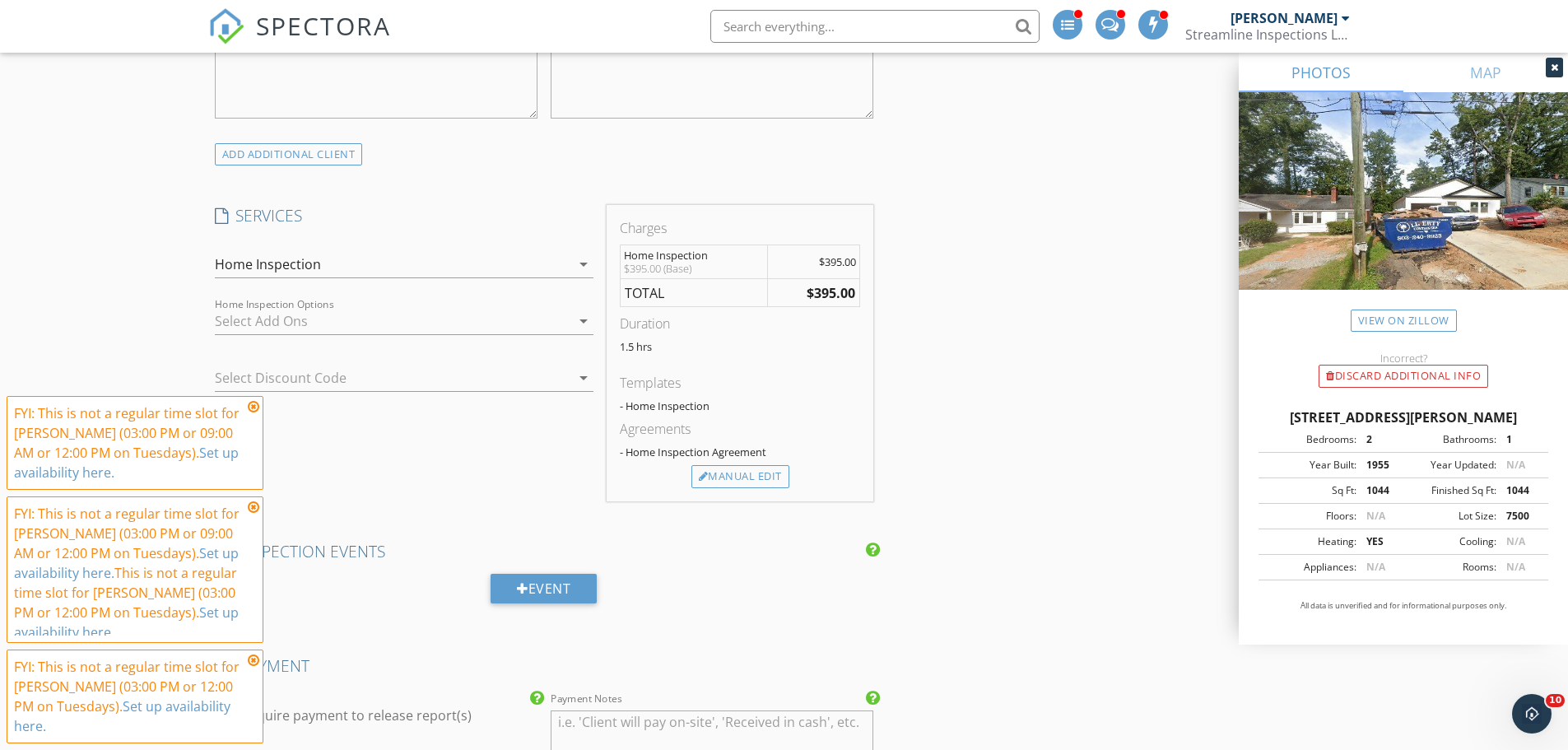
scroll to position [1235, 0]
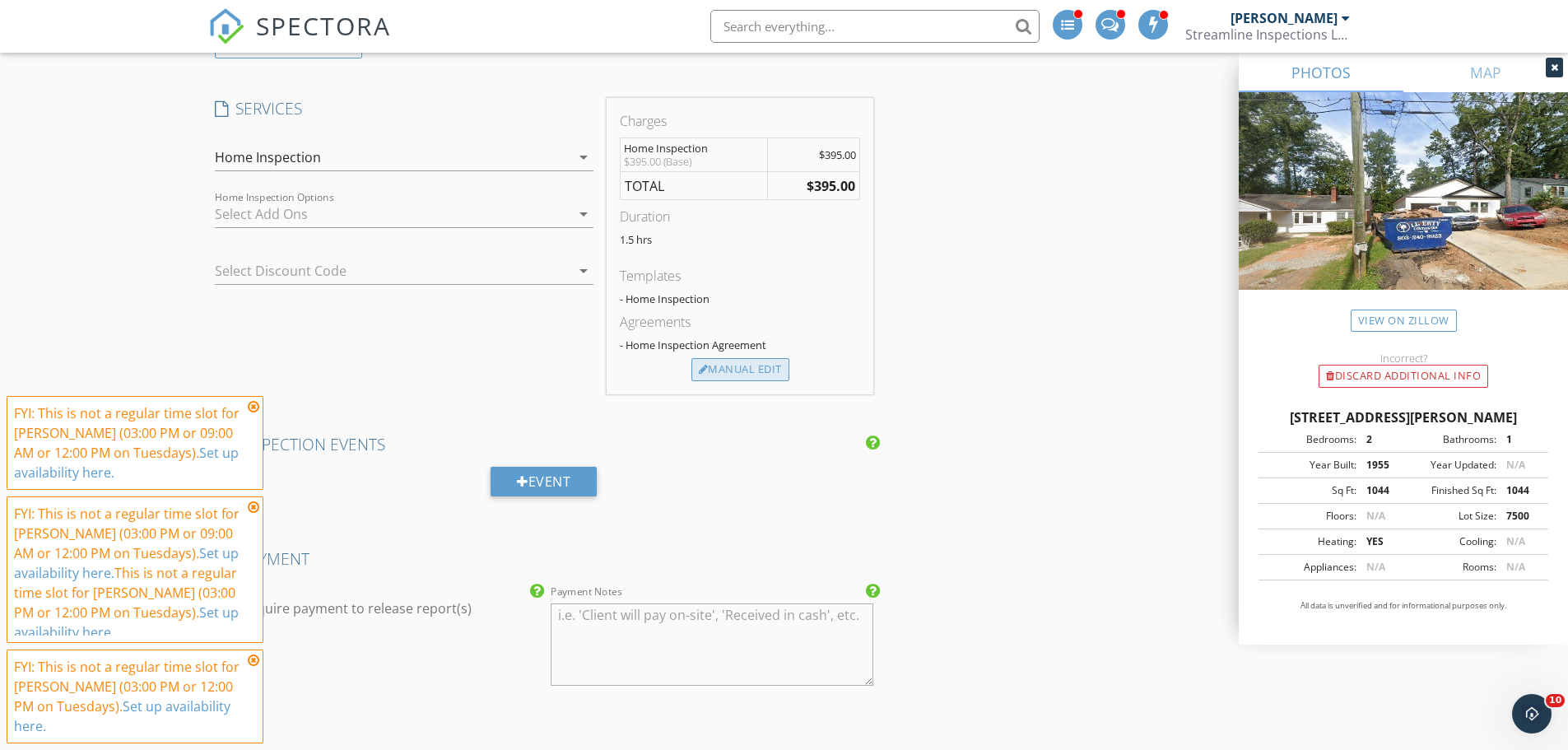
click at [719, 370] on div "Manual Edit" at bounding box center [740, 369] width 98 height 23
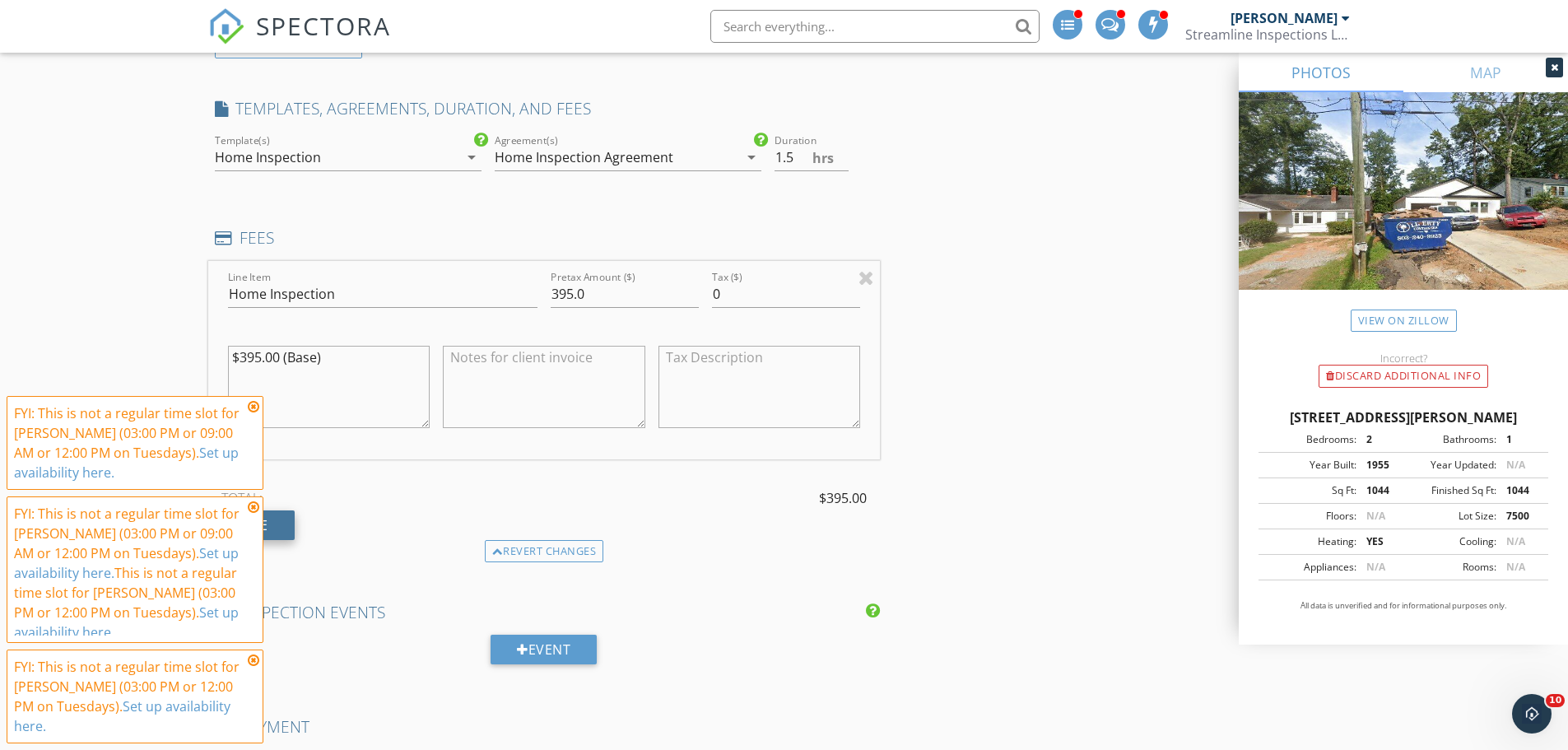
click at [283, 524] on div "Fee" at bounding box center [251, 525] width 87 height 30
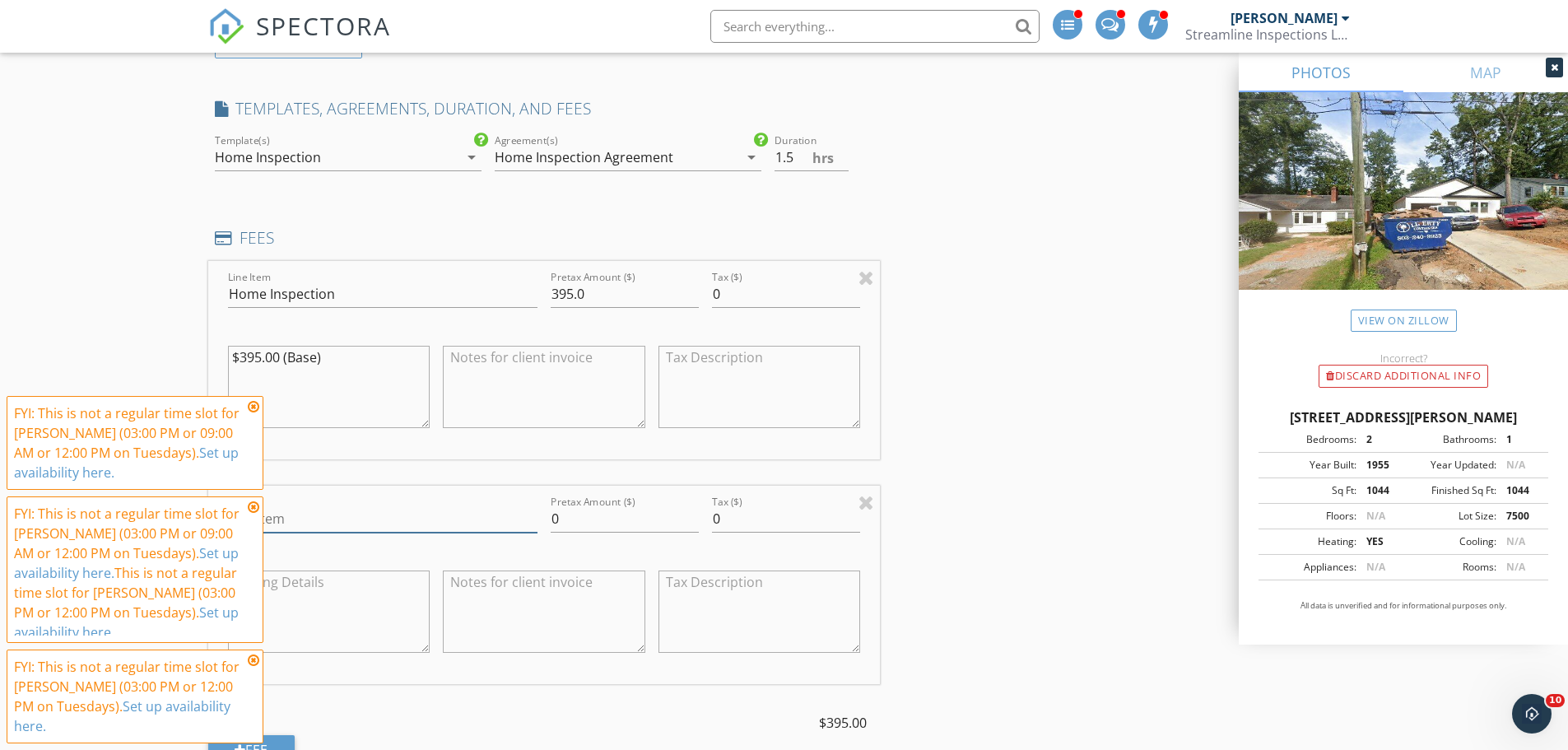
click at [335, 521] on input "Line Item" at bounding box center [383, 519] width 309 height 27
type input "Multi Discount"
click at [569, 521] on input "0" at bounding box center [625, 519] width 148 height 27
type input "345"
click at [255, 408] on icon at bounding box center [254, 407] width 11 height 13
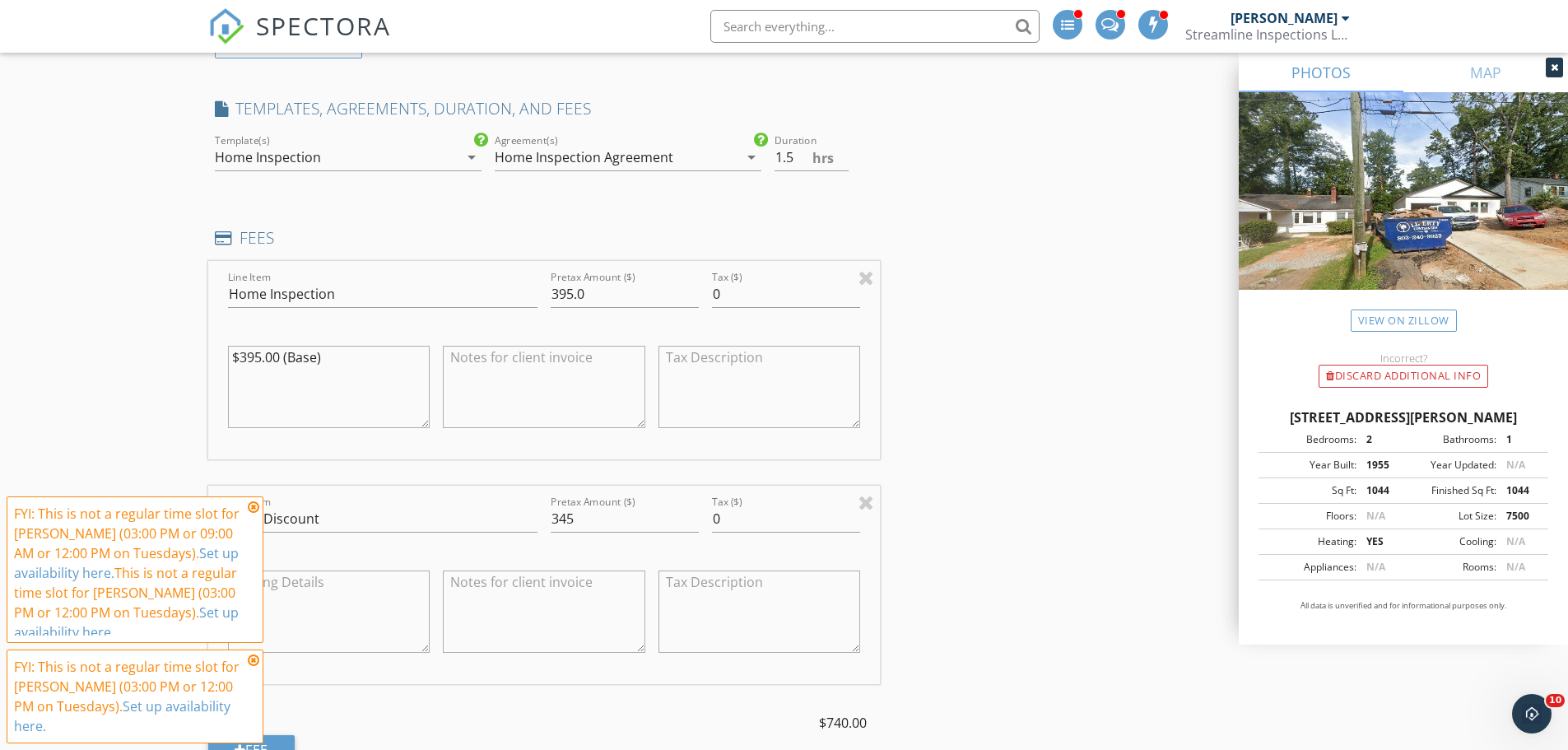
click at [250, 509] on icon at bounding box center [254, 507] width 11 height 13
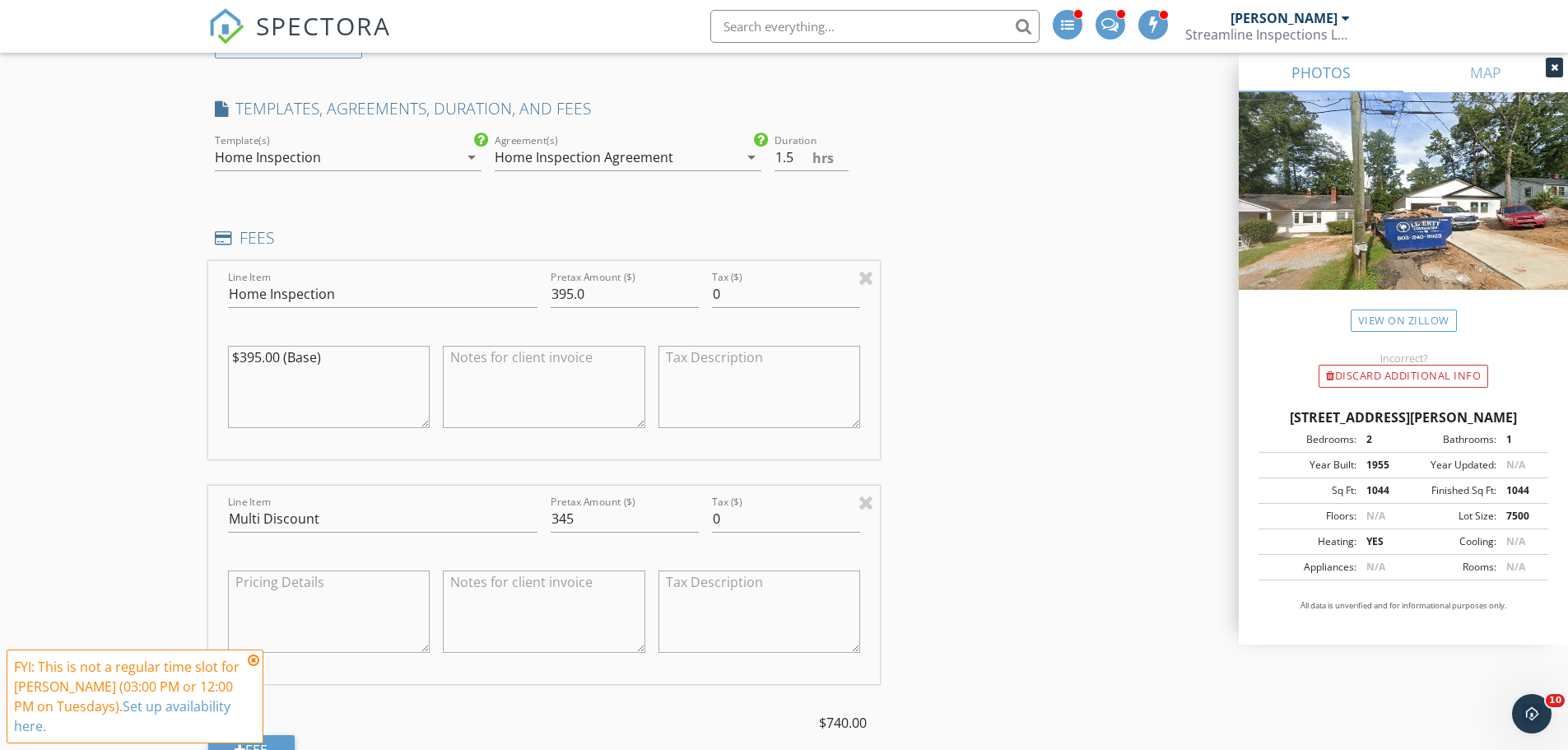
click at [254, 661] on icon at bounding box center [254, 660] width 11 height 13
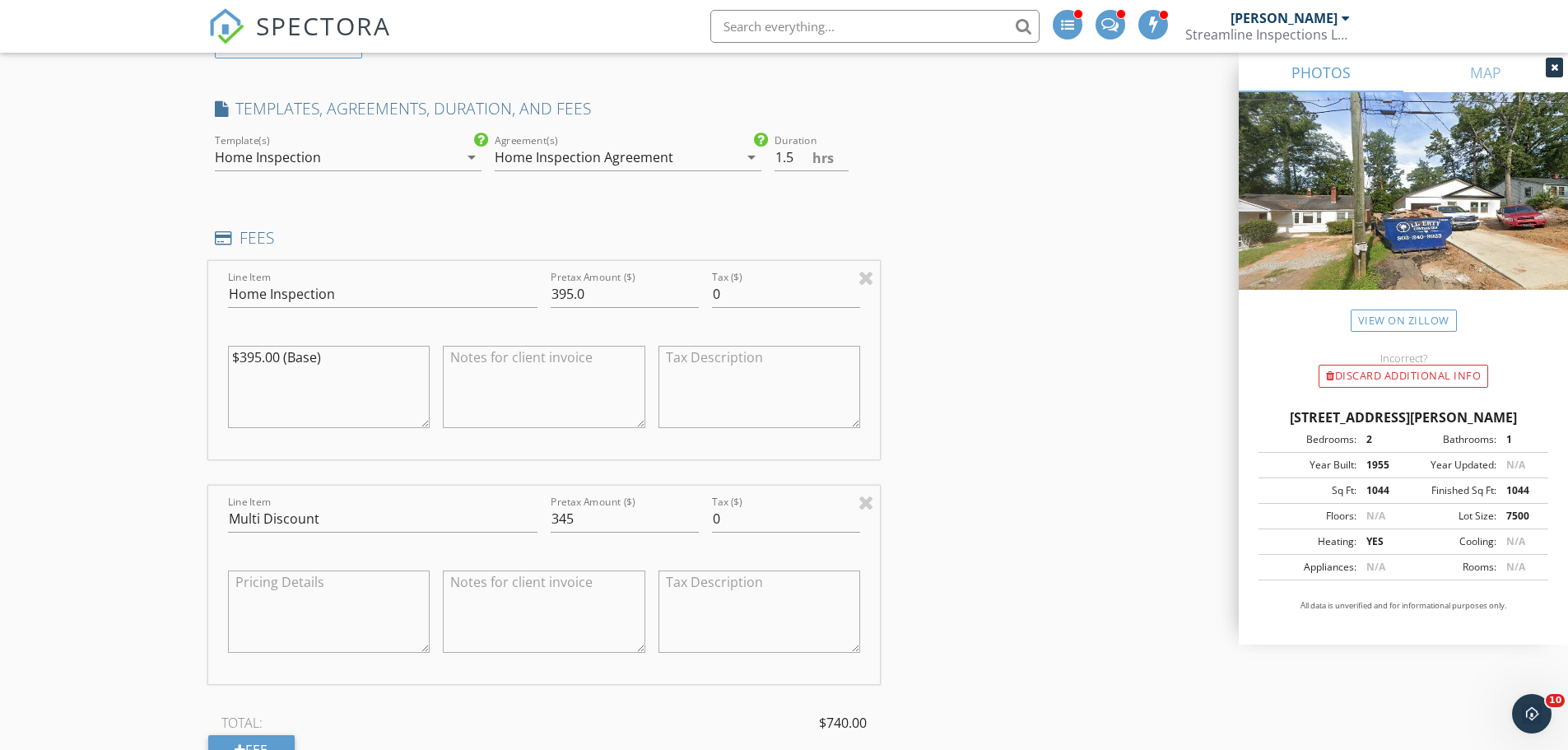
scroll to position [1318, 0]
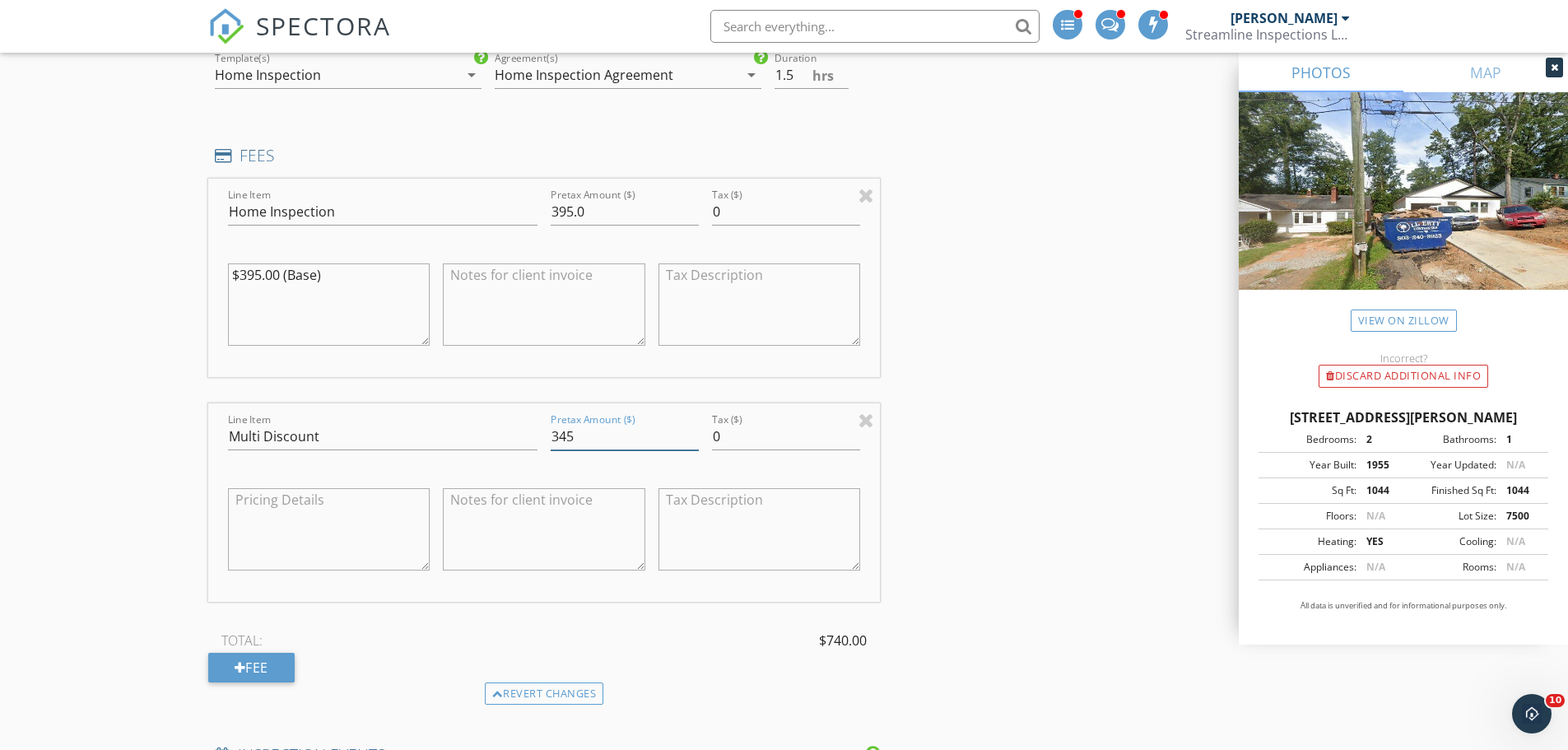
drag, startPoint x: 582, startPoint y: 438, endPoint x: 545, endPoint y: 434, distance: 37.2
click at [547, 434] on div "Pretax Amount ($) 345" at bounding box center [625, 438] width 161 height 57
type input "-50"
click at [970, 383] on div "INSPECTOR(S) check_box_outline_blank [PERSON_NAME] check_box_outline_blank [PER…" at bounding box center [784, 539] width 1152 height 3332
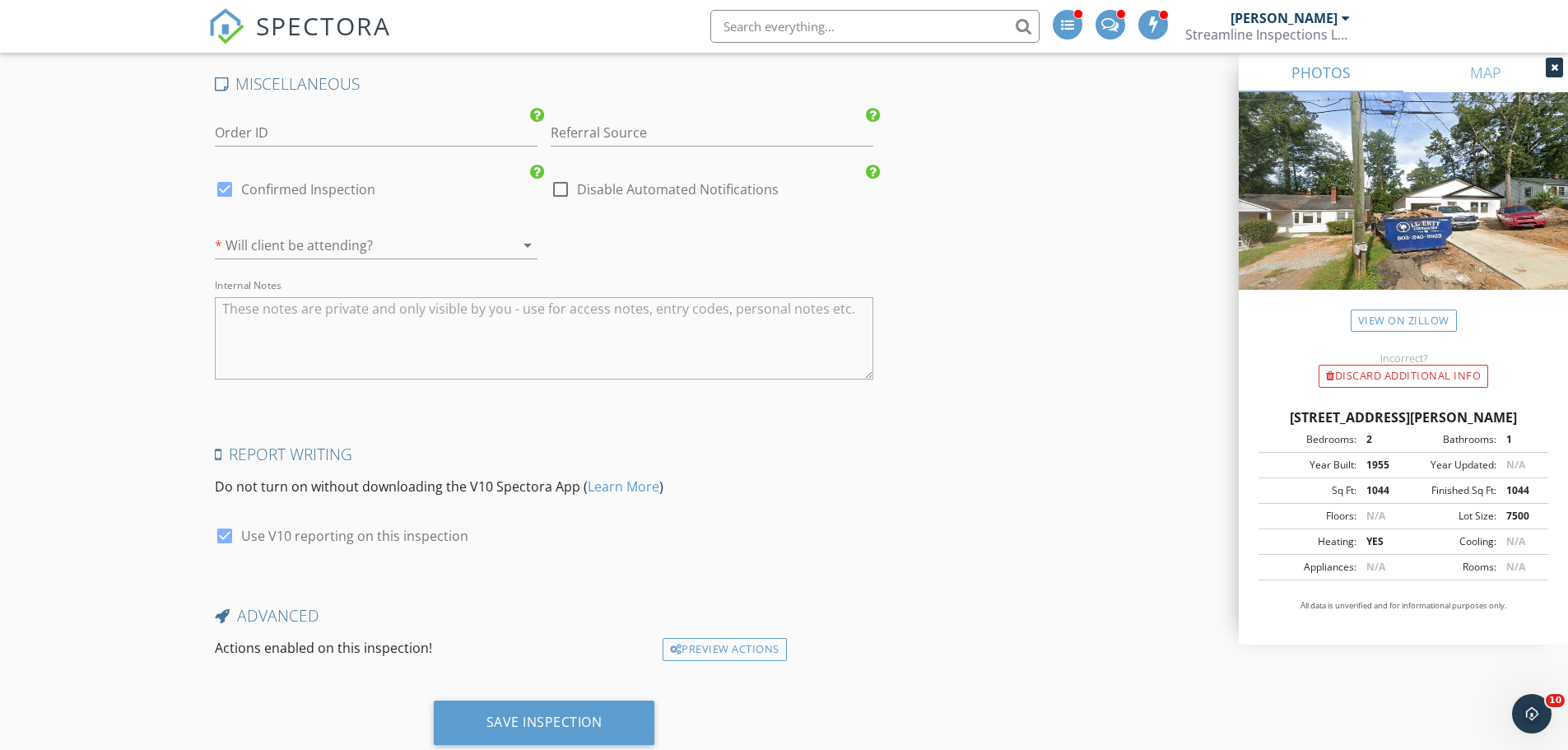
scroll to position [2812, 0]
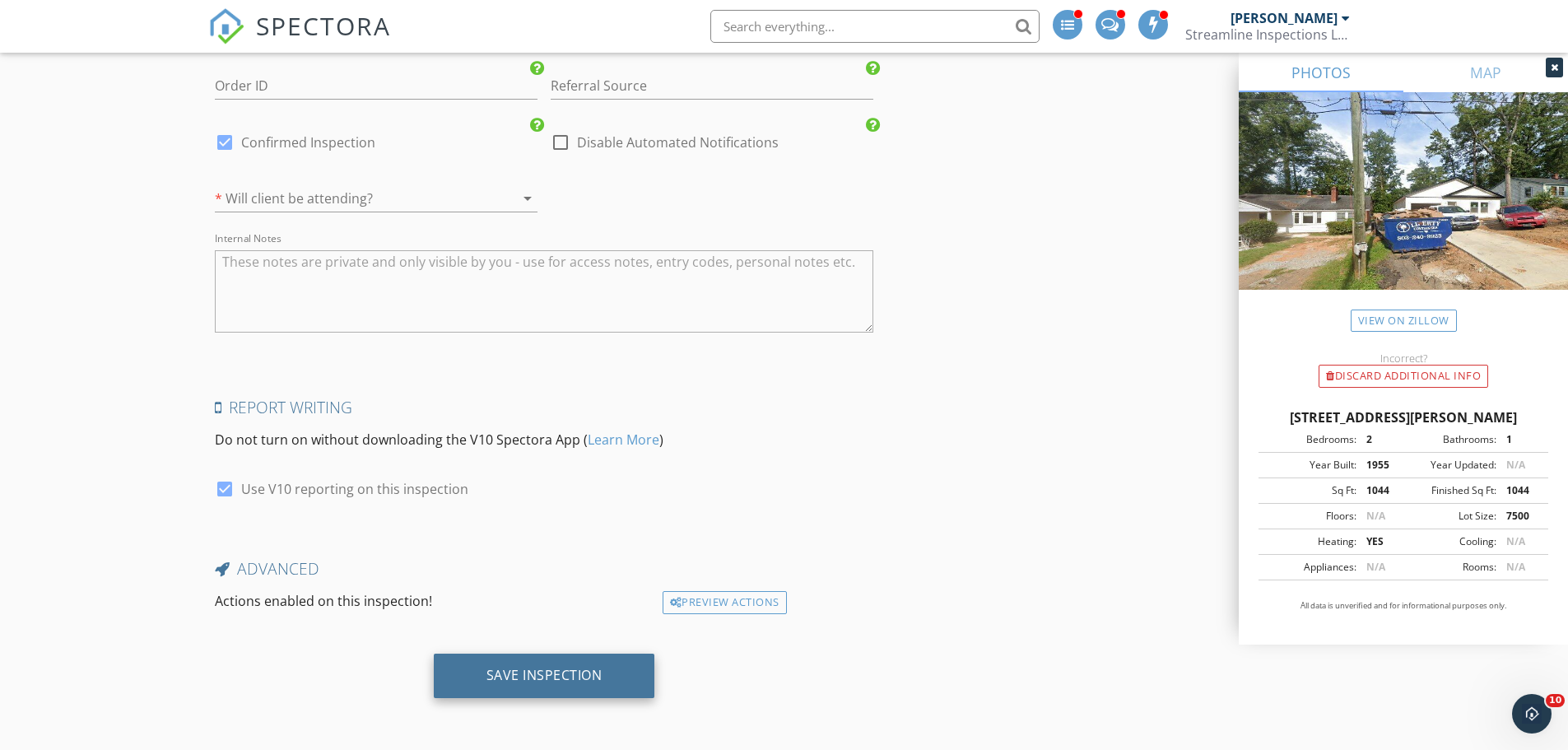
click at [607, 674] on div "Save Inspection" at bounding box center [543, 676] width 221 height 45
